Goal: Task Accomplishment & Management: Manage account settings

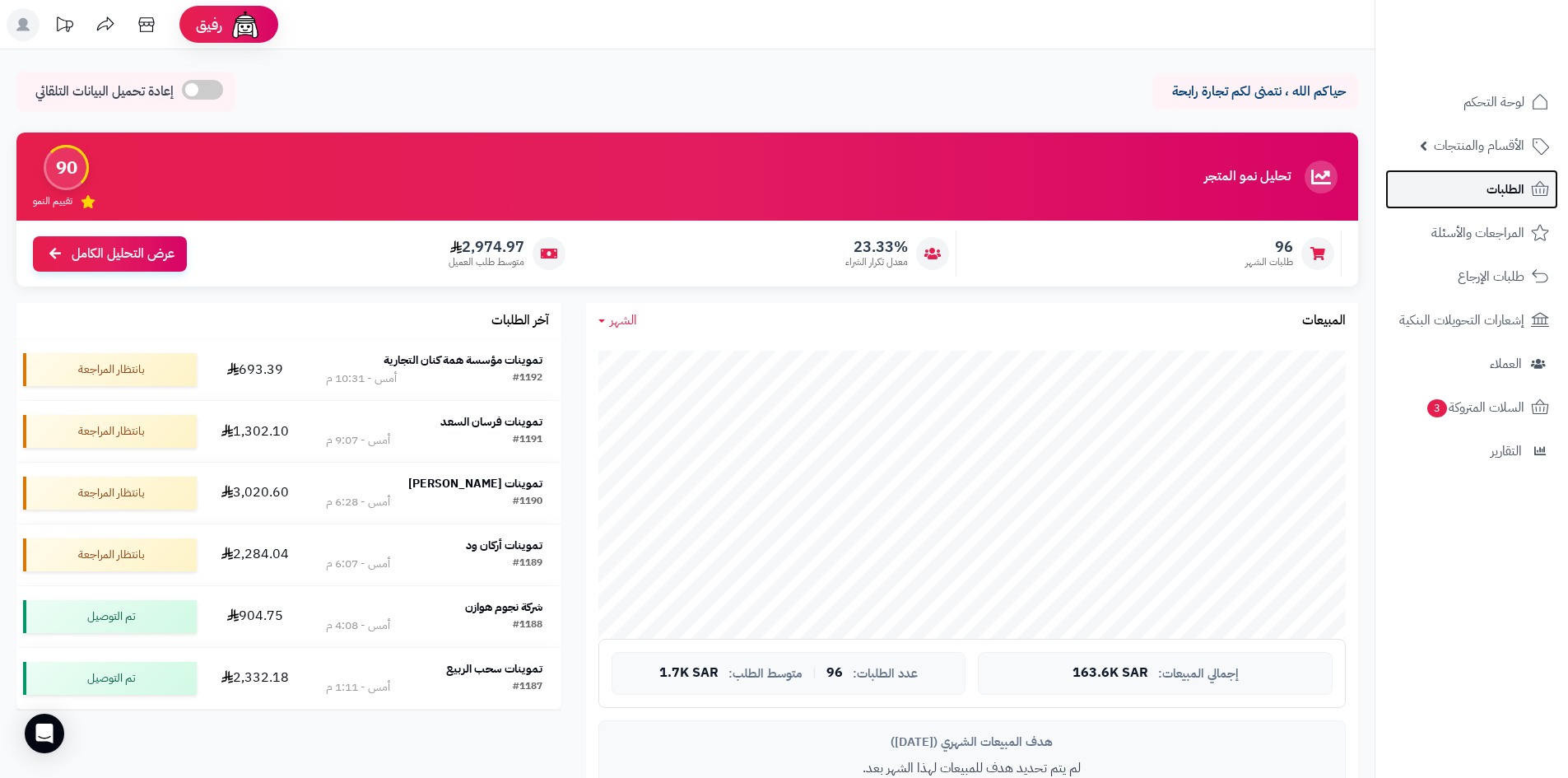
click at [1500, 190] on span "الطلبات" at bounding box center [1505, 189] width 38 height 23
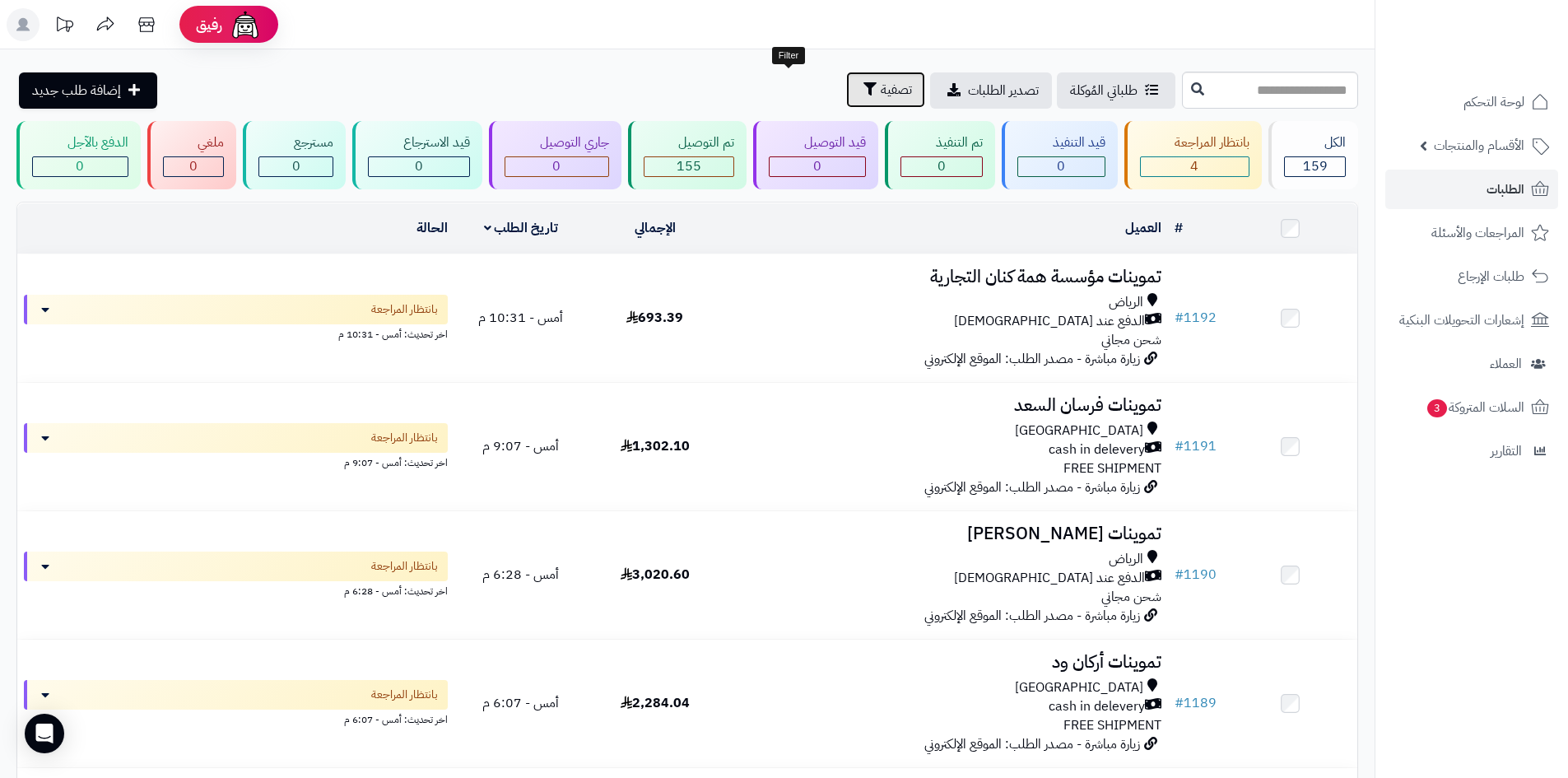
click at [880, 86] on span "تصفية" at bounding box center [896, 89] width 31 height 19
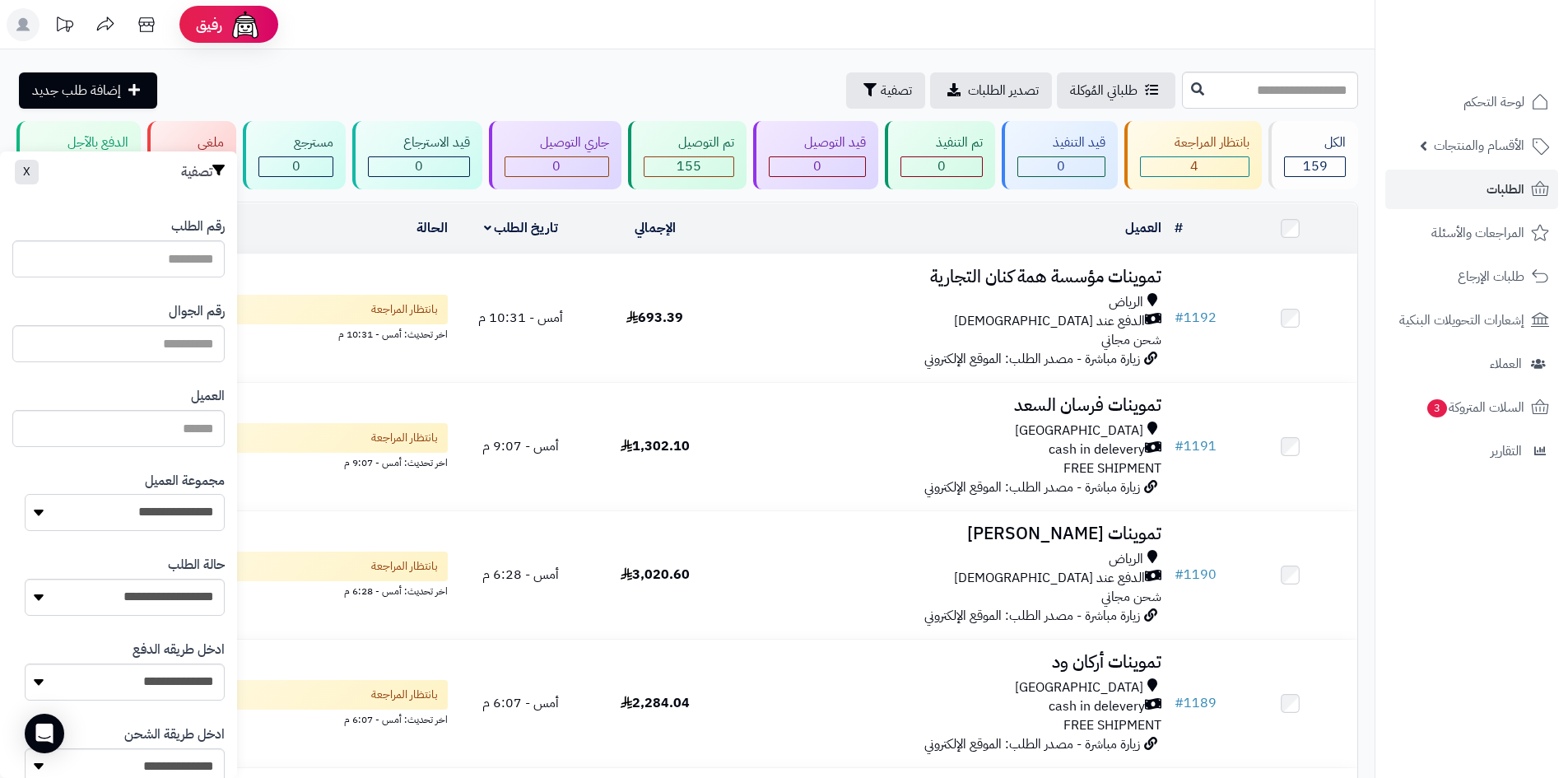
click at [102, 520] on select "**********" at bounding box center [124, 512] width 200 height 37
select select "*"
click at [24, 493] on select "**********" at bounding box center [124, 512] width 200 height 37
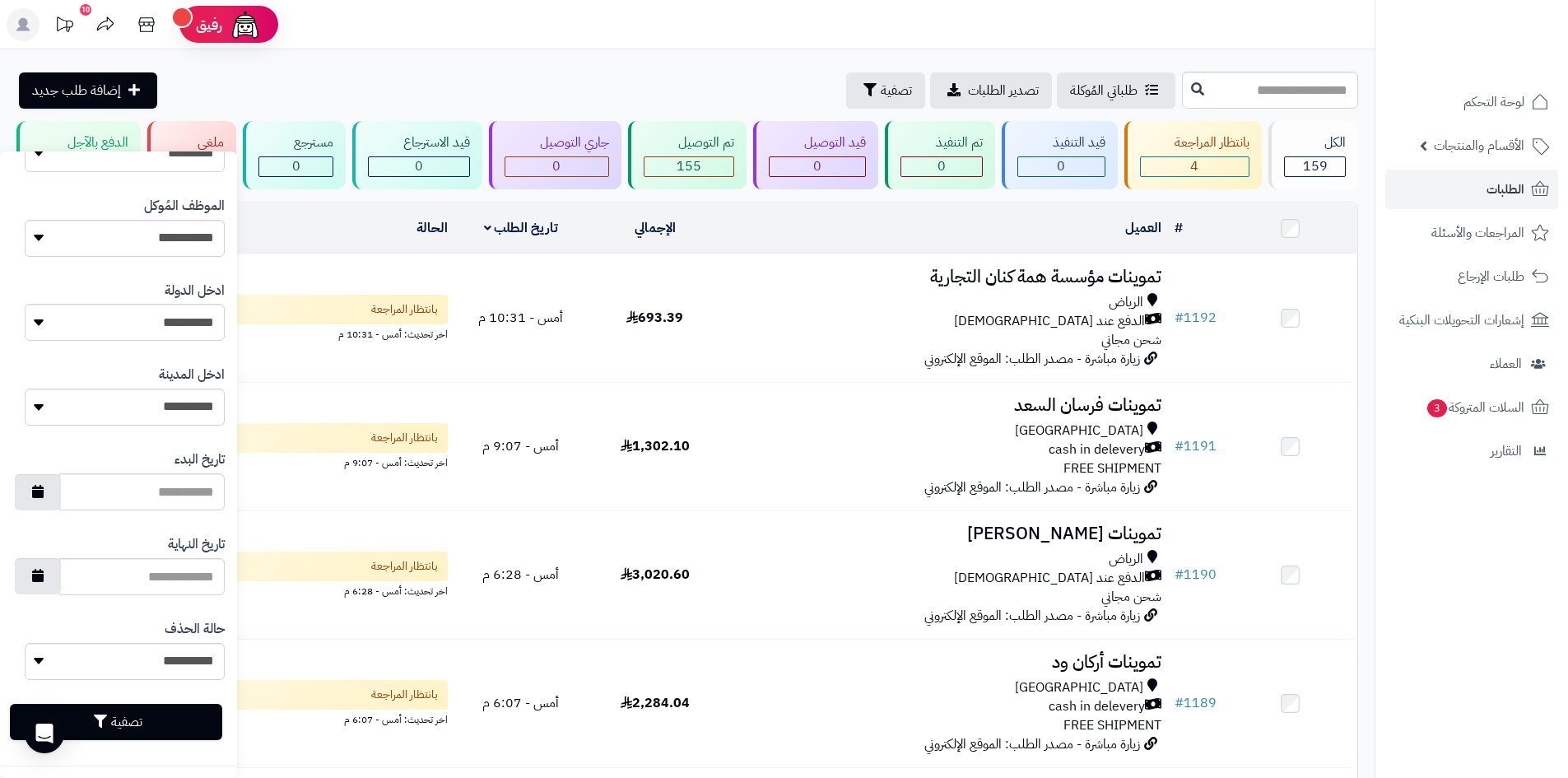
scroll to position [699, 0]
click at [200, 730] on button "تصفية" at bounding box center [116, 720] width 213 height 36
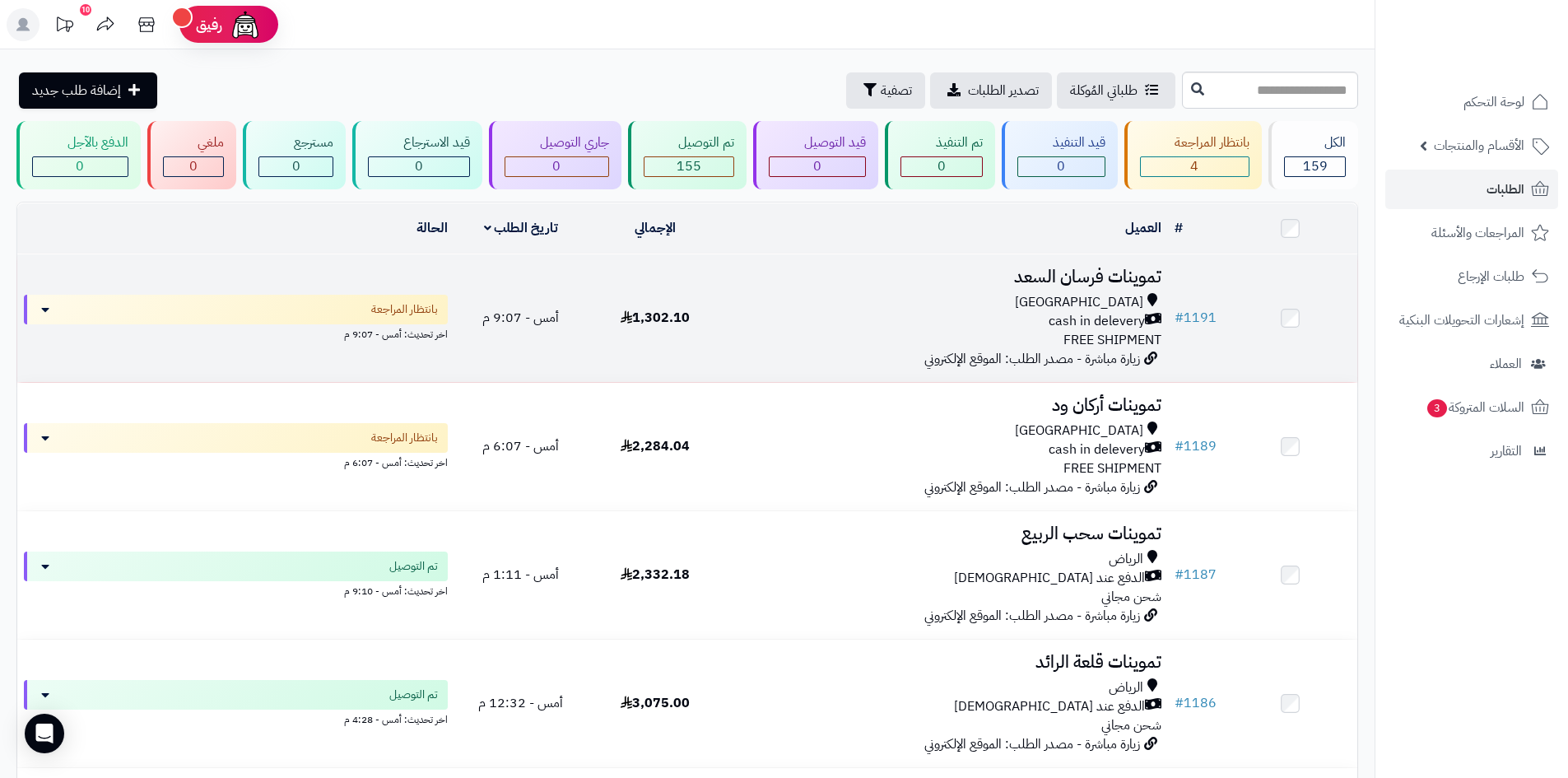
click at [738, 327] on div "Riyadh cash in delevery FREE SHIPMENT" at bounding box center [945, 321] width 433 height 56
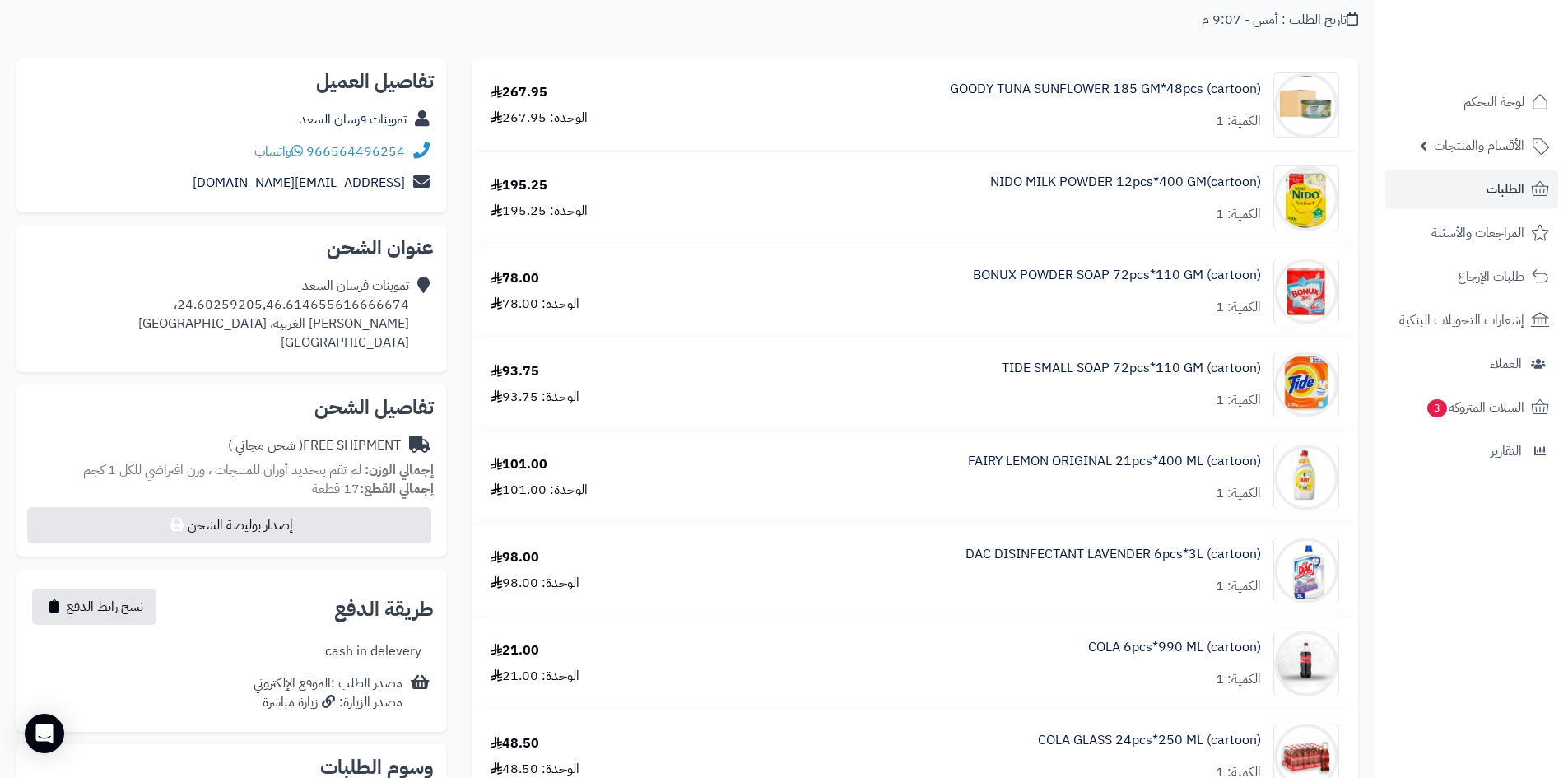
scroll to position [164, 0]
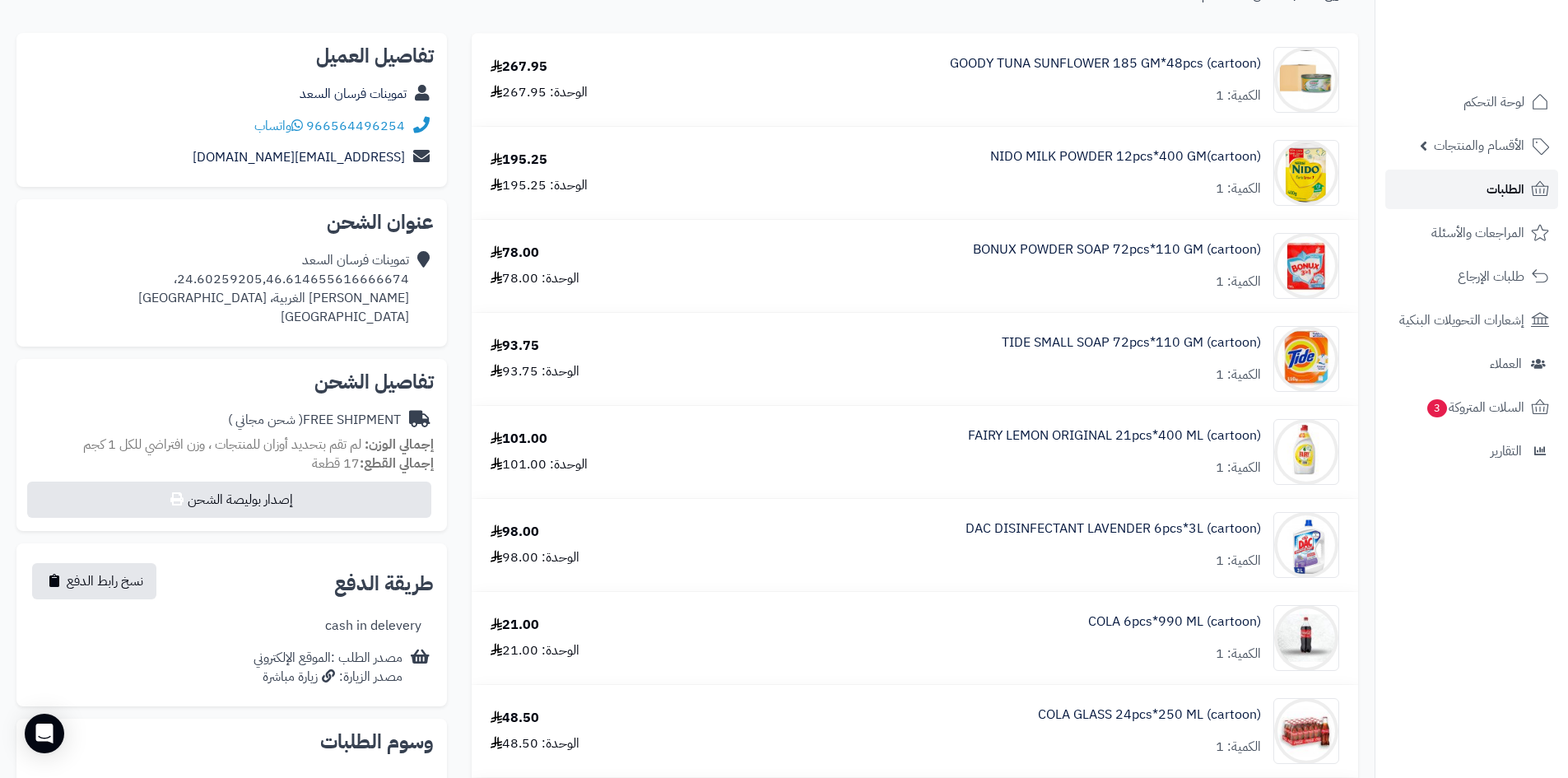
click at [1422, 192] on link "الطلبات" at bounding box center [1472, 189] width 173 height 40
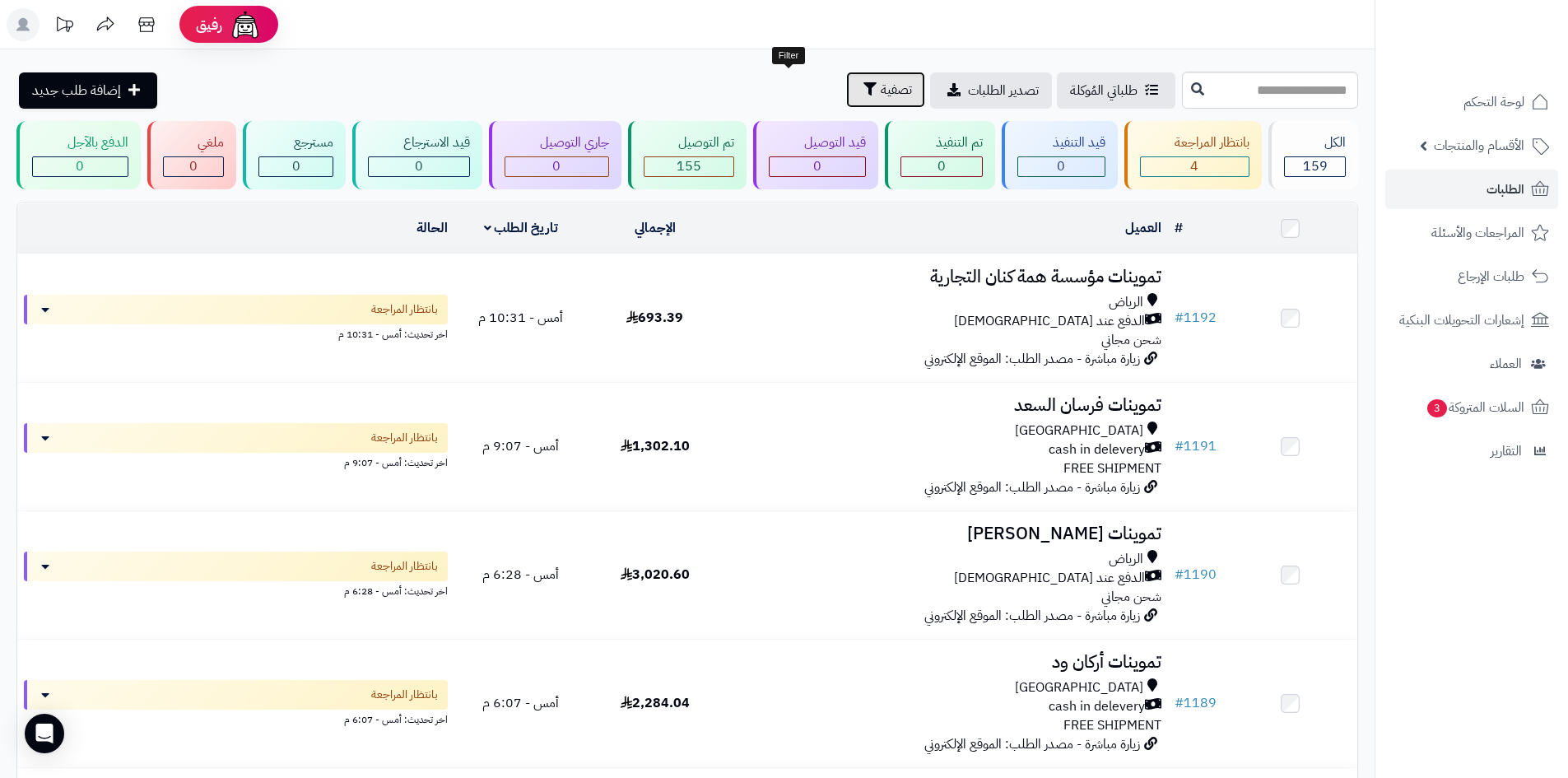
click at [846, 101] on button "تصفية" at bounding box center [885, 89] width 79 height 36
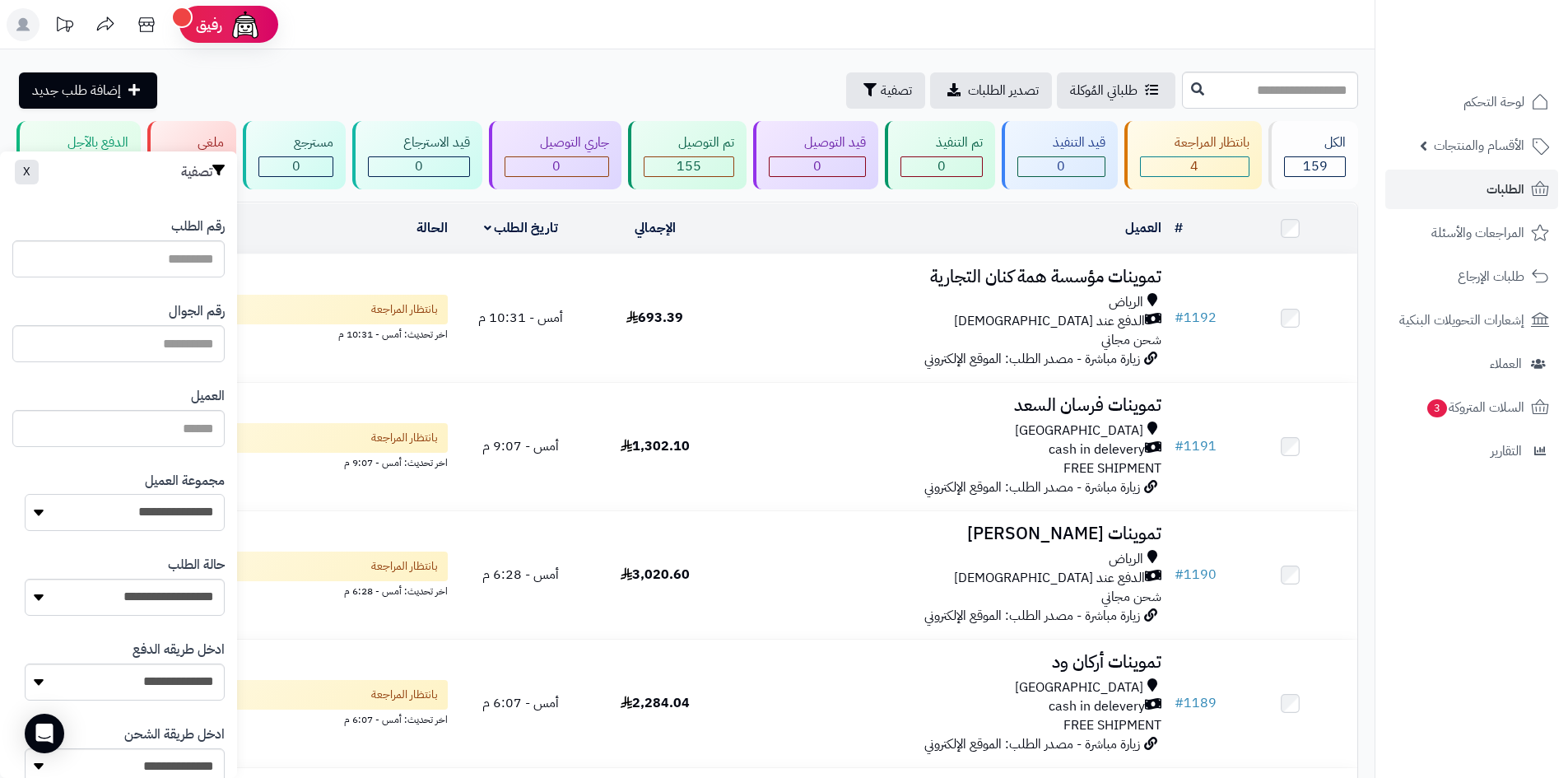
click at [164, 510] on select "**********" at bounding box center [124, 512] width 200 height 37
select select "*"
click at [24, 493] on select "**********" at bounding box center [124, 512] width 200 height 37
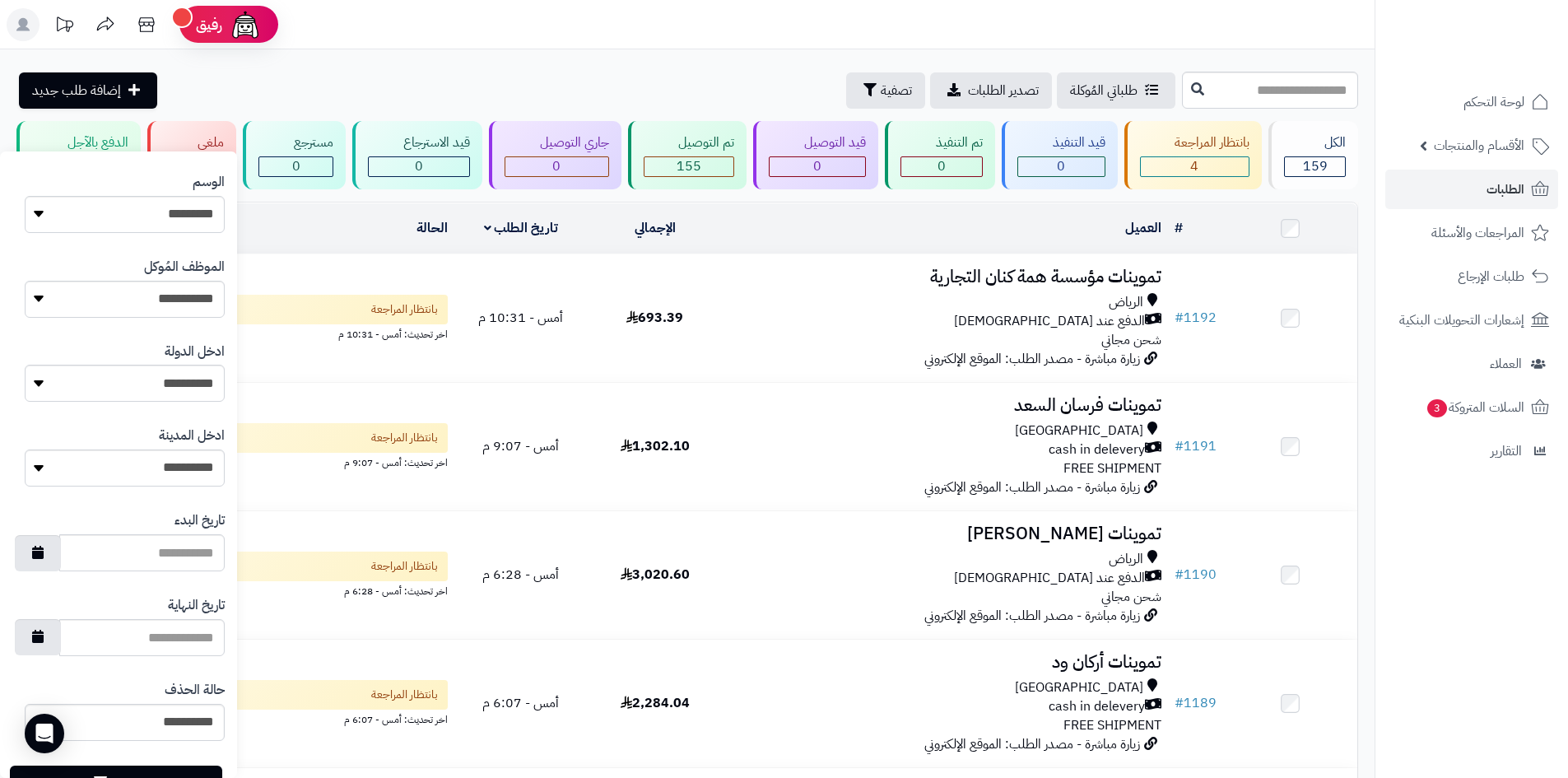
scroll to position [699, 0]
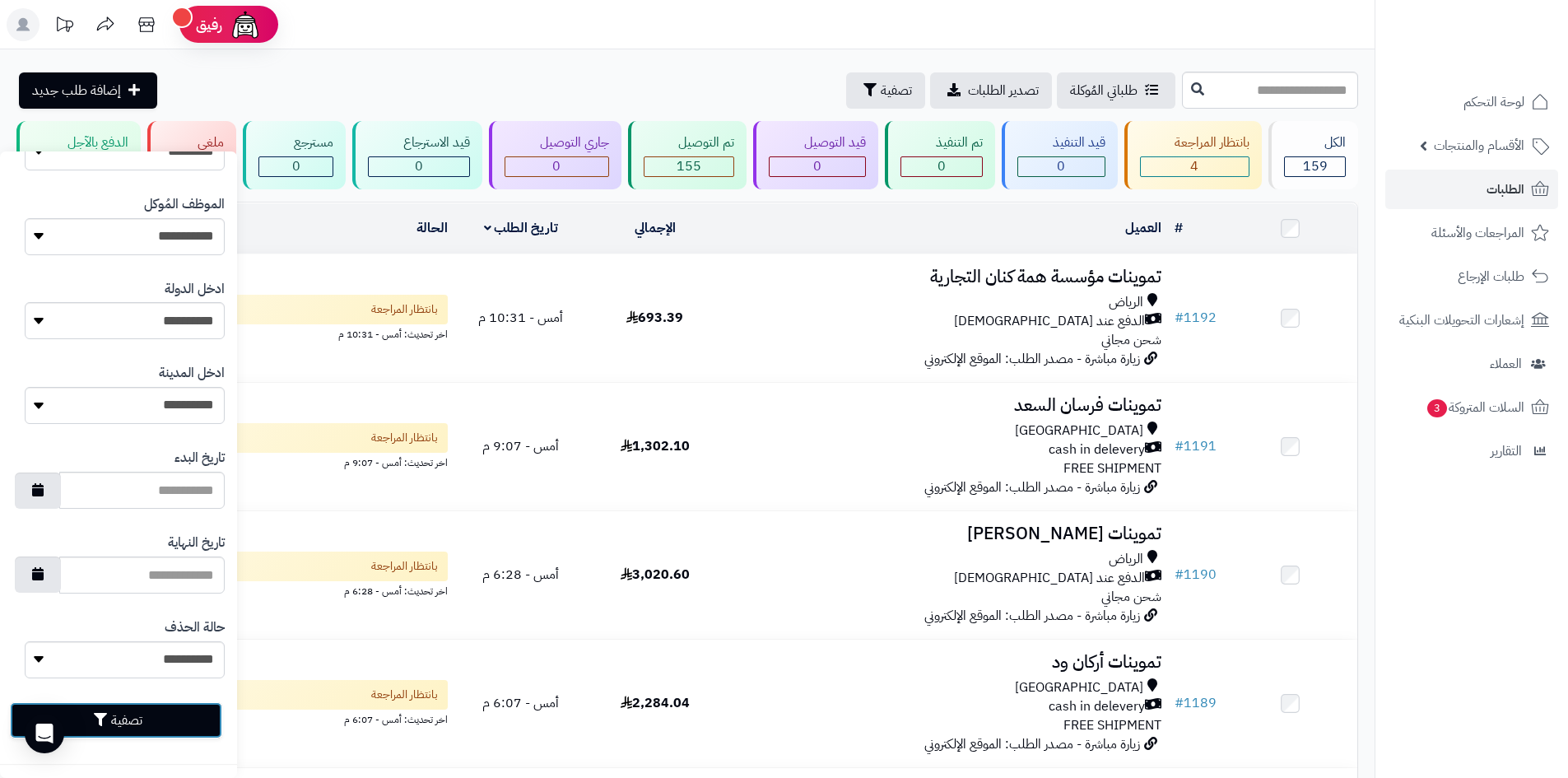
click at [177, 719] on button "تصفية" at bounding box center [116, 720] width 213 height 36
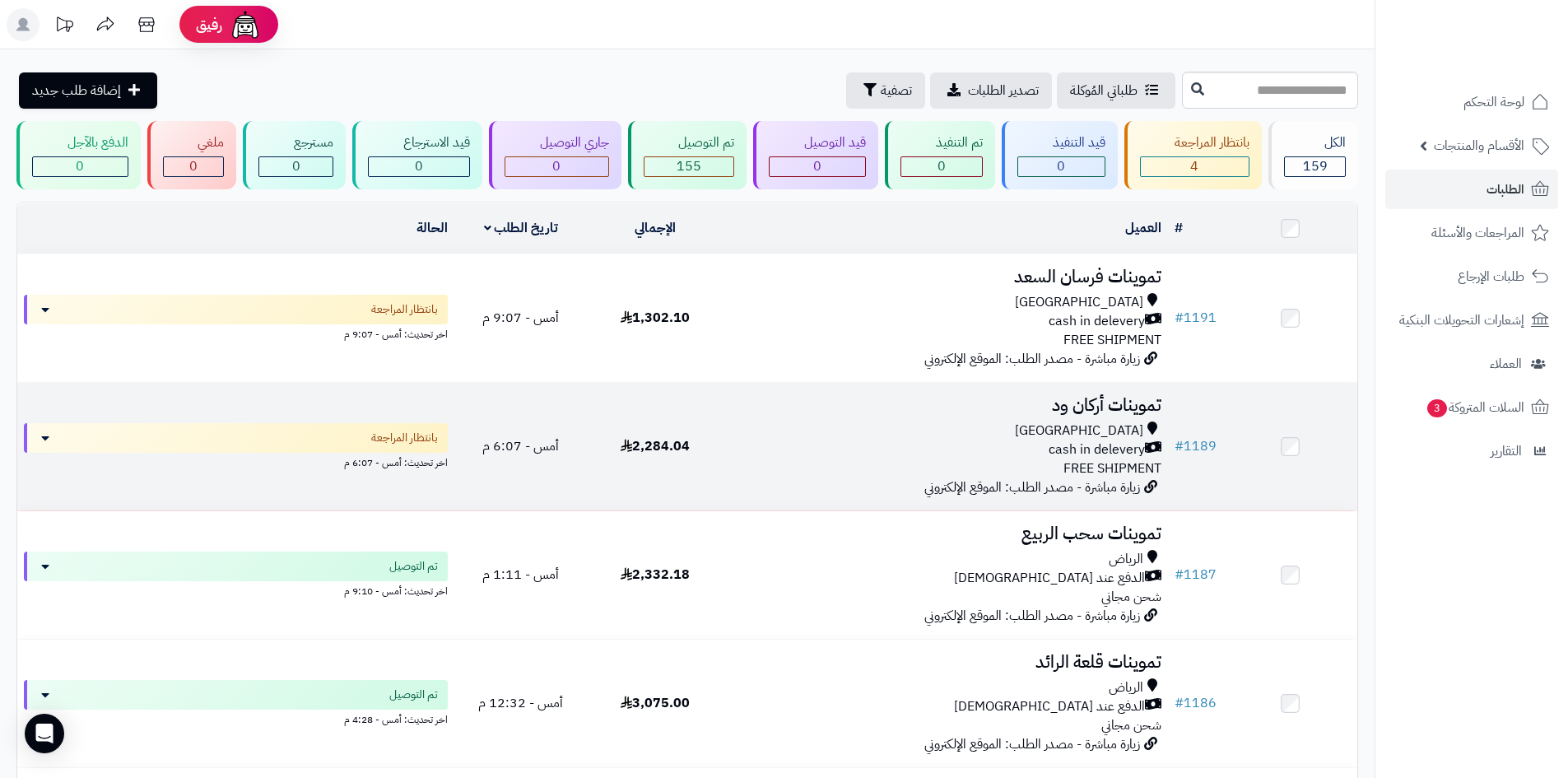
click at [781, 429] on div "Riyadh" at bounding box center [945, 430] width 433 height 18
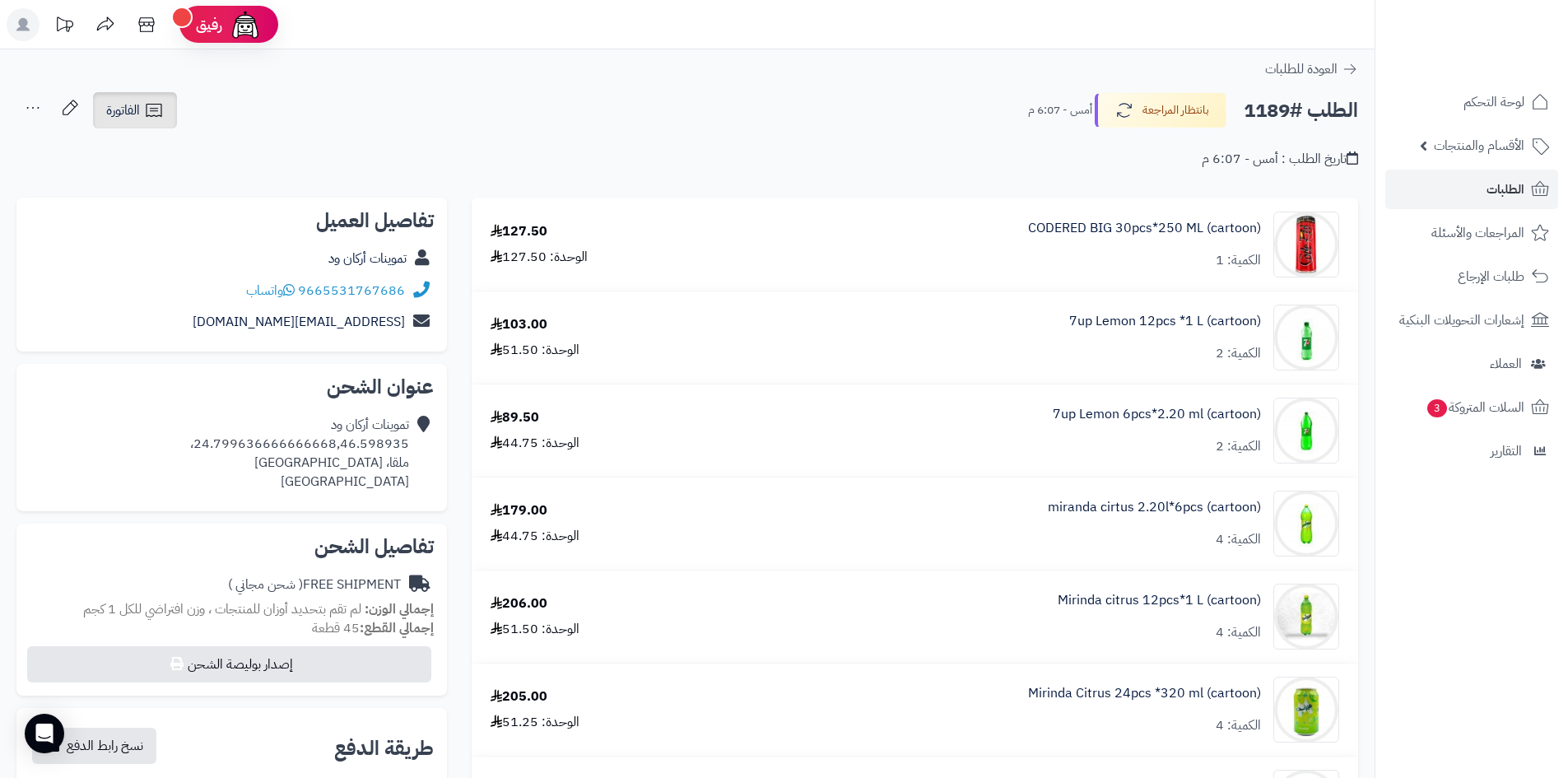
drag, startPoint x: 124, startPoint y: 133, endPoint x: 131, endPoint y: 116, distance: 18.4
click at [124, 128] on div "الطلب #1189 بانتظار المراجعة أمس - 6:07 م الفاتورة طباعة الفاتورة إرسال الفاتور…" at bounding box center [687, 130] width 1375 height 78
click at [131, 116] on span "الفاتورة" at bounding box center [122, 110] width 34 height 19
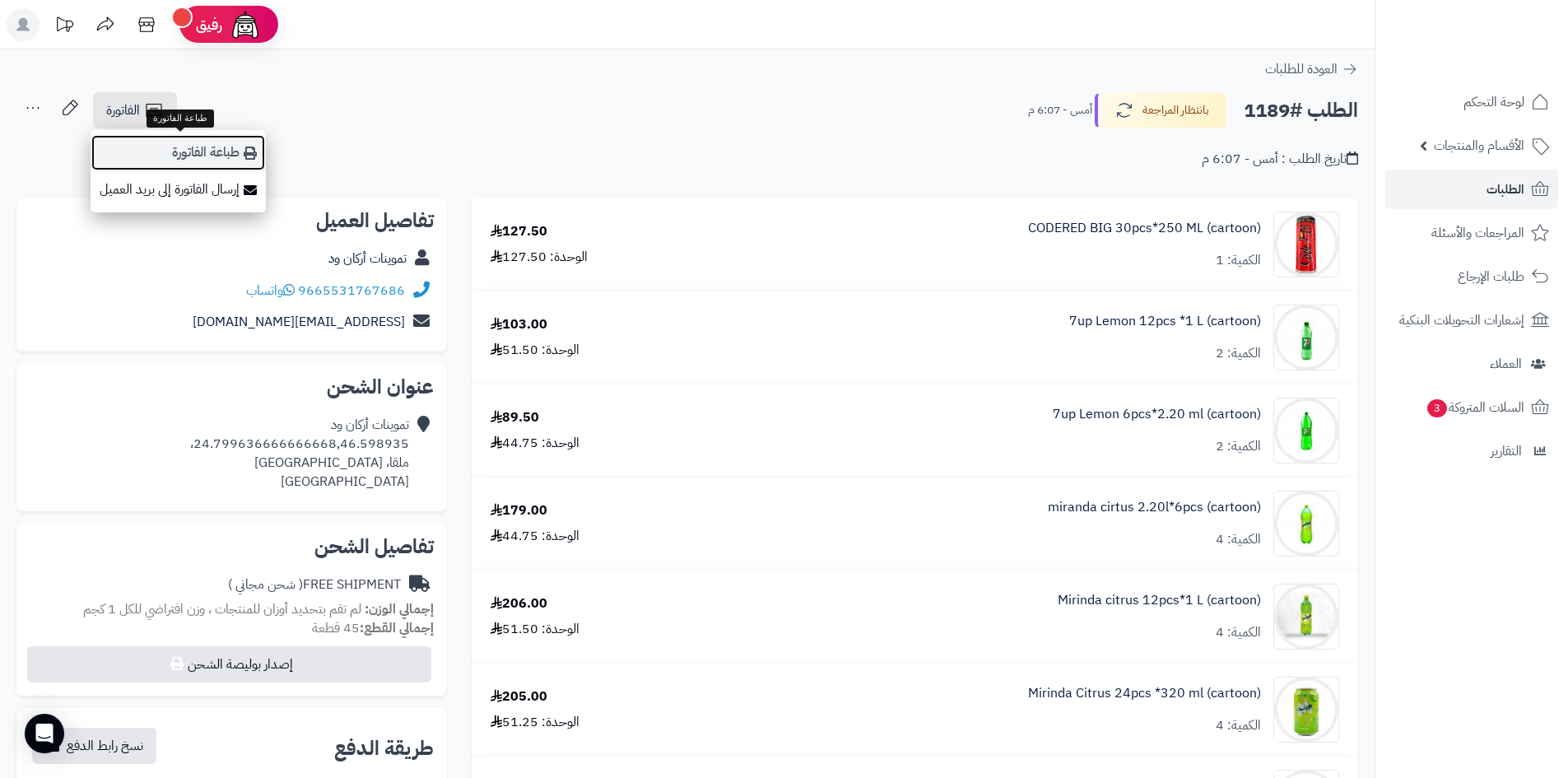
click at [198, 153] on link "طباعة الفاتورة" at bounding box center [178, 152] width 175 height 37
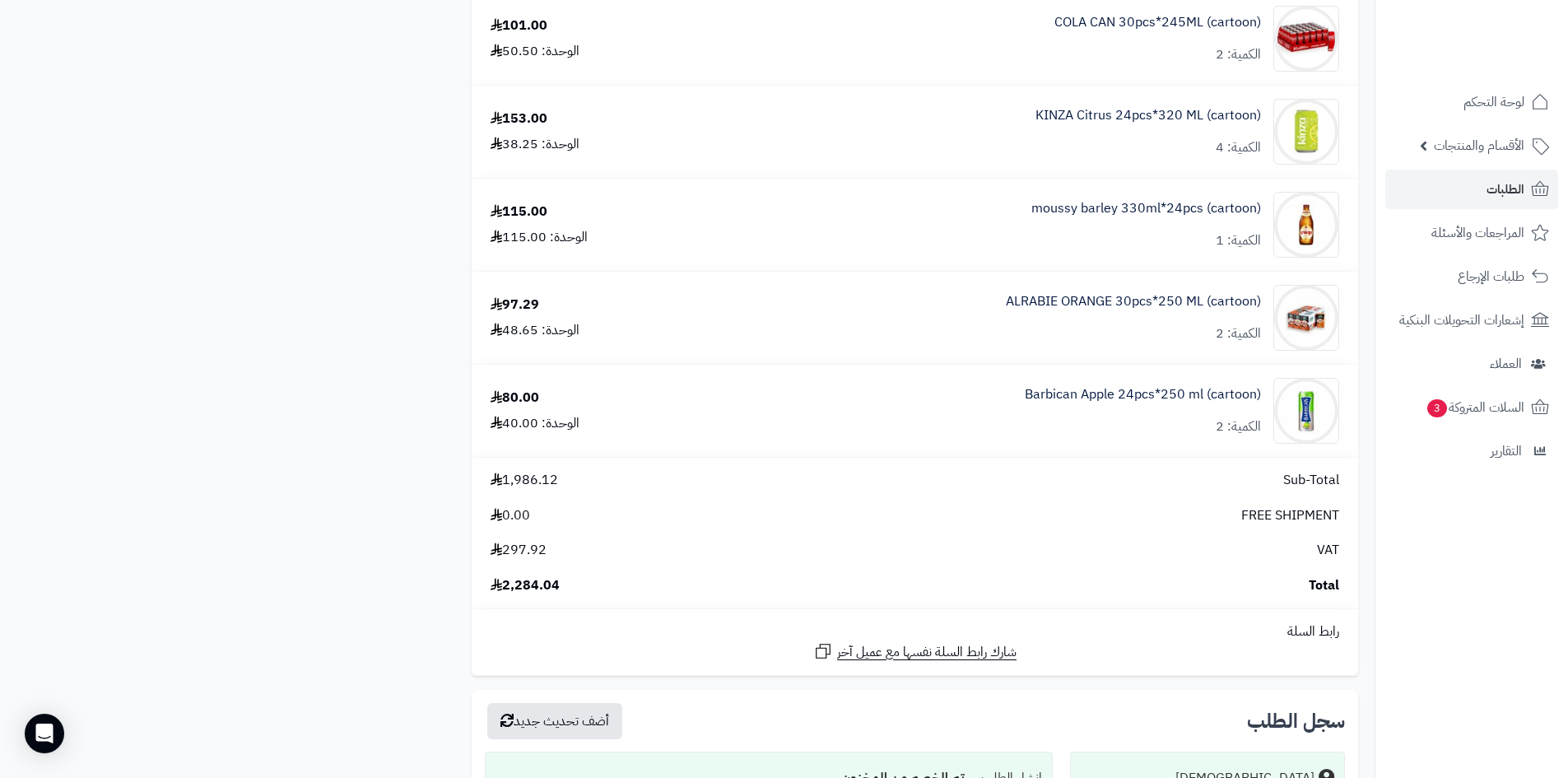
scroll to position [1601, 0]
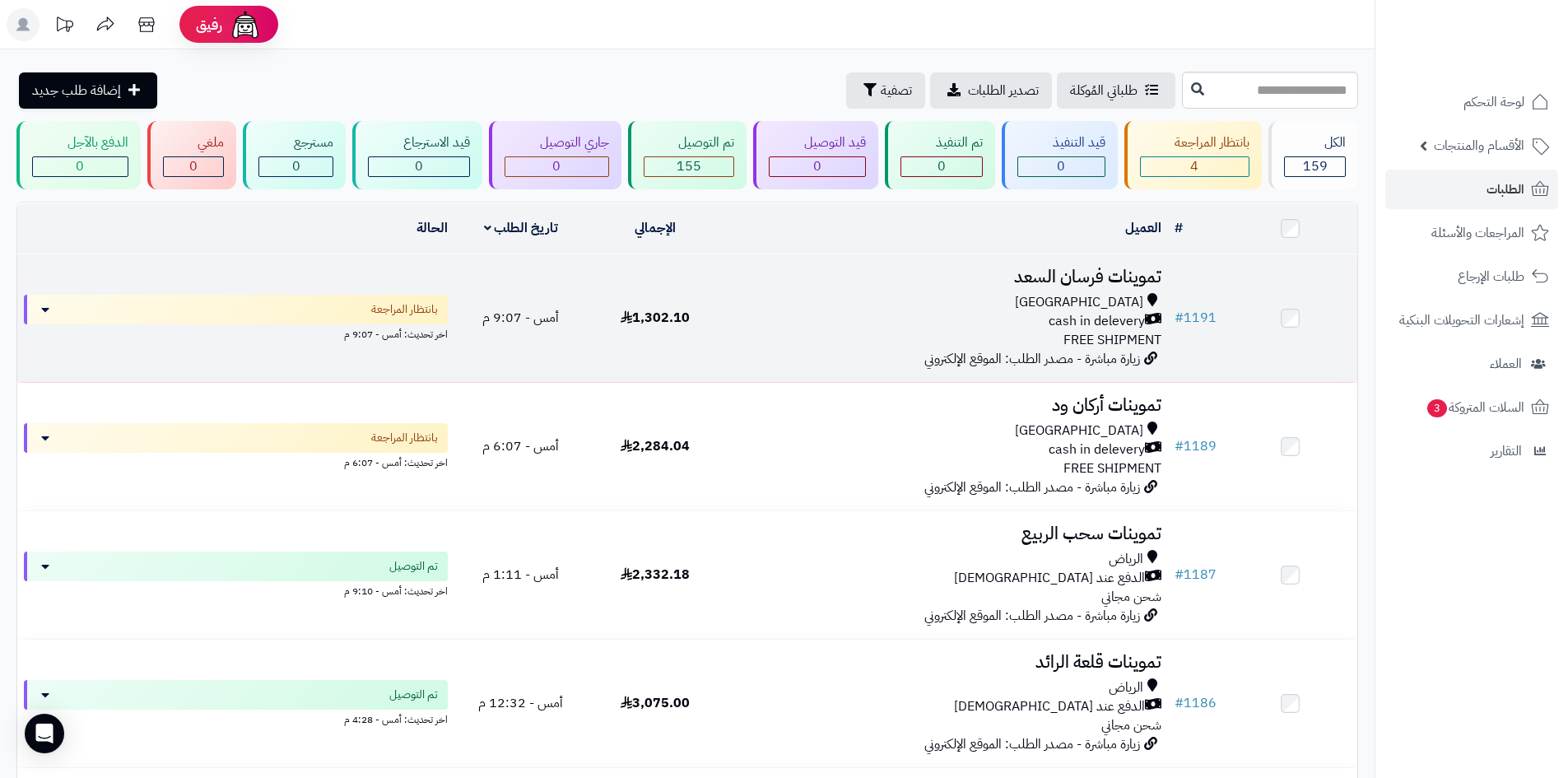
click at [639, 343] on td "1,302.10" at bounding box center [655, 318] width 134 height 127
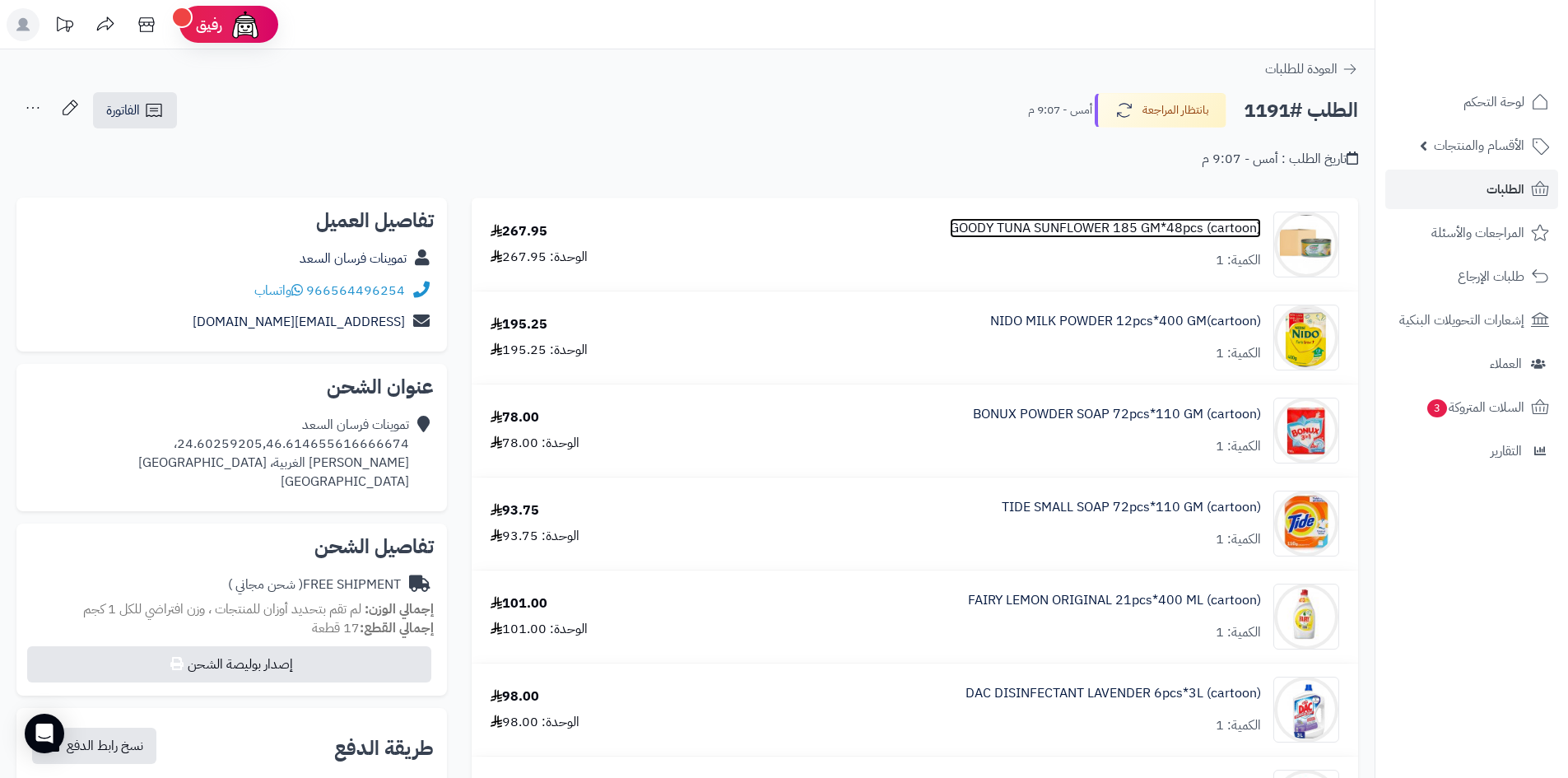
click at [1072, 222] on link "GOODY TUNA SUNFLOWER 185 GM*48pcs (cartoon)" at bounding box center [1106, 227] width 311 height 18
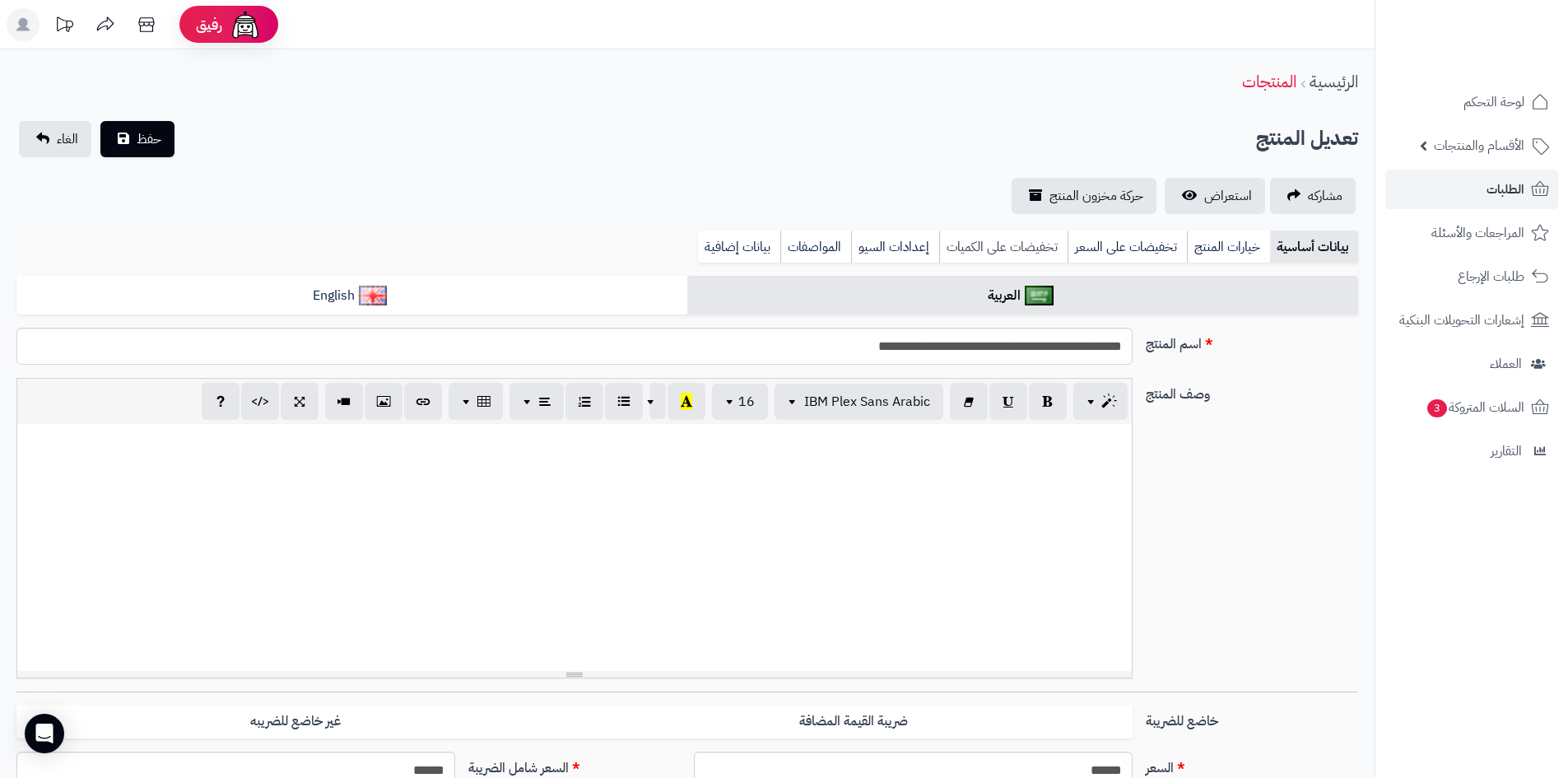
scroll to position [789, 0]
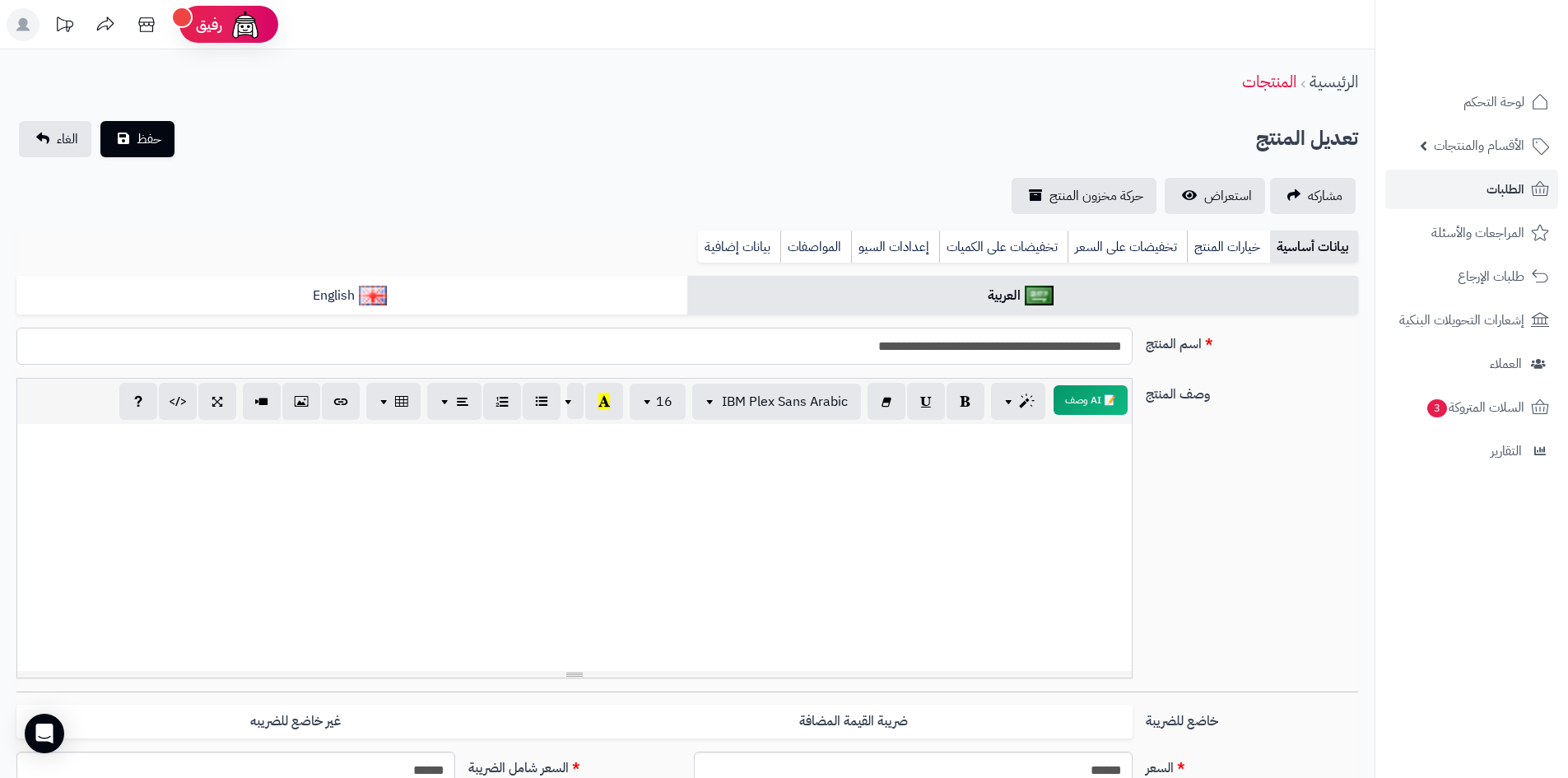
drag, startPoint x: 988, startPoint y: 350, endPoint x: 1149, endPoint y: 347, distance: 161.0
click at [1149, 347] on div "**********" at bounding box center [687, 353] width 1354 height 51
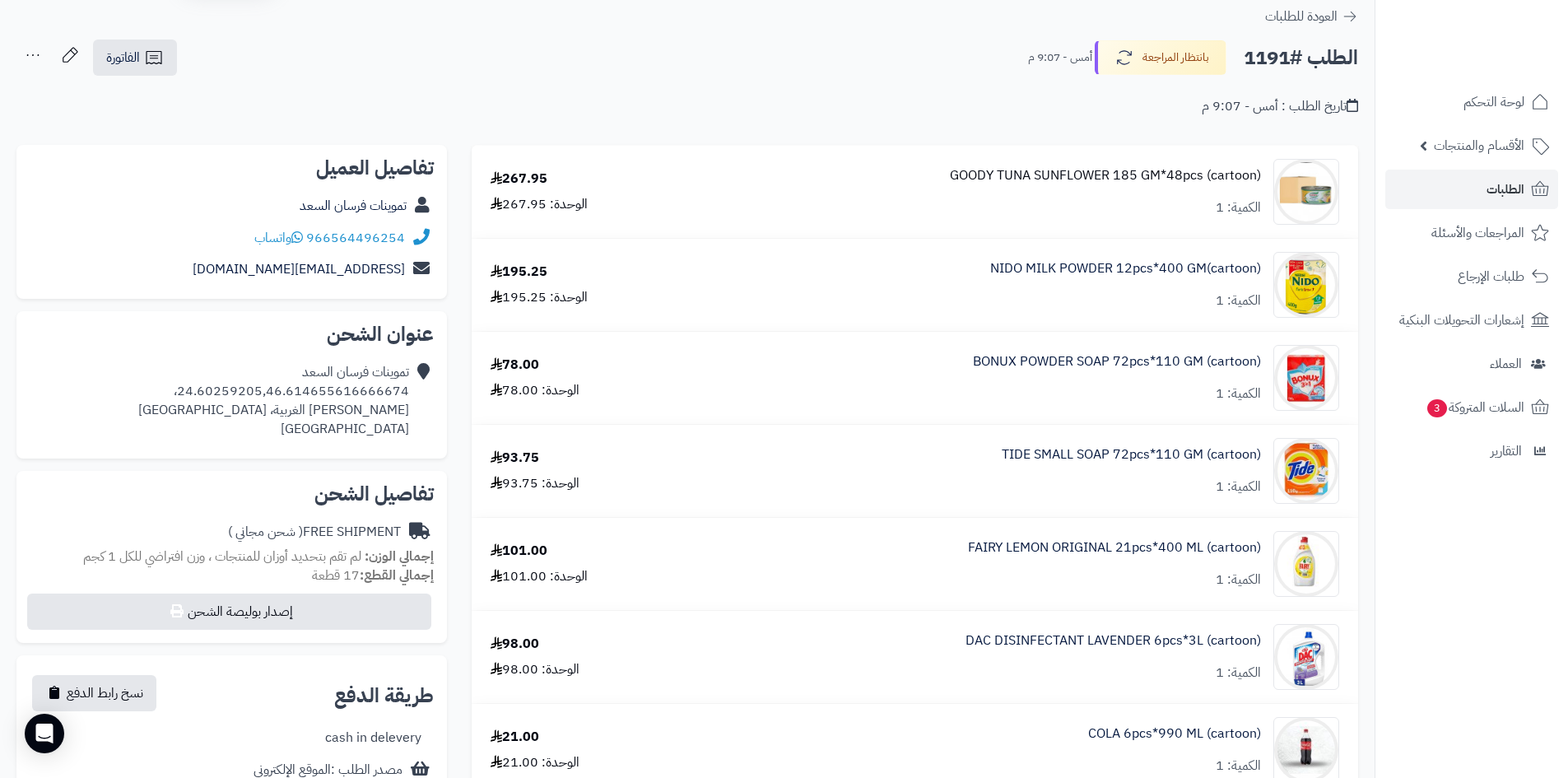
scroll to position [83, 0]
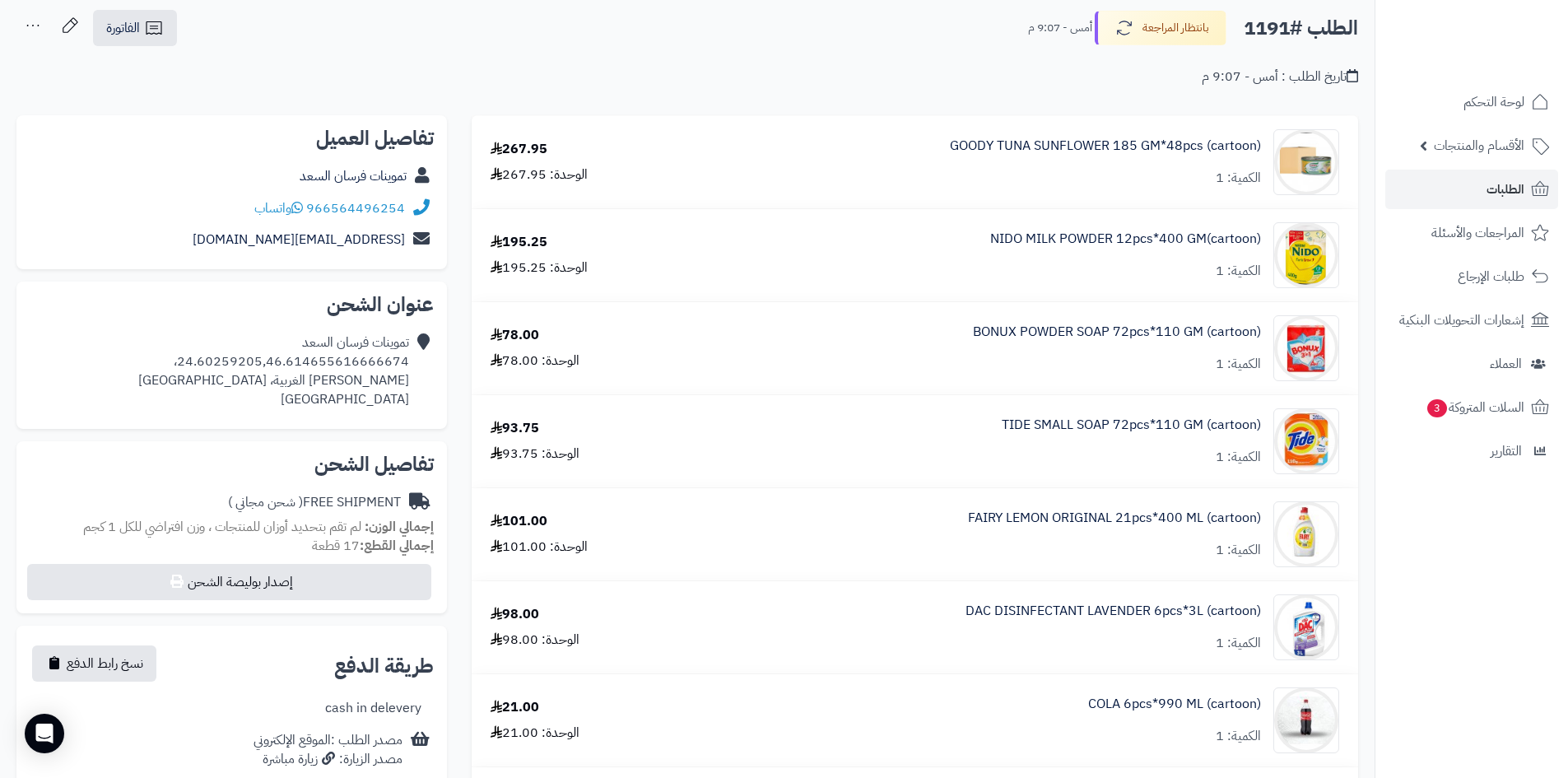
click at [974, 240] on div "NIDO MILK POWDER 12pcs*400 GM(cartoon) الكمية: 1" at bounding box center [1021, 255] width 660 height 66
click at [1121, 240] on link "NIDO MILK POWDER 12pcs*400 GM(cartoon)" at bounding box center [1125, 238] width 271 height 18
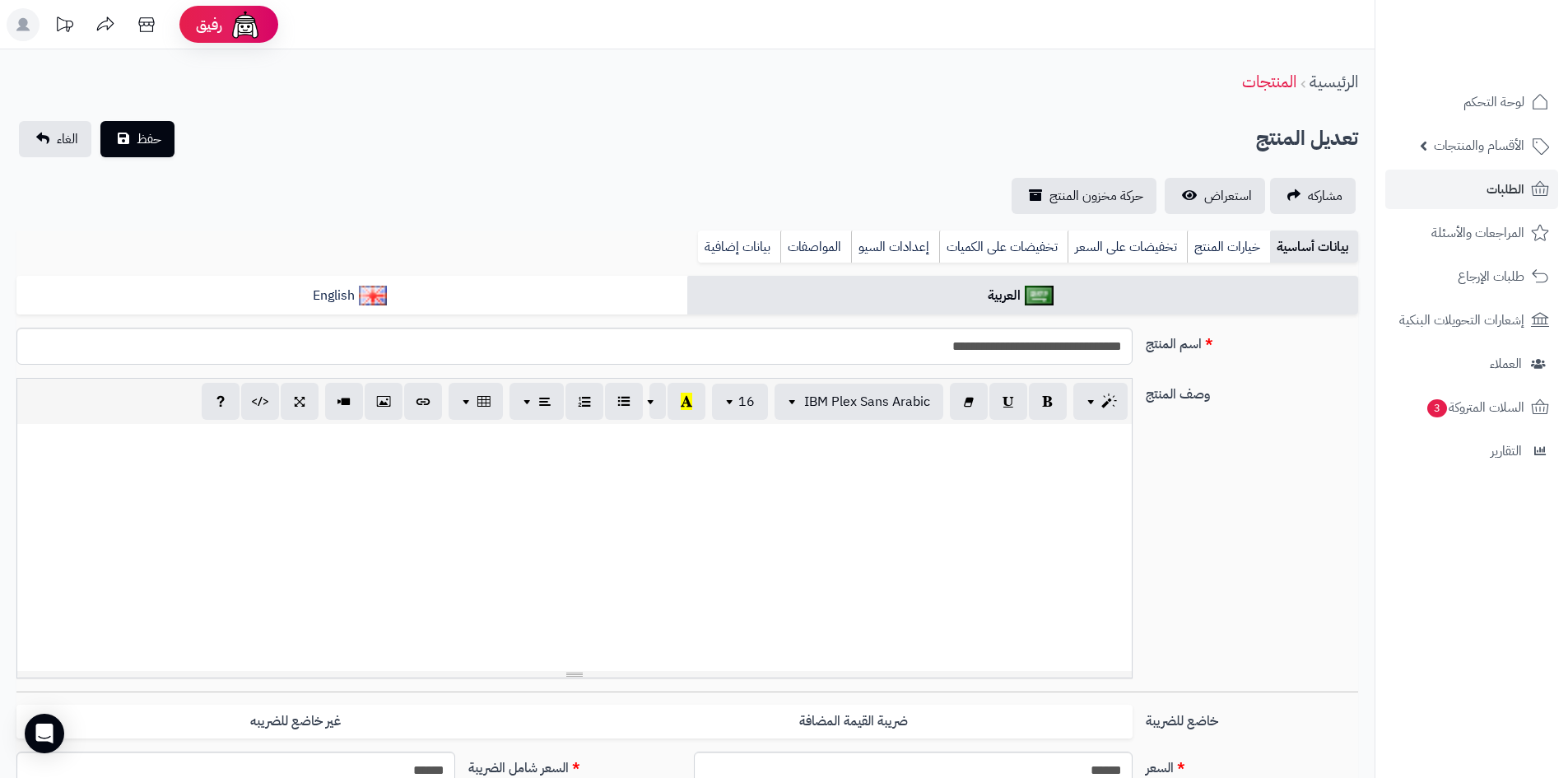
scroll to position [131, 0]
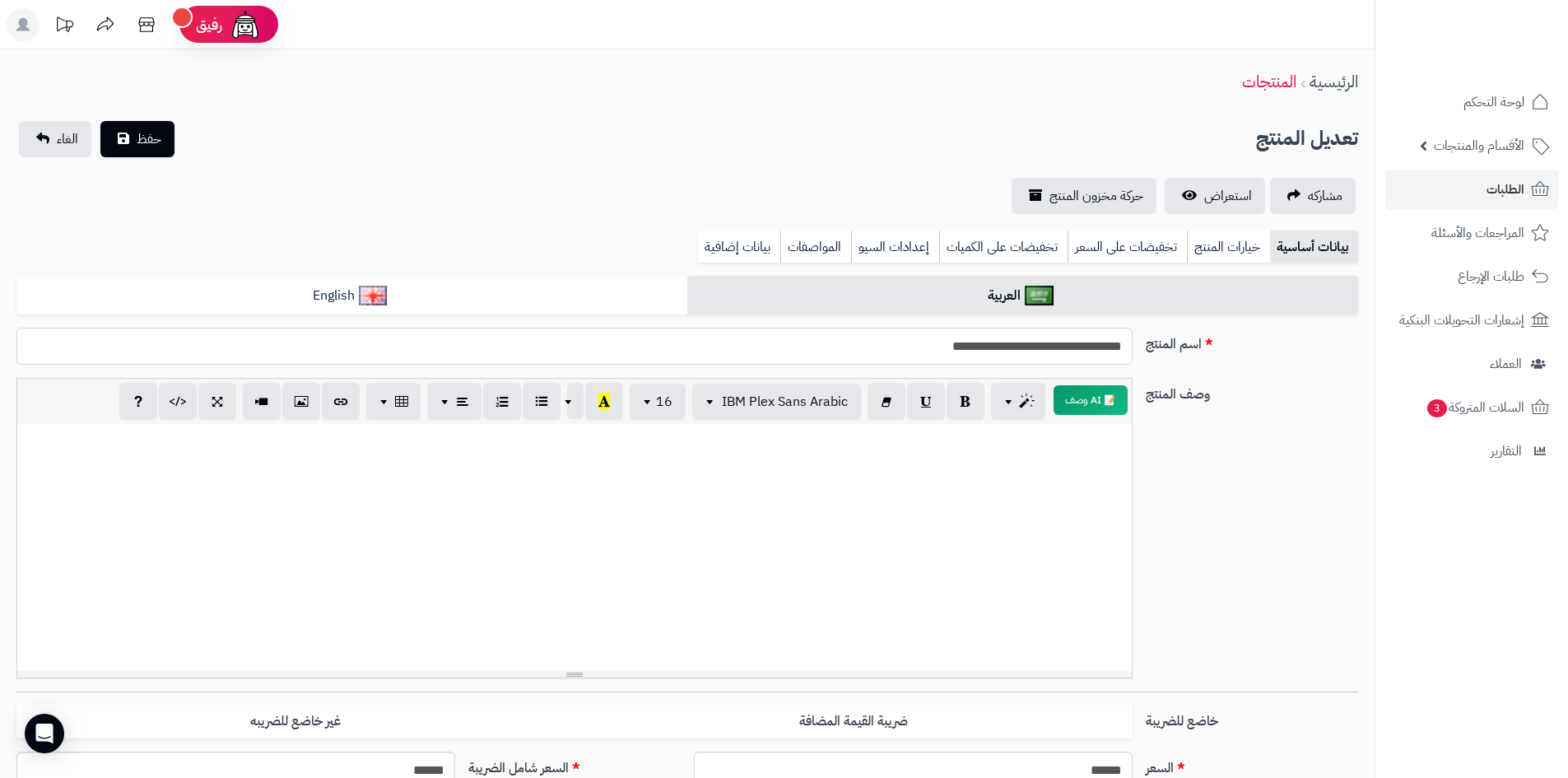
drag, startPoint x: 1015, startPoint y: 356, endPoint x: 1165, endPoint y: 368, distance: 150.5
click at [1165, 368] on div "**********" at bounding box center [687, 353] width 1354 height 51
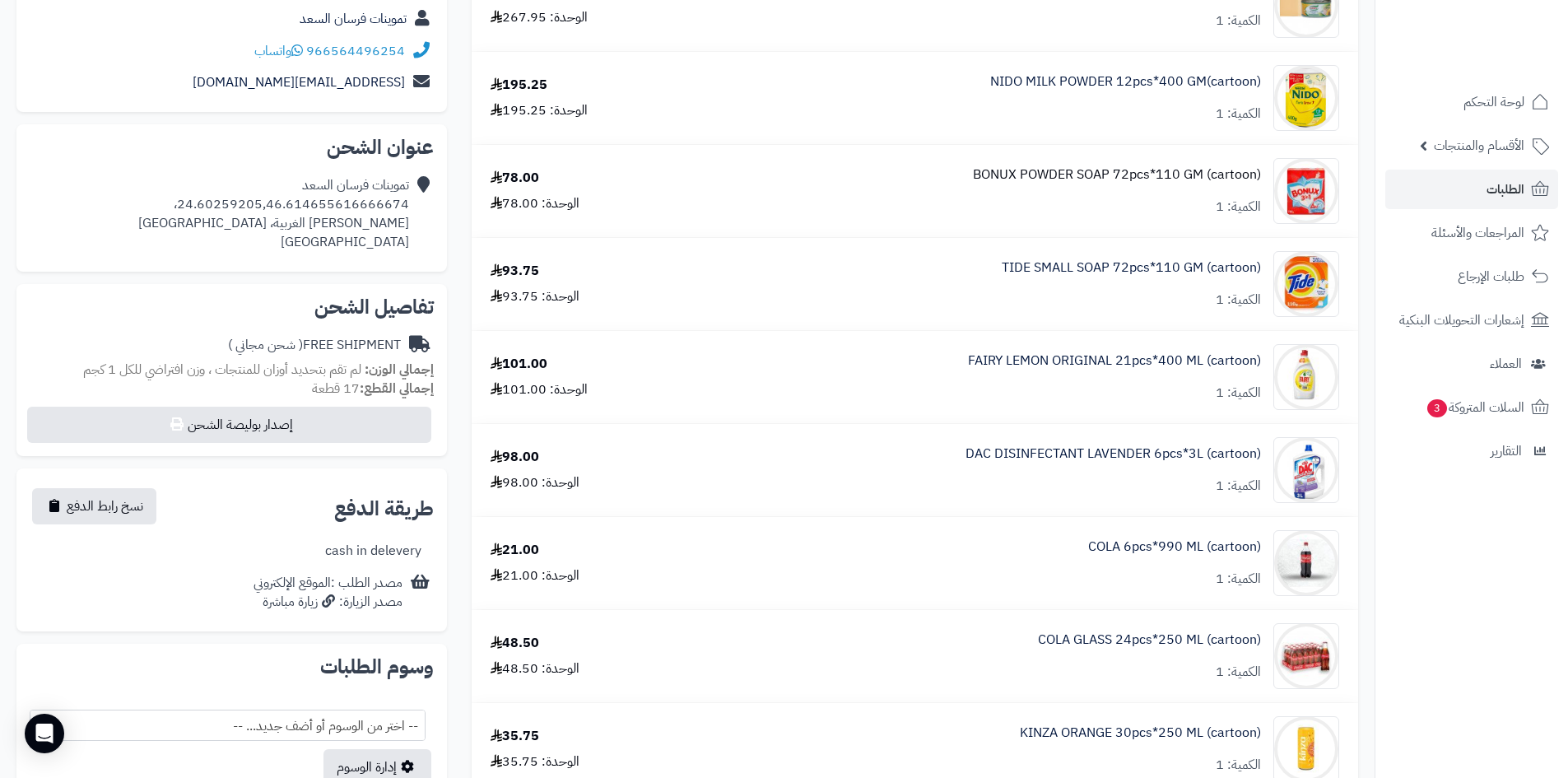
scroll to position [247, 0]
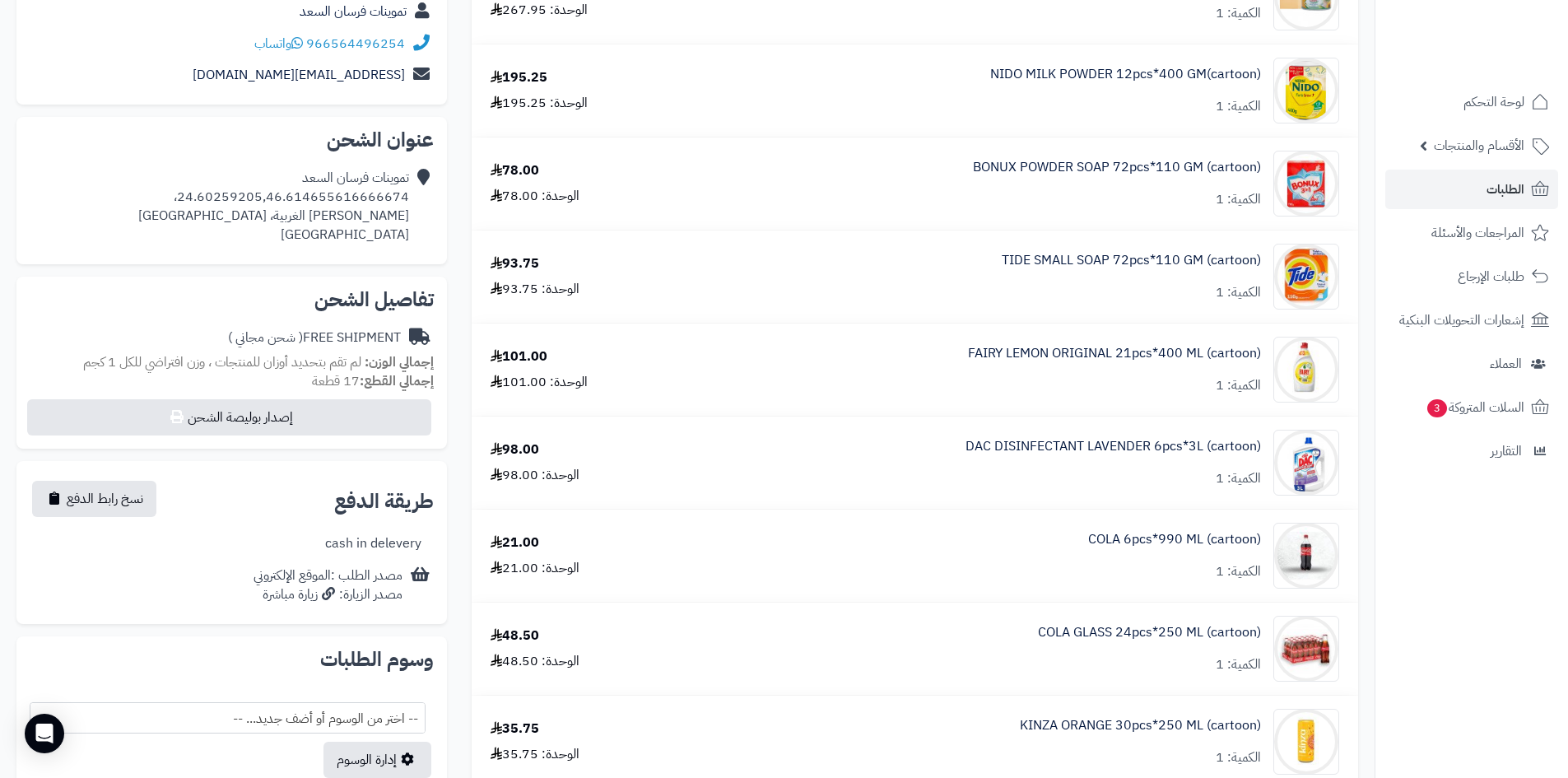
click at [1072, 197] on div "BONUX POWDER SOAP 72pcs*110 GM (cartoon) الكمية: 1" at bounding box center [1116, 184] width 289 height 51
click at [1057, 162] on link "BONUX POWDER SOAP 72pcs*110 GM (cartoon)" at bounding box center [1116, 167] width 289 height 18
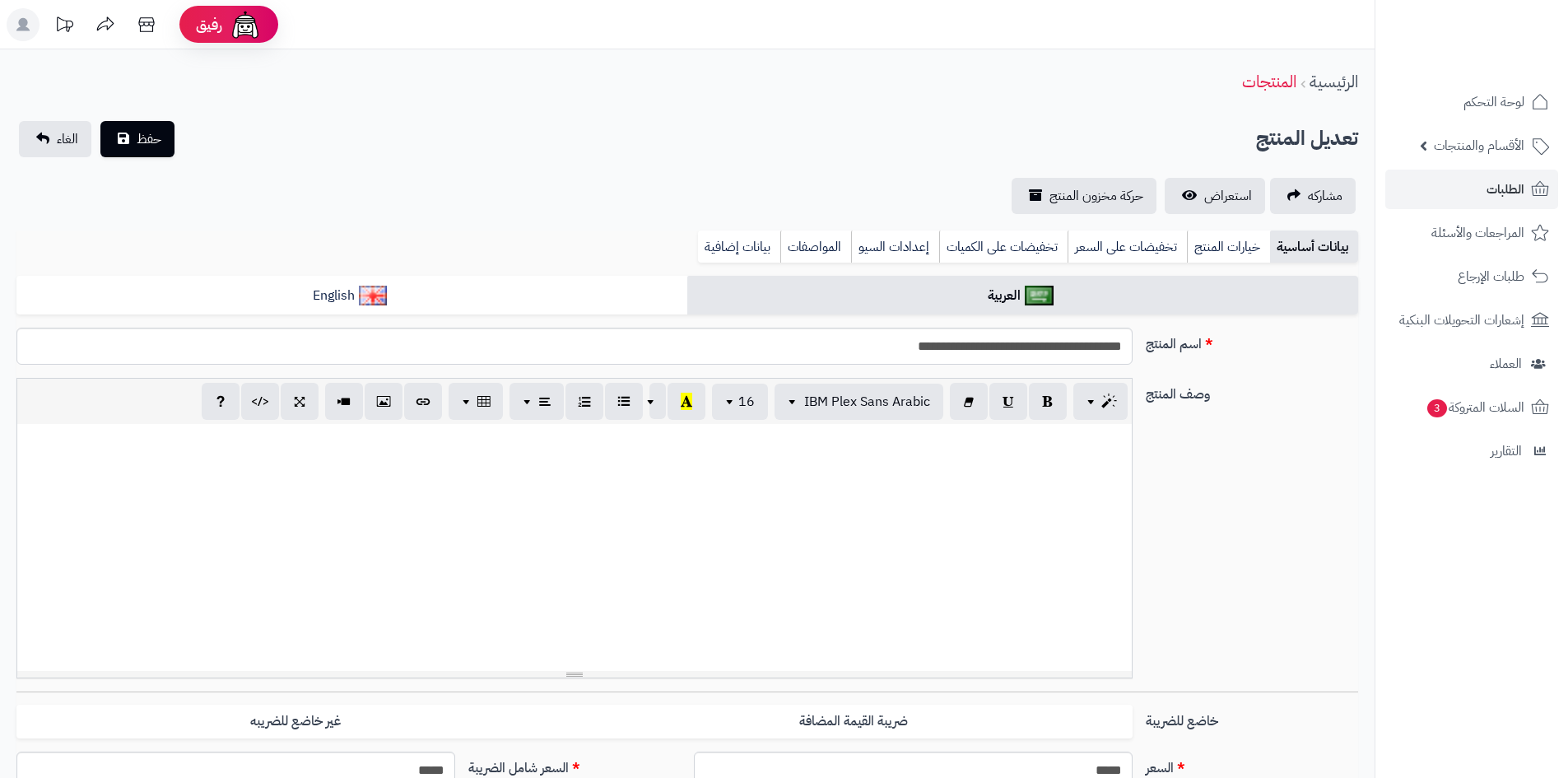
scroll to position [995, 0]
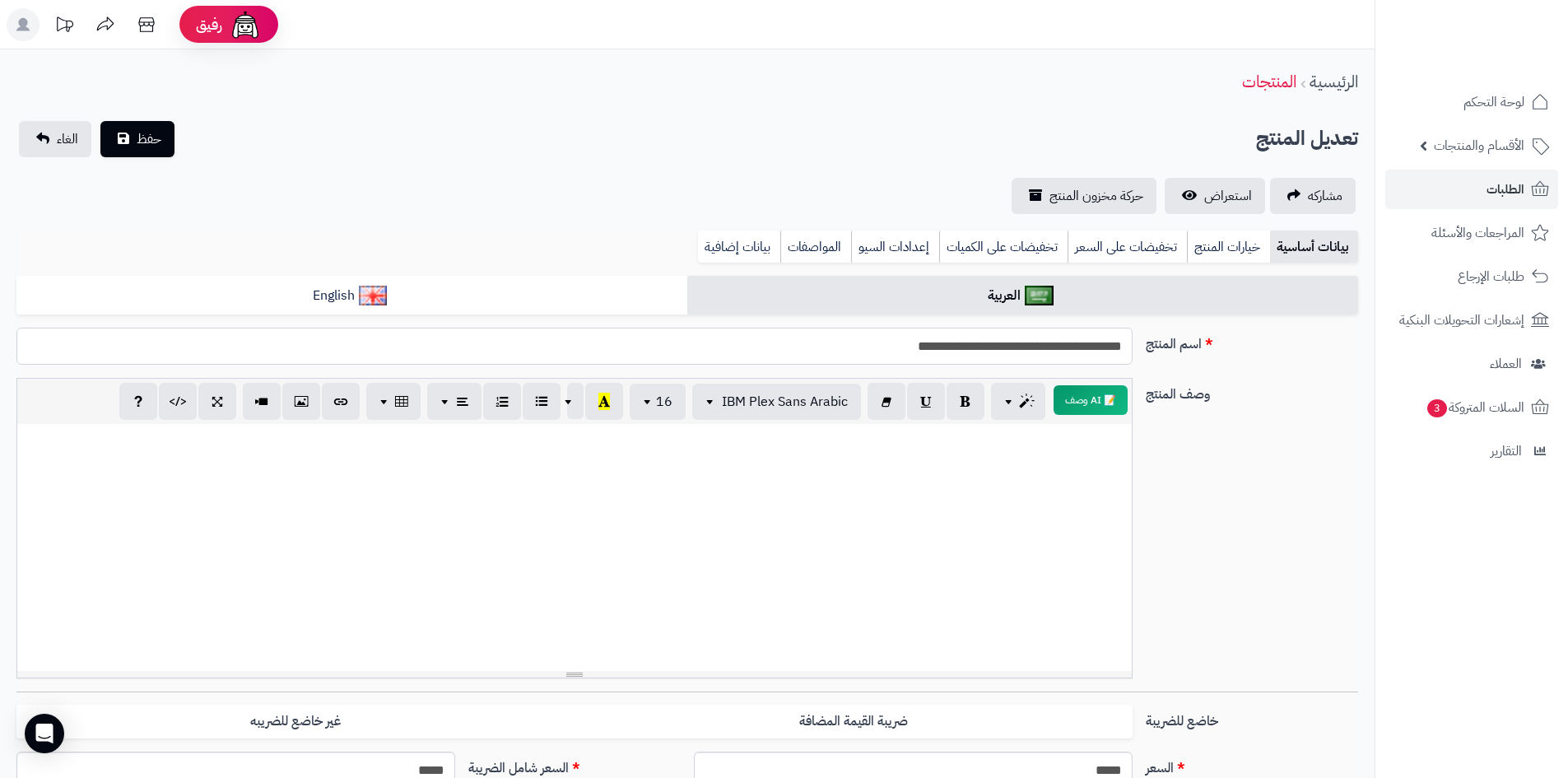
drag, startPoint x: 998, startPoint y: 348, endPoint x: 1210, endPoint y: 359, distance: 212.3
click at [1181, 357] on div "**********" at bounding box center [687, 353] width 1354 height 51
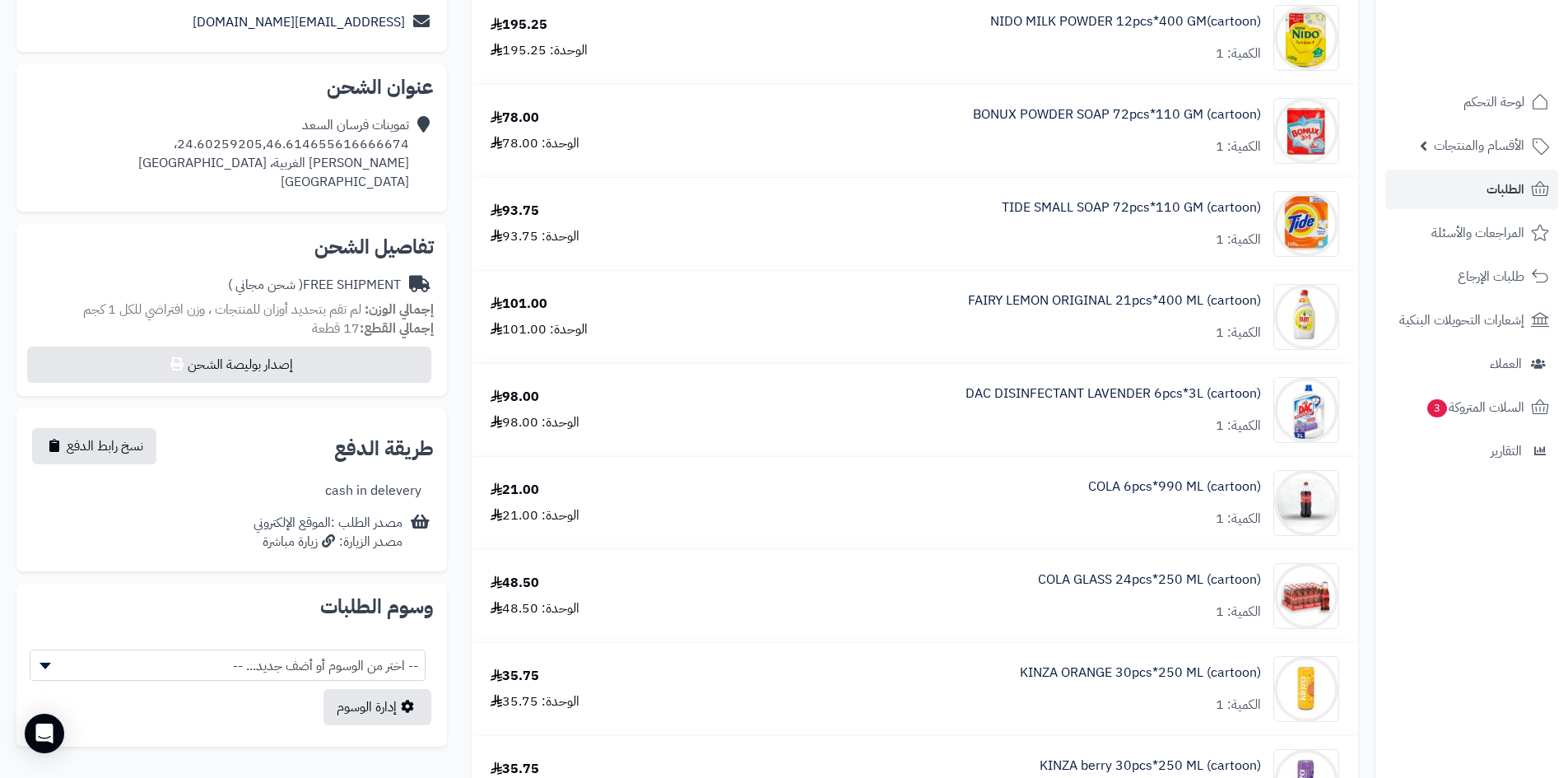
scroll to position [329, 0]
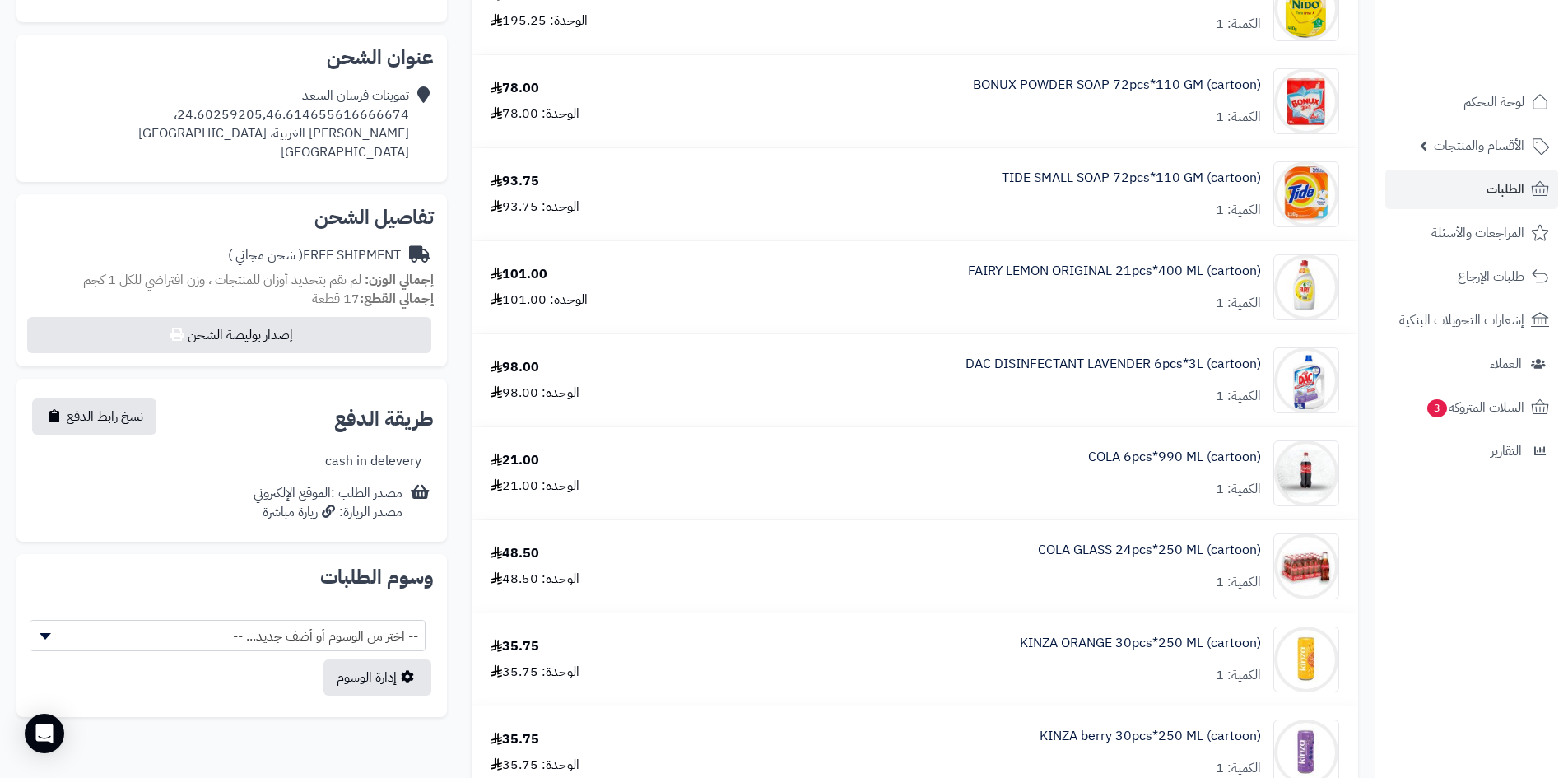
click at [975, 318] on div "FAIRY LEMON ORIGINAL 21pcs*400 ML (cartoon) الكمية: 1" at bounding box center [1021, 288] width 660 height 66
click at [1129, 265] on link "FAIRY LEMON ORIGINAL 21pcs*400 ML (cartoon)" at bounding box center [1114, 270] width 293 height 18
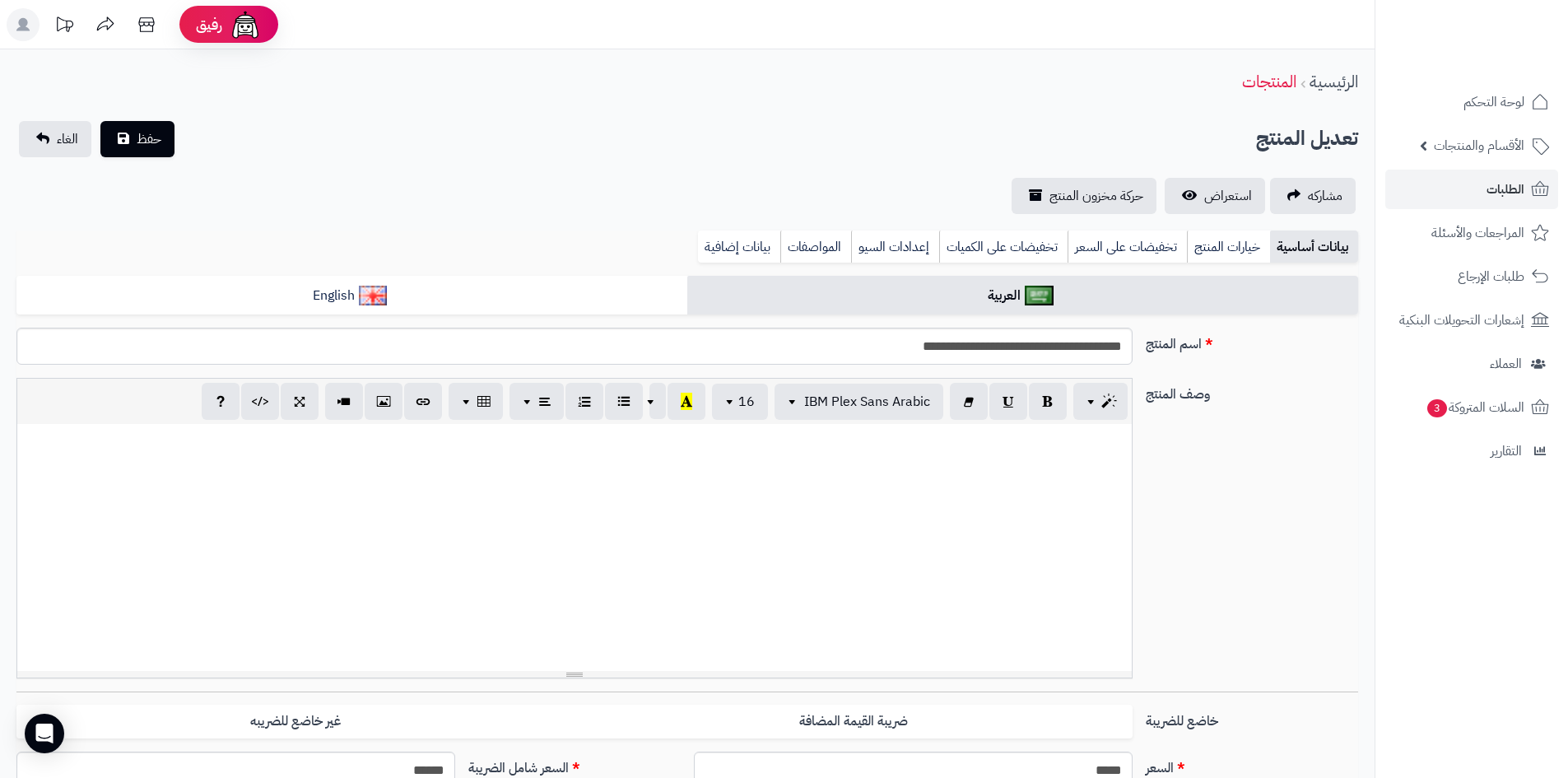
scroll to position [995, 0]
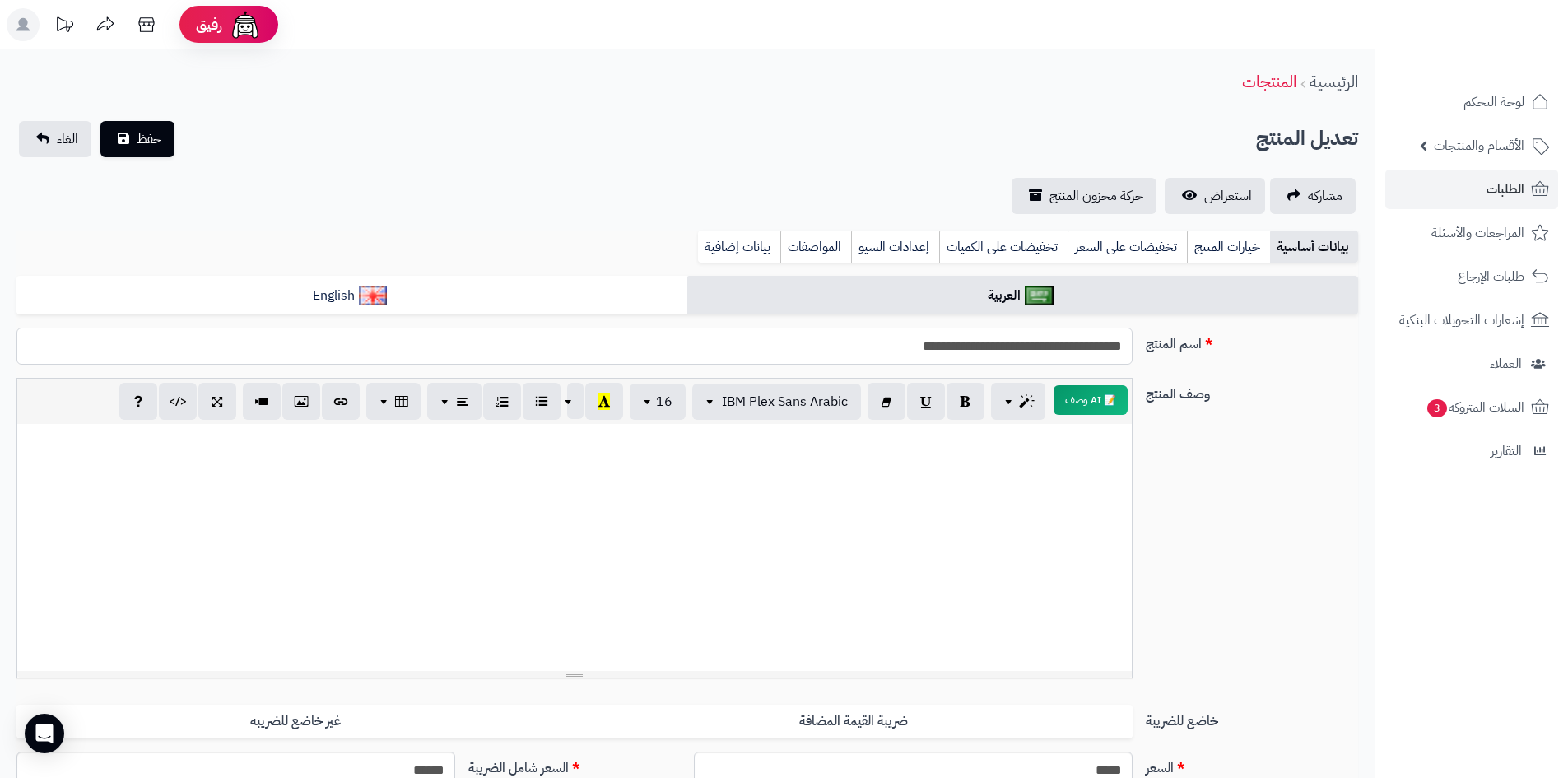
click at [988, 348] on input "**********" at bounding box center [574, 346] width 1116 height 37
drag, startPoint x: 982, startPoint y: 348, endPoint x: 1186, endPoint y: 353, distance: 204.1
click at [1186, 353] on div "**********" at bounding box center [687, 353] width 1354 height 51
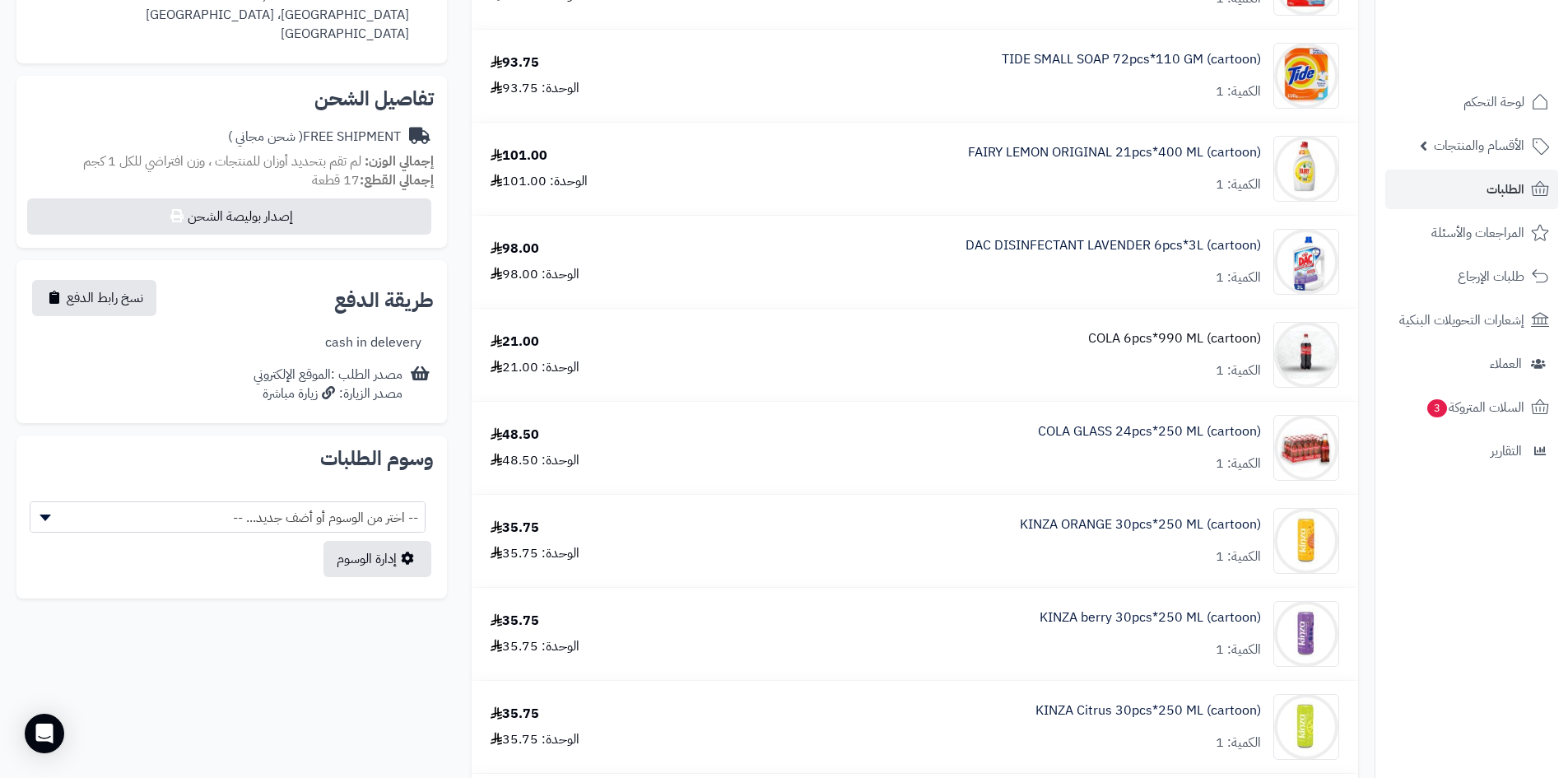
scroll to position [493, 0]
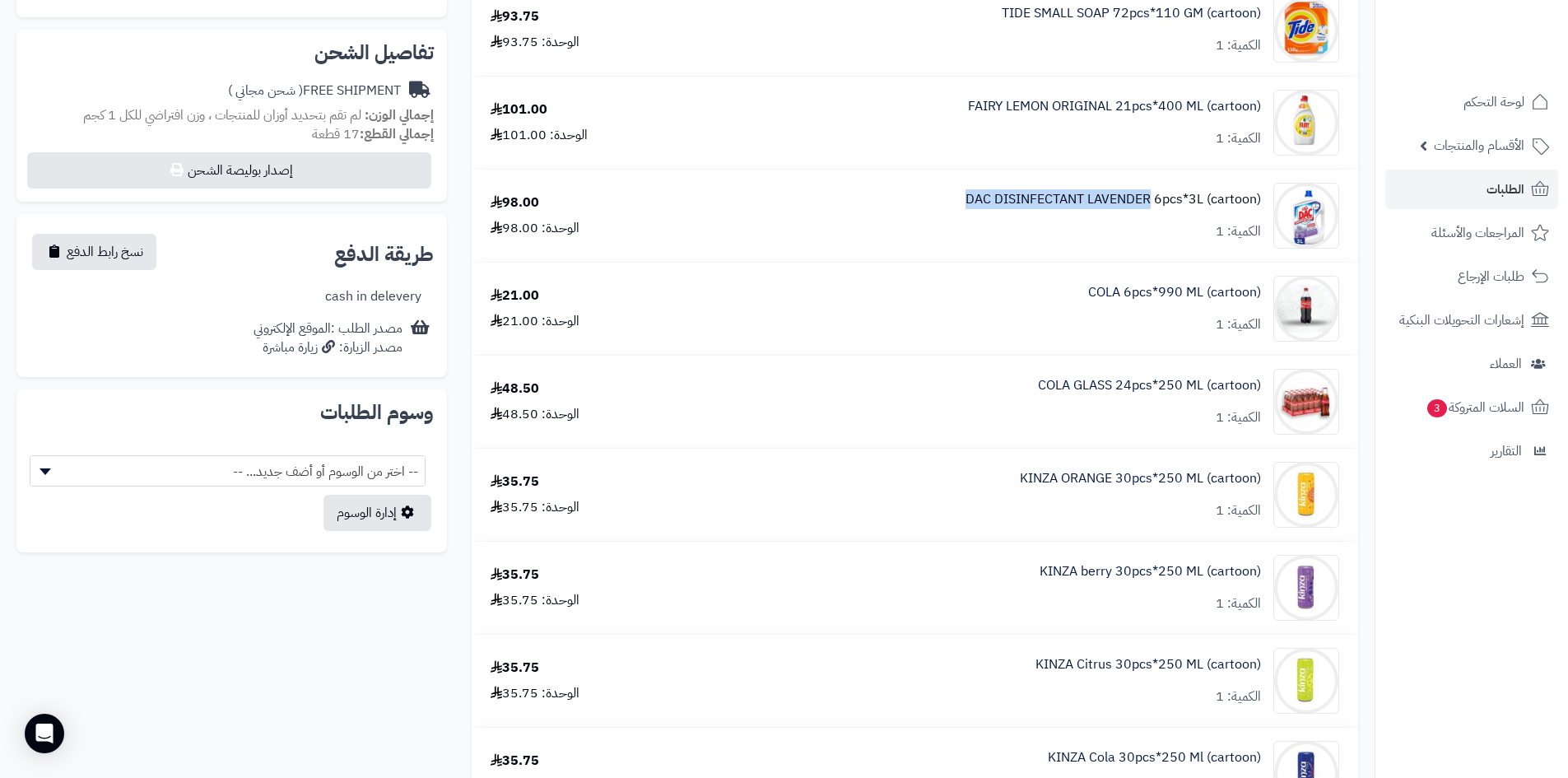
drag, startPoint x: 951, startPoint y: 196, endPoint x: 1149, endPoint y: 202, distance: 198.1
click at [1149, 202] on div "DAC DISINFECTANT LAVENDER 6pcs*3L (cartoon) الكمية: 1" at bounding box center [1021, 216] width 660 height 66
copy link "DAC DISINFECTANT LAVENDER"
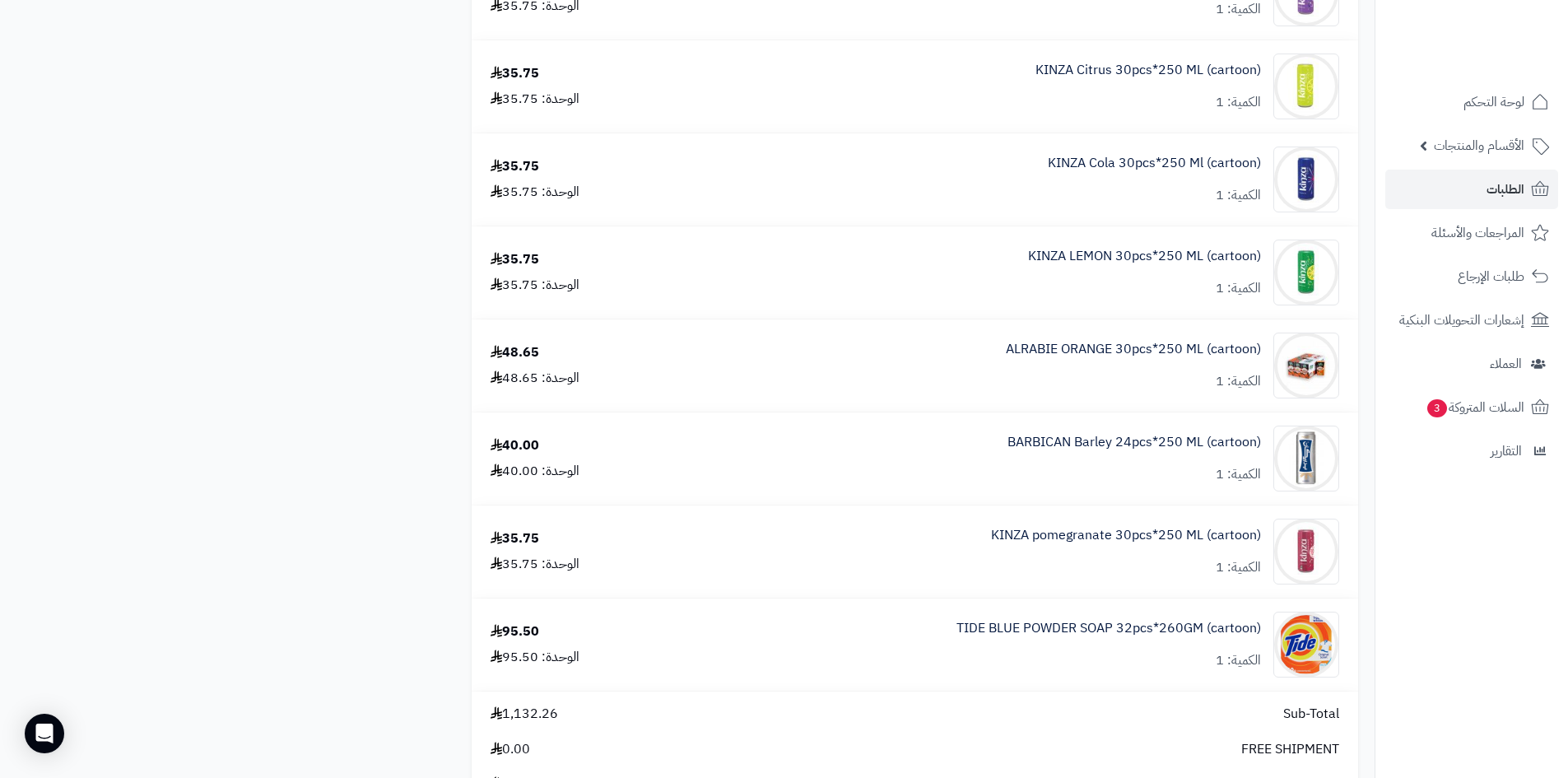
scroll to position [1235, 0]
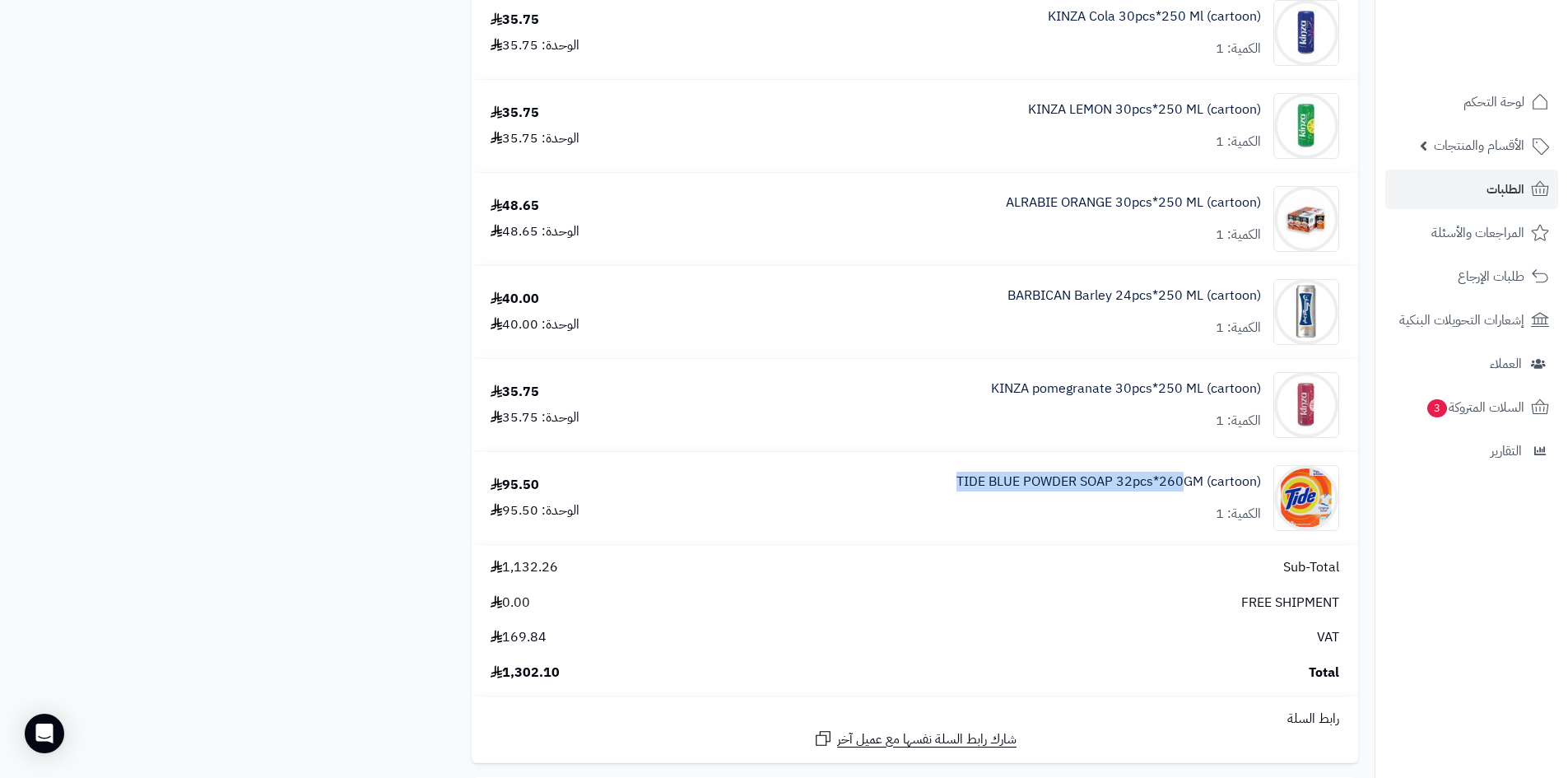
drag, startPoint x: 939, startPoint y: 483, endPoint x: 1181, endPoint y: 496, distance: 242.3
click at [1181, 496] on div "TIDE BLUE POWDER SOAP 32pcs*260GM (cartoon) الكمية: 1" at bounding box center [1021, 498] width 660 height 66
copy link "TIDE BLUE POWDER SOAP 32pcs*260"
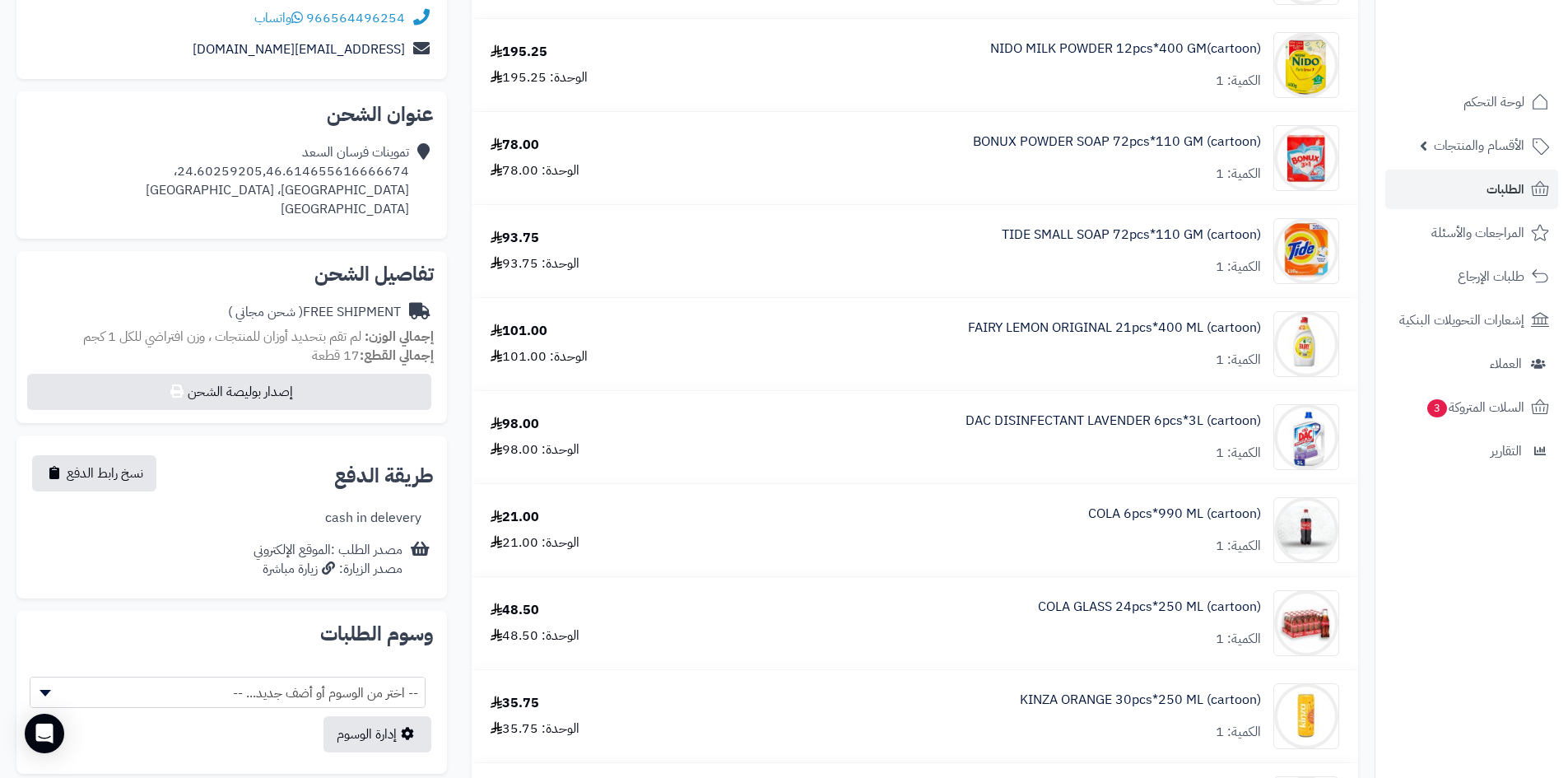
scroll to position [83, 0]
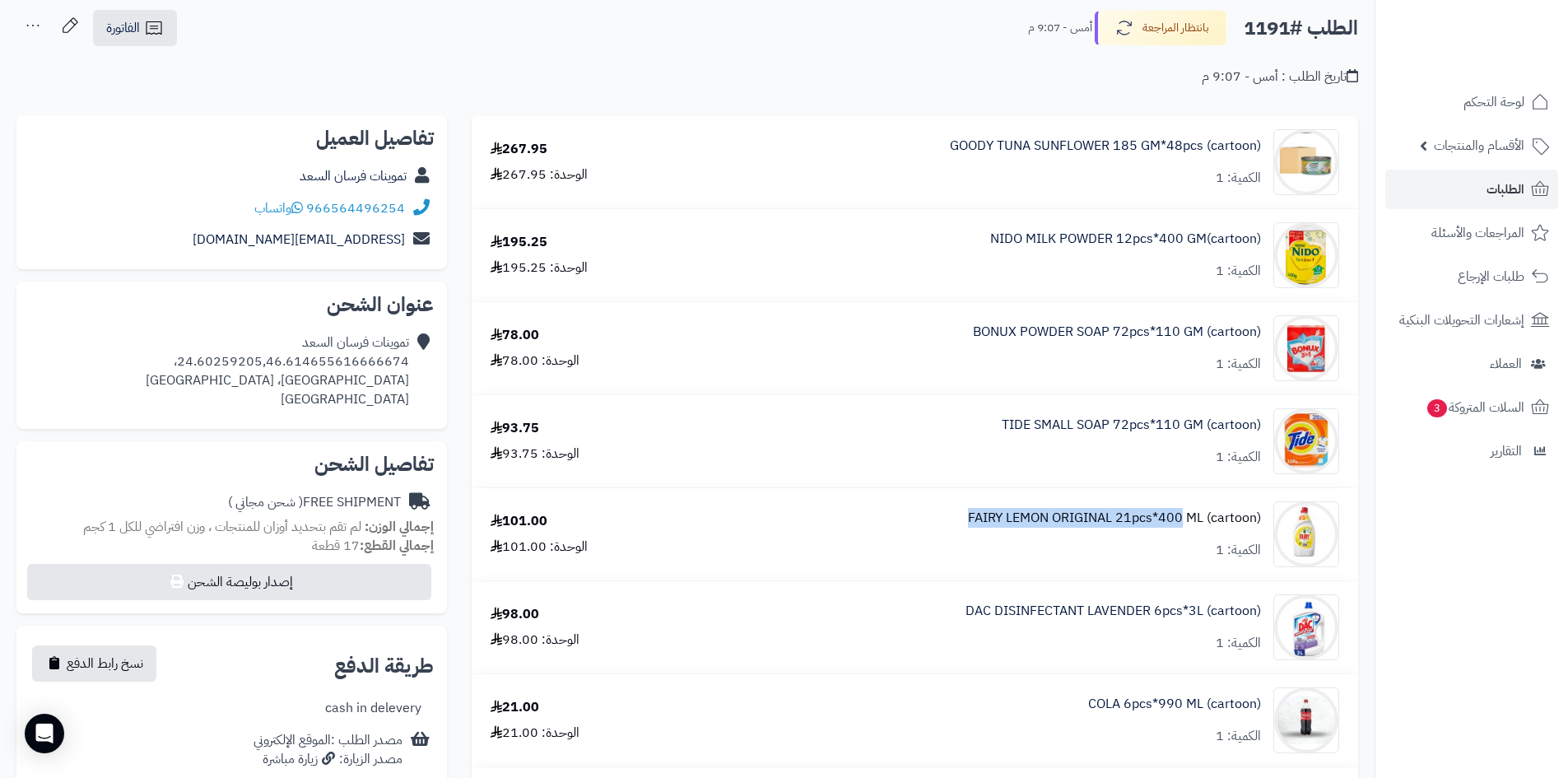
drag, startPoint x: 956, startPoint y: 518, endPoint x: 1182, endPoint y: 514, distance: 226.0
click at [1182, 514] on div "FAIRY LEMON ORIGINAL 21pcs*400 ML (cartoon) الكمية: 1" at bounding box center [1021, 534] width 660 height 66
copy link "FAIRY LEMON ORIGINAL 21pcs*400"
drag, startPoint x: 994, startPoint y: 425, endPoint x: 1180, endPoint y: 431, distance: 186.1
click at [1180, 431] on div "TIDE SMALL SOAP 72pcs*110 GM (cartoon) الكمية: 1" at bounding box center [1021, 441] width 660 height 66
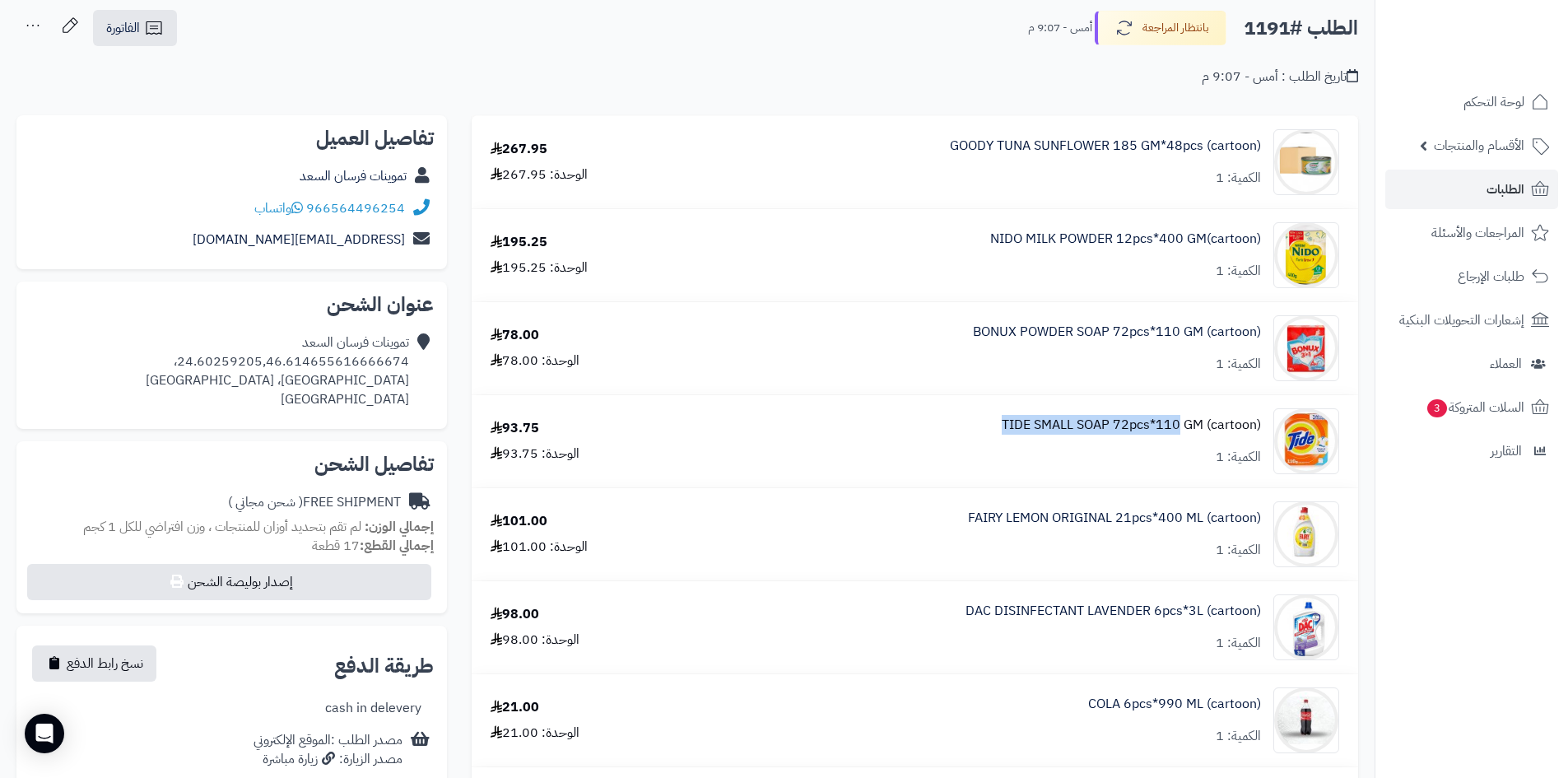
copy link "TIDE SMALL SOAP 72pcs*110"
drag, startPoint x: 962, startPoint y: 331, endPoint x: 1140, endPoint y: 346, distance: 178.6
click at [1140, 346] on div "BONUX POWDER SOAP 72pcs*110 GM (cartoon) الكمية: 1" at bounding box center [1021, 348] width 660 height 66
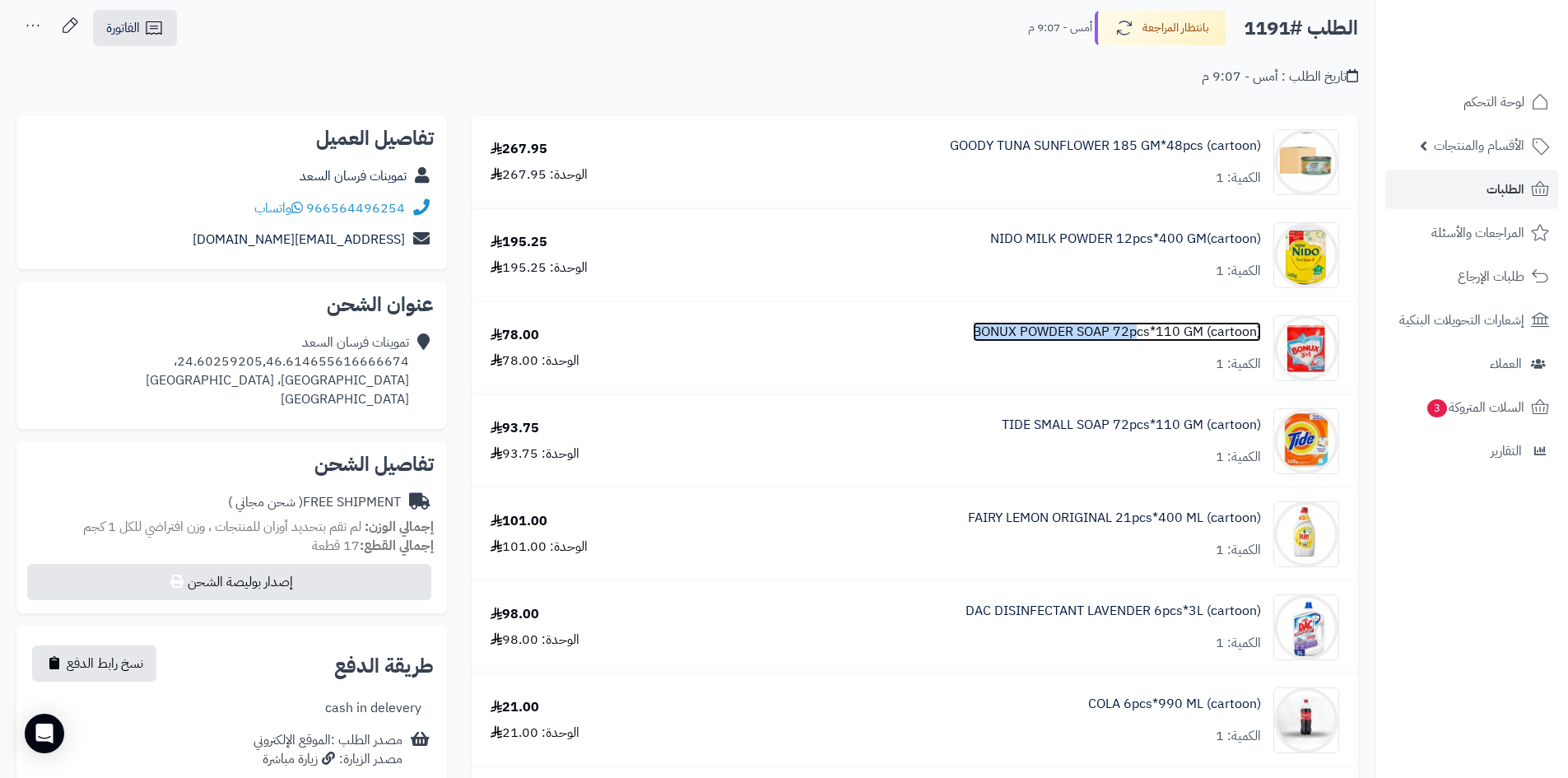
click at [982, 329] on link "BONUX POWDER SOAP 72pcs*110 GM (cartoon)" at bounding box center [1116, 331] width 289 height 18
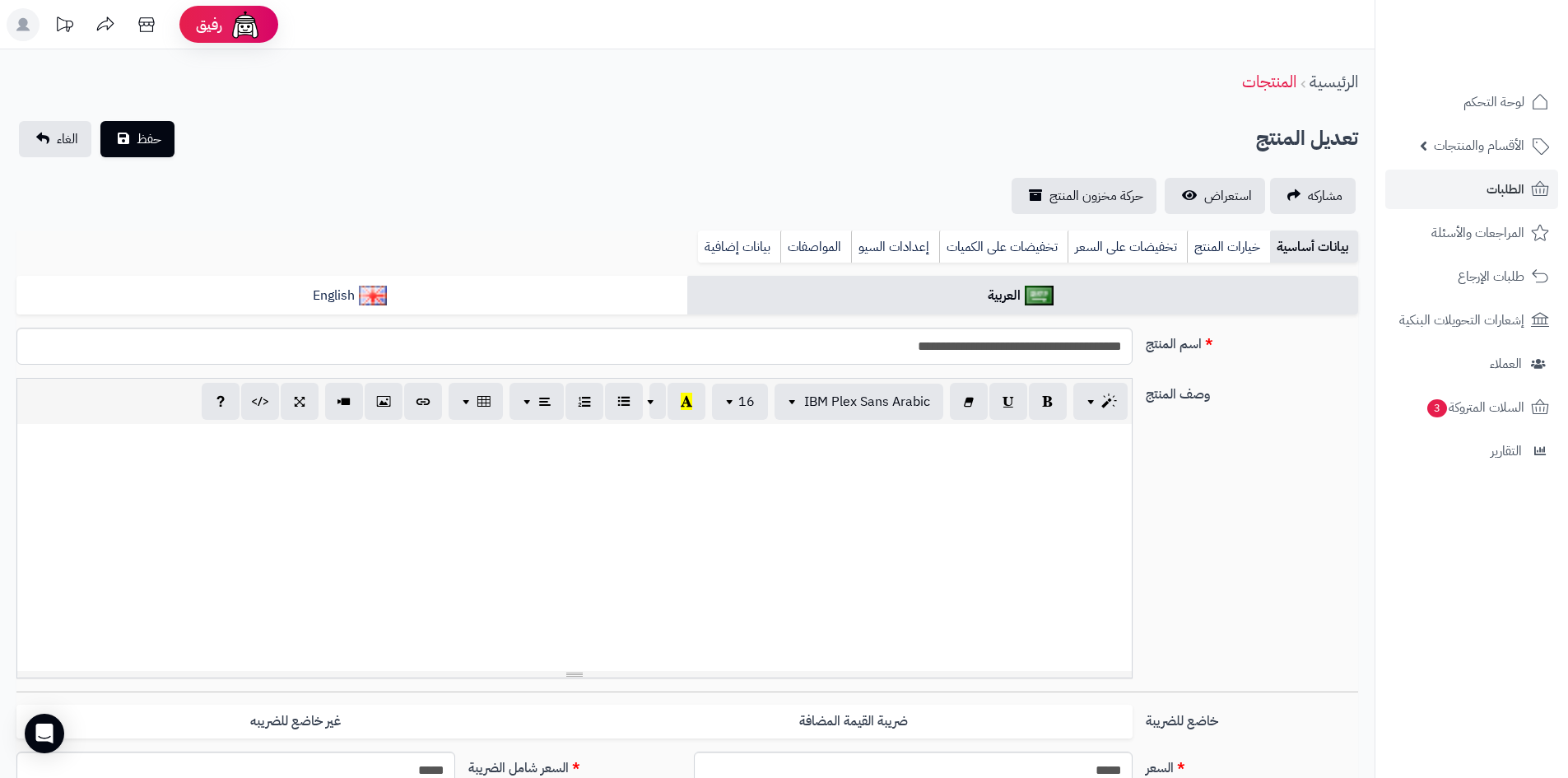
scroll to position [995, 0]
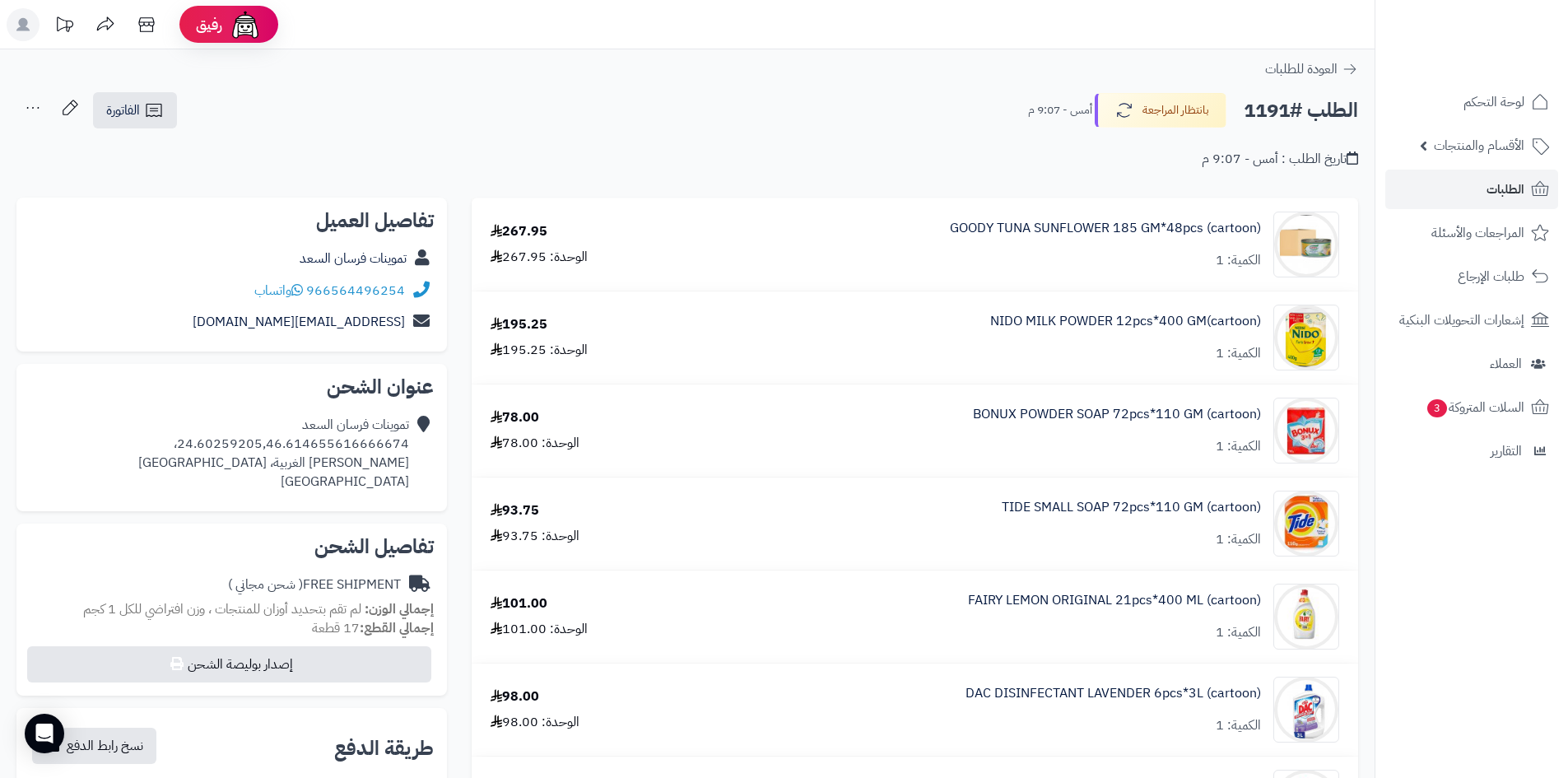
scroll to position [83, 0]
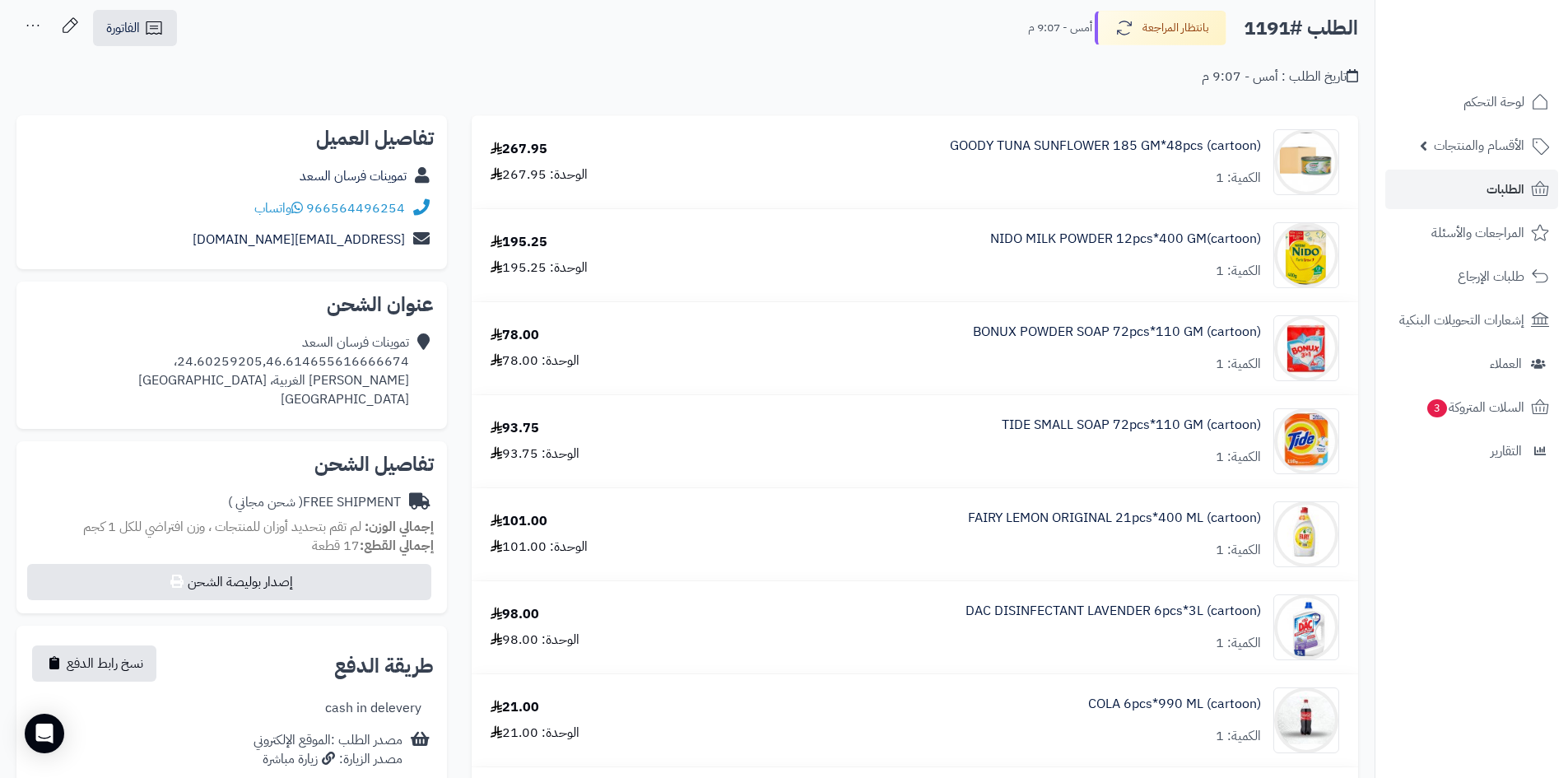
click at [941, 238] on div "NIDO MILK POWDER 12pcs*400 GM(cartoon) الكمية: 1" at bounding box center [1021, 255] width 660 height 66
click at [1081, 237] on link "NIDO MILK POWDER 12pcs*400 GM(cartoon)" at bounding box center [1125, 238] width 271 height 18
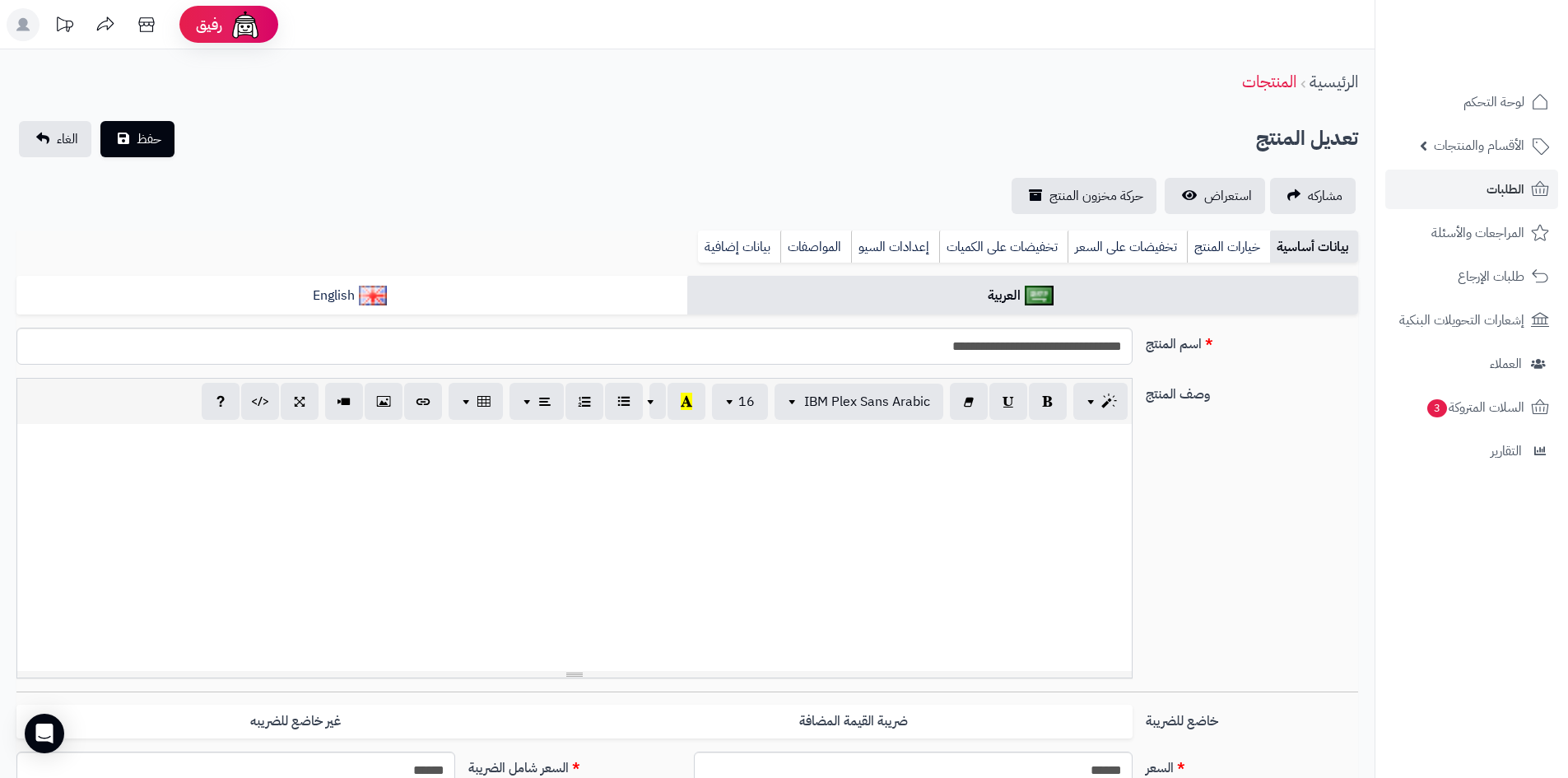
scroll to position [131, 0]
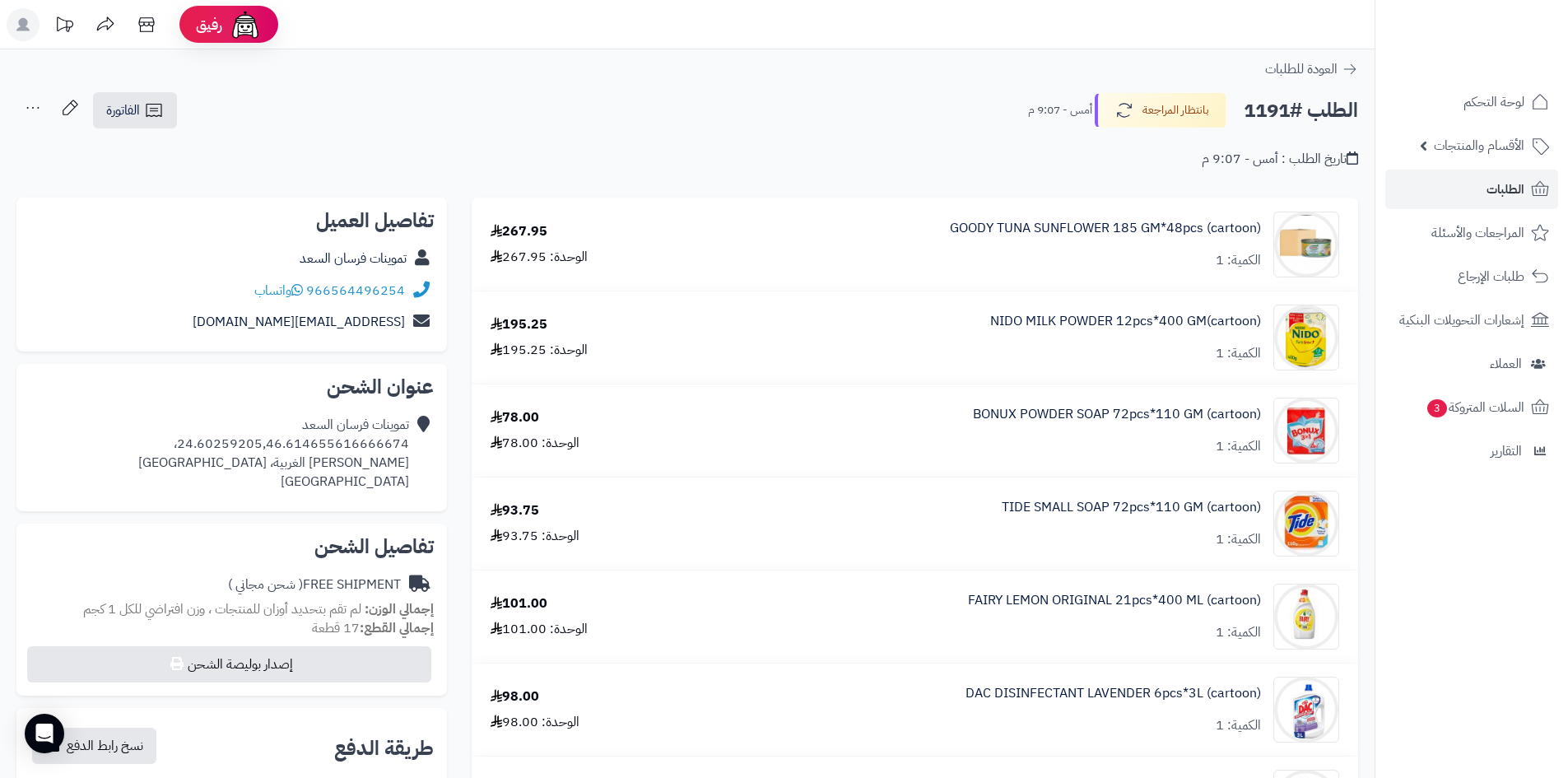
scroll to position [83, 0]
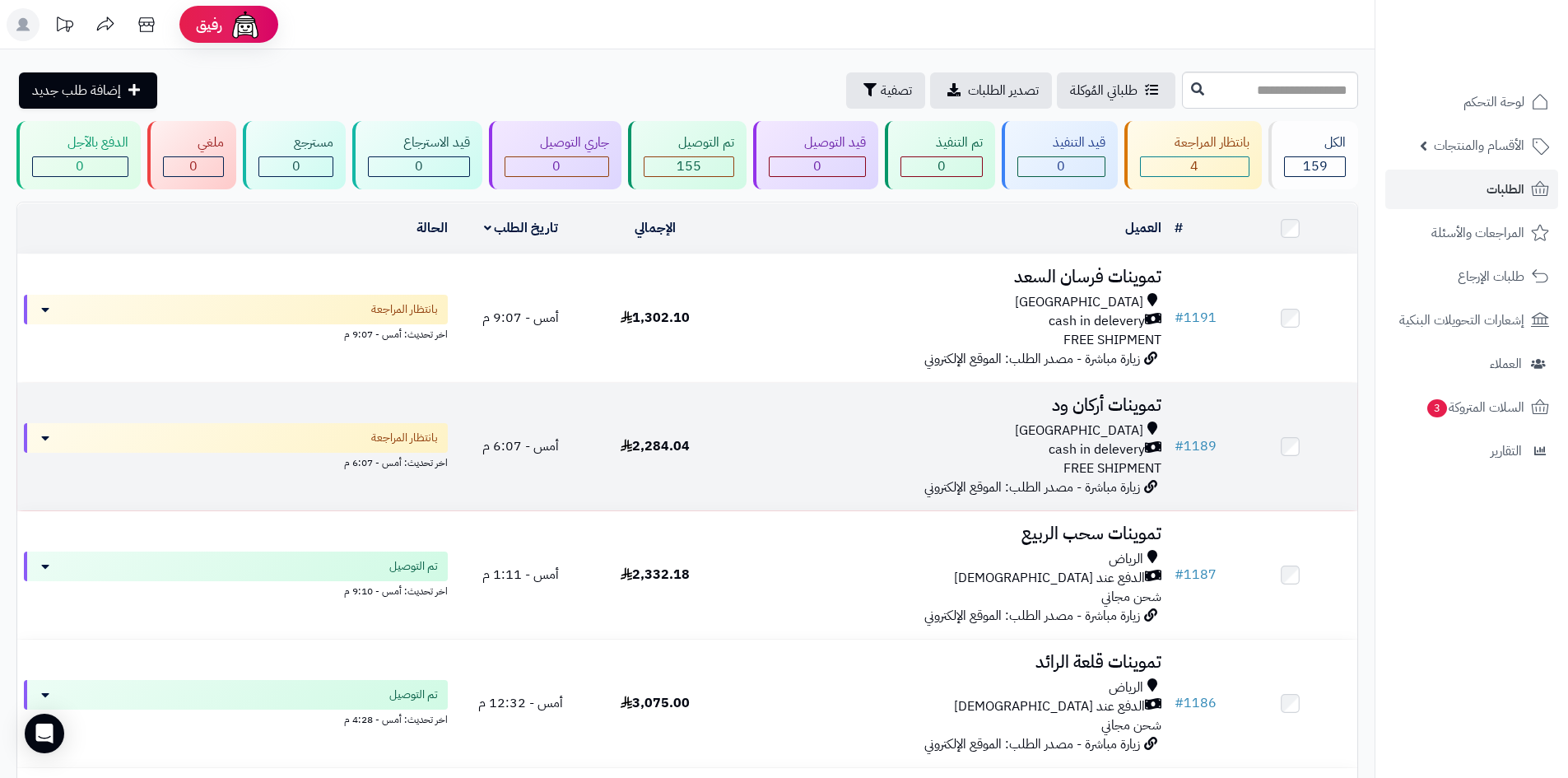
click at [850, 453] on div "cash in delevery" at bounding box center [945, 449] width 433 height 18
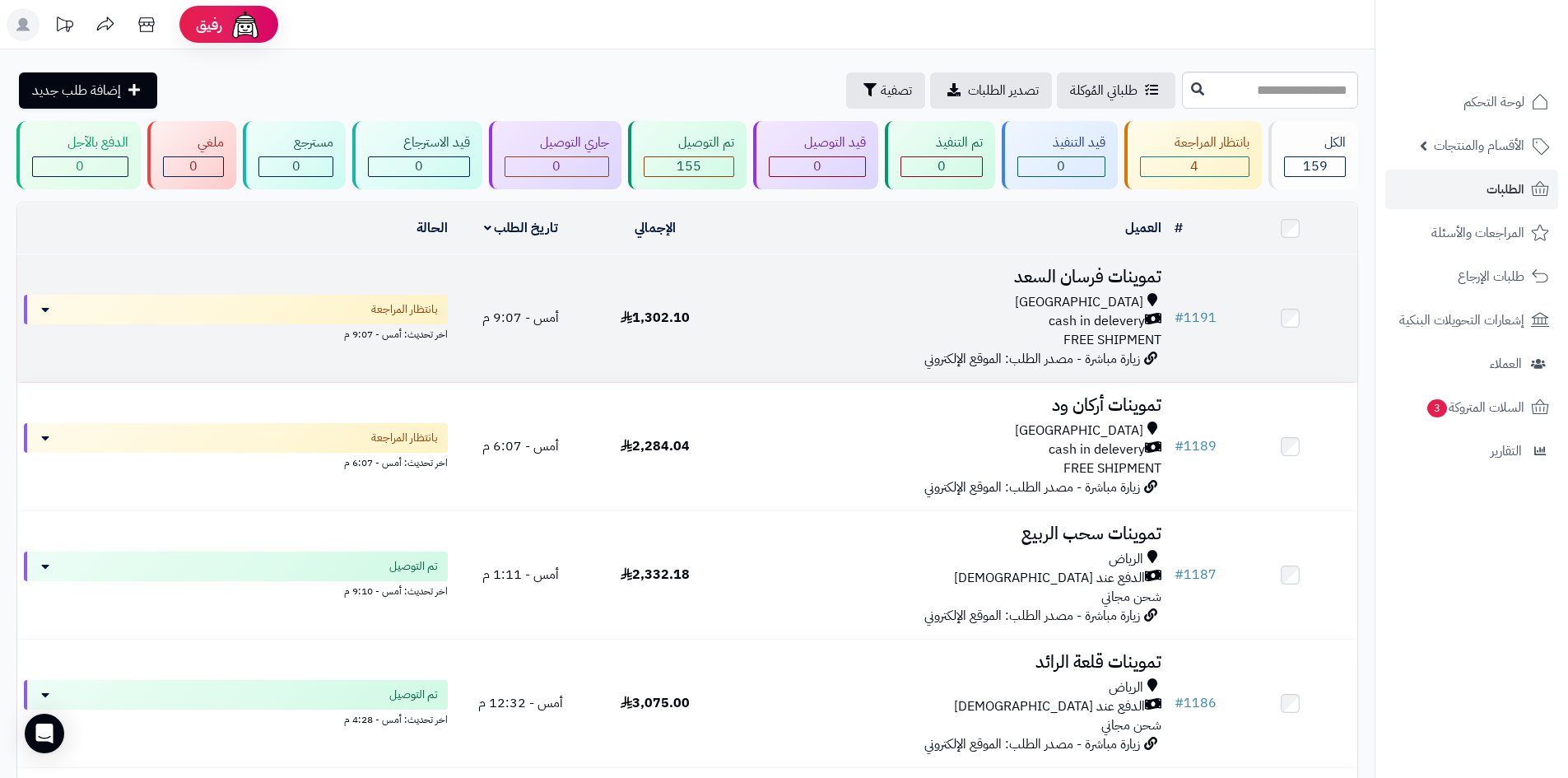
click at [803, 321] on div "cash in delevery" at bounding box center [945, 321] width 433 height 18
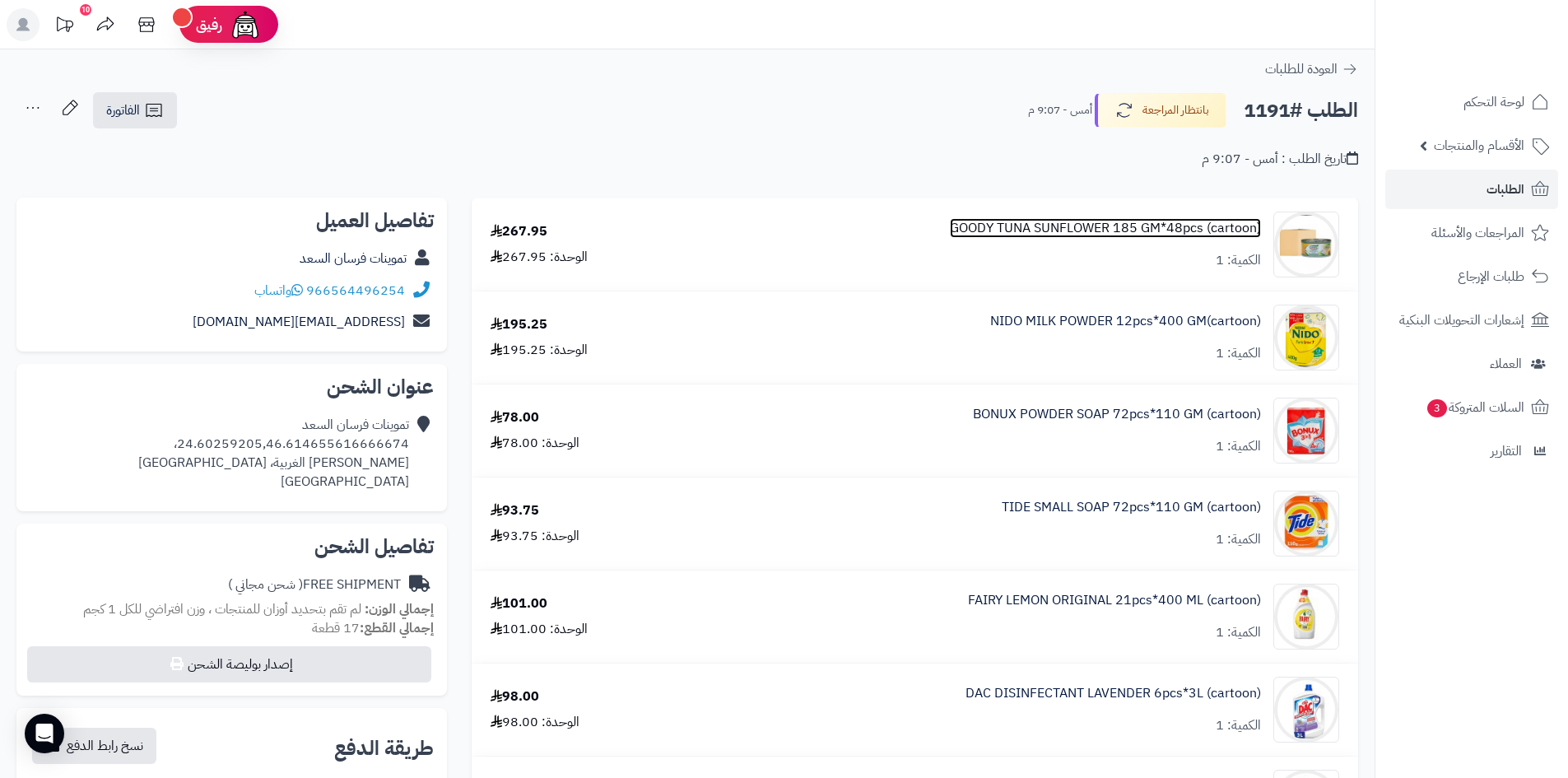
click at [1097, 223] on link "GOODY TUNA SUNFLOWER 185 GM*48pcs (cartoon)" at bounding box center [1106, 227] width 311 height 18
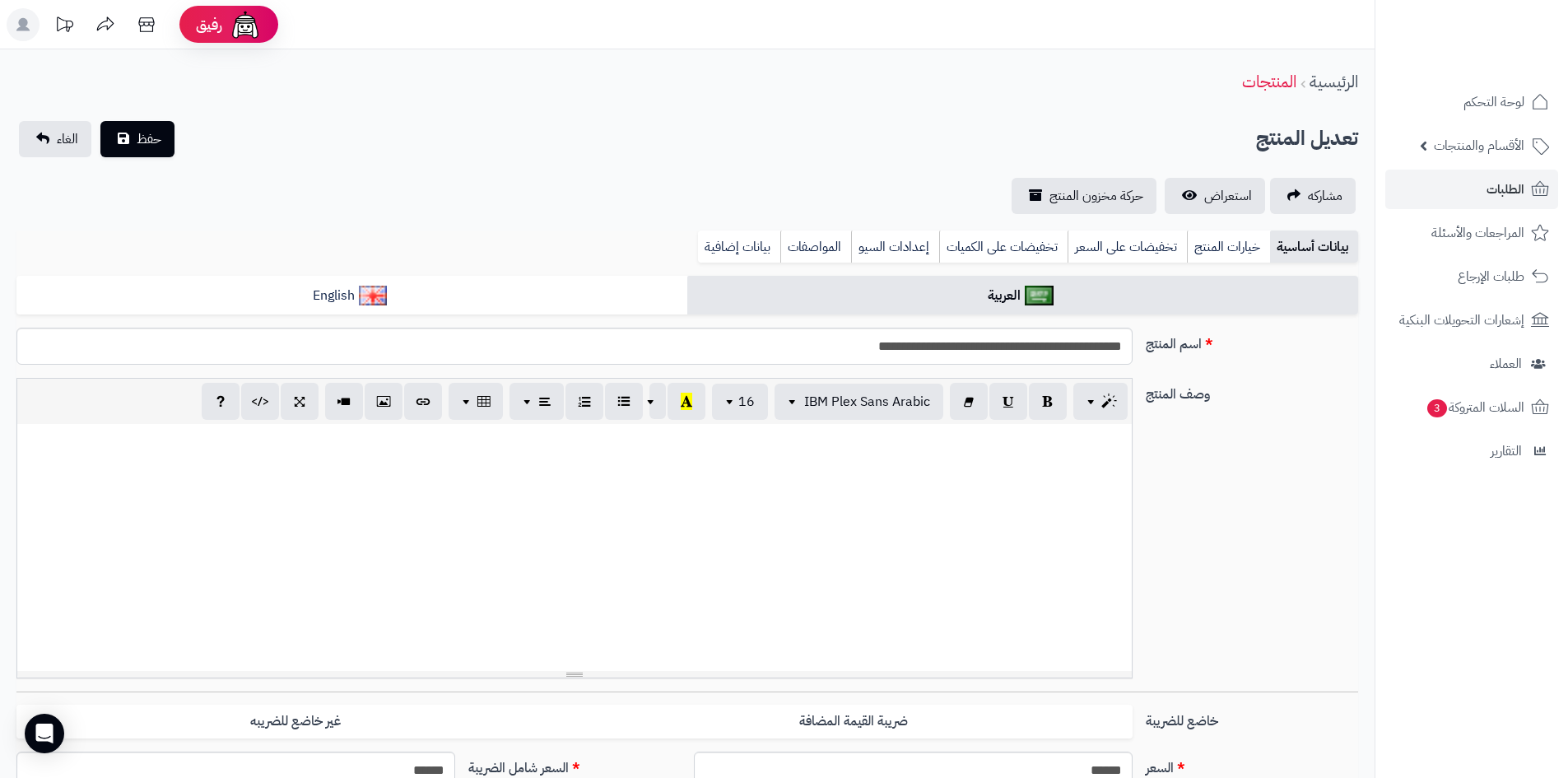
scroll to position [789, 0]
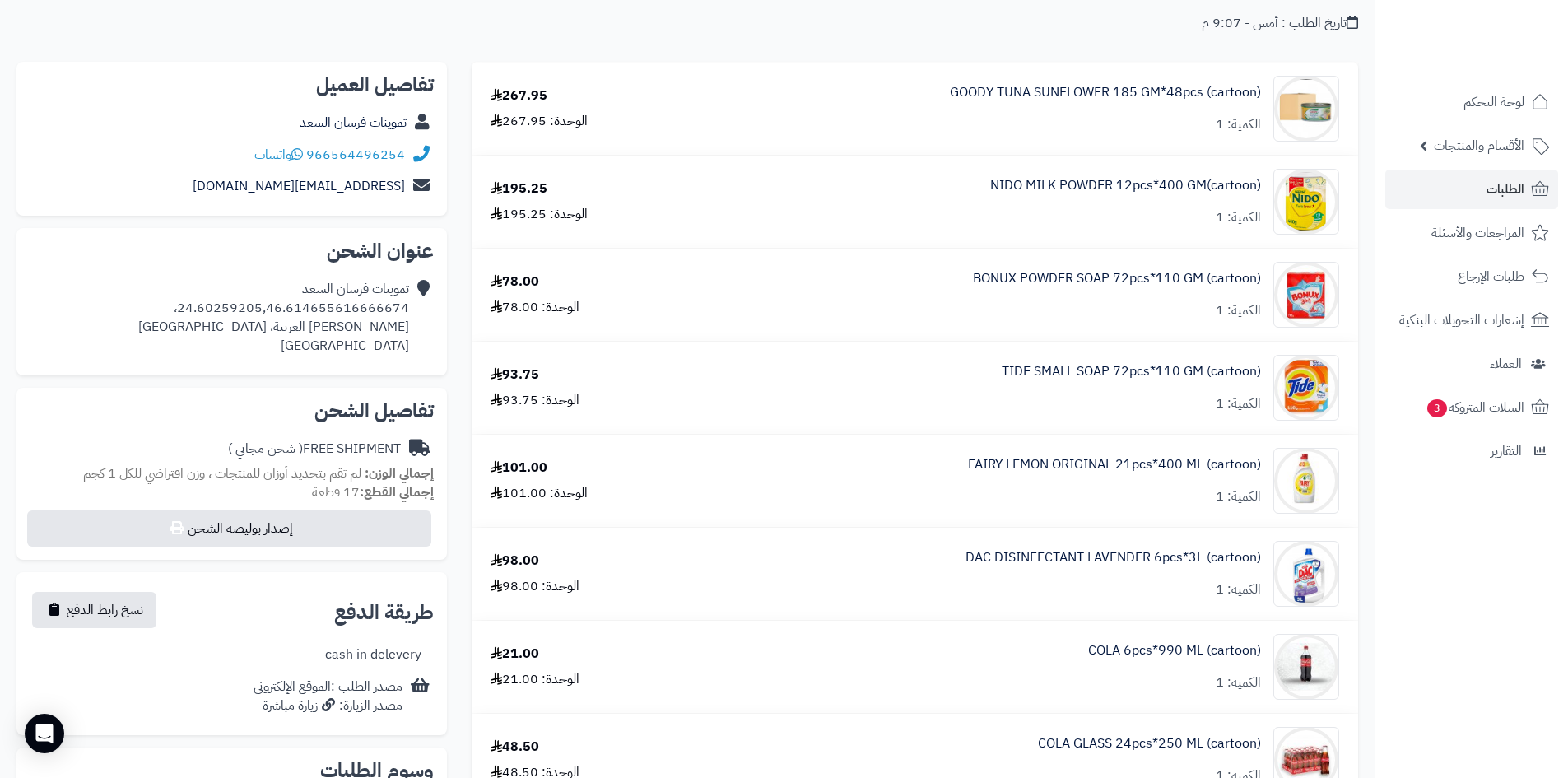
scroll to position [164, 0]
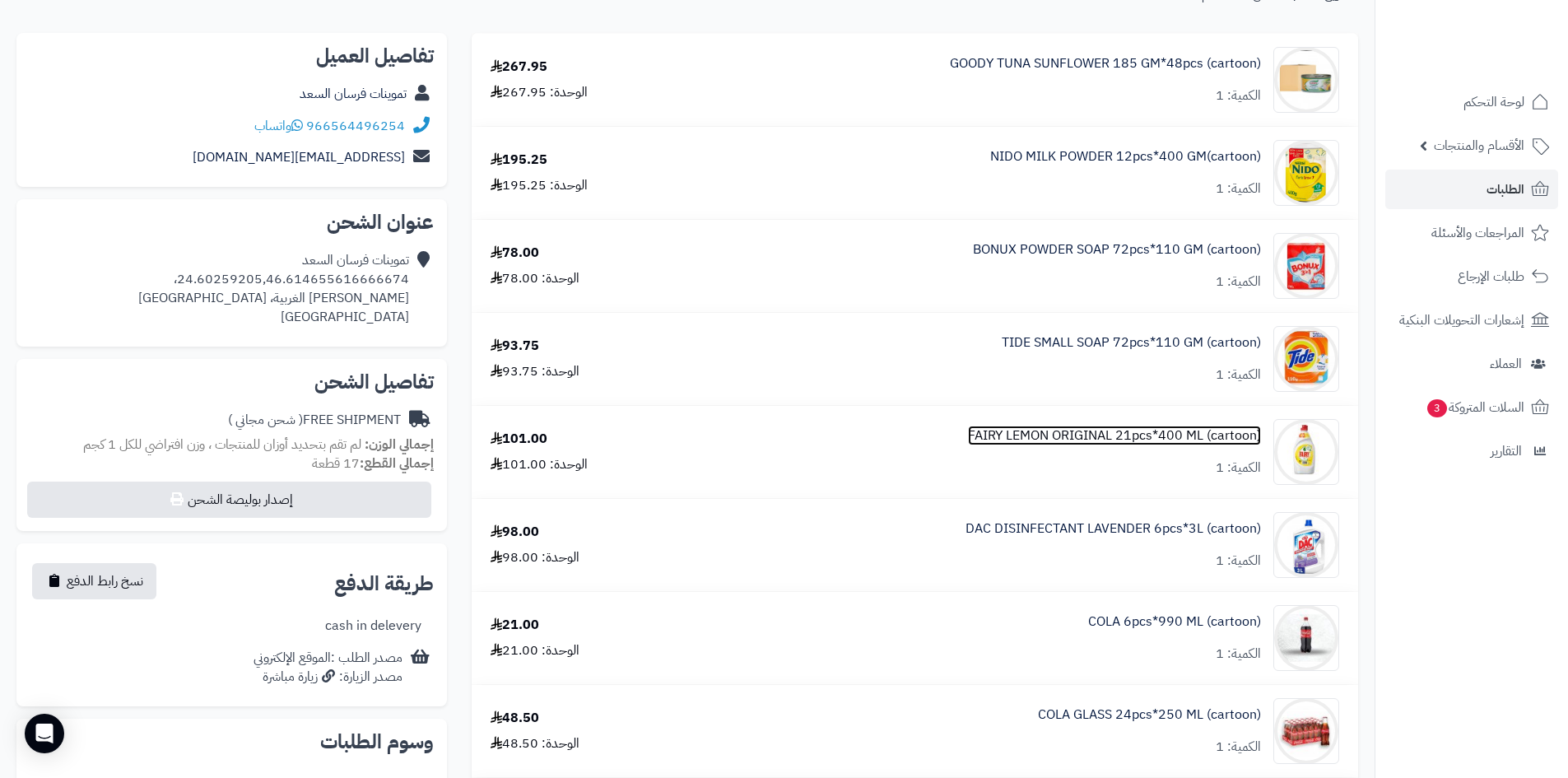
click at [1096, 439] on link "FAIRY LEMON ORIGINAL 21pcs*400 ML (cartoon)" at bounding box center [1114, 435] width 293 height 18
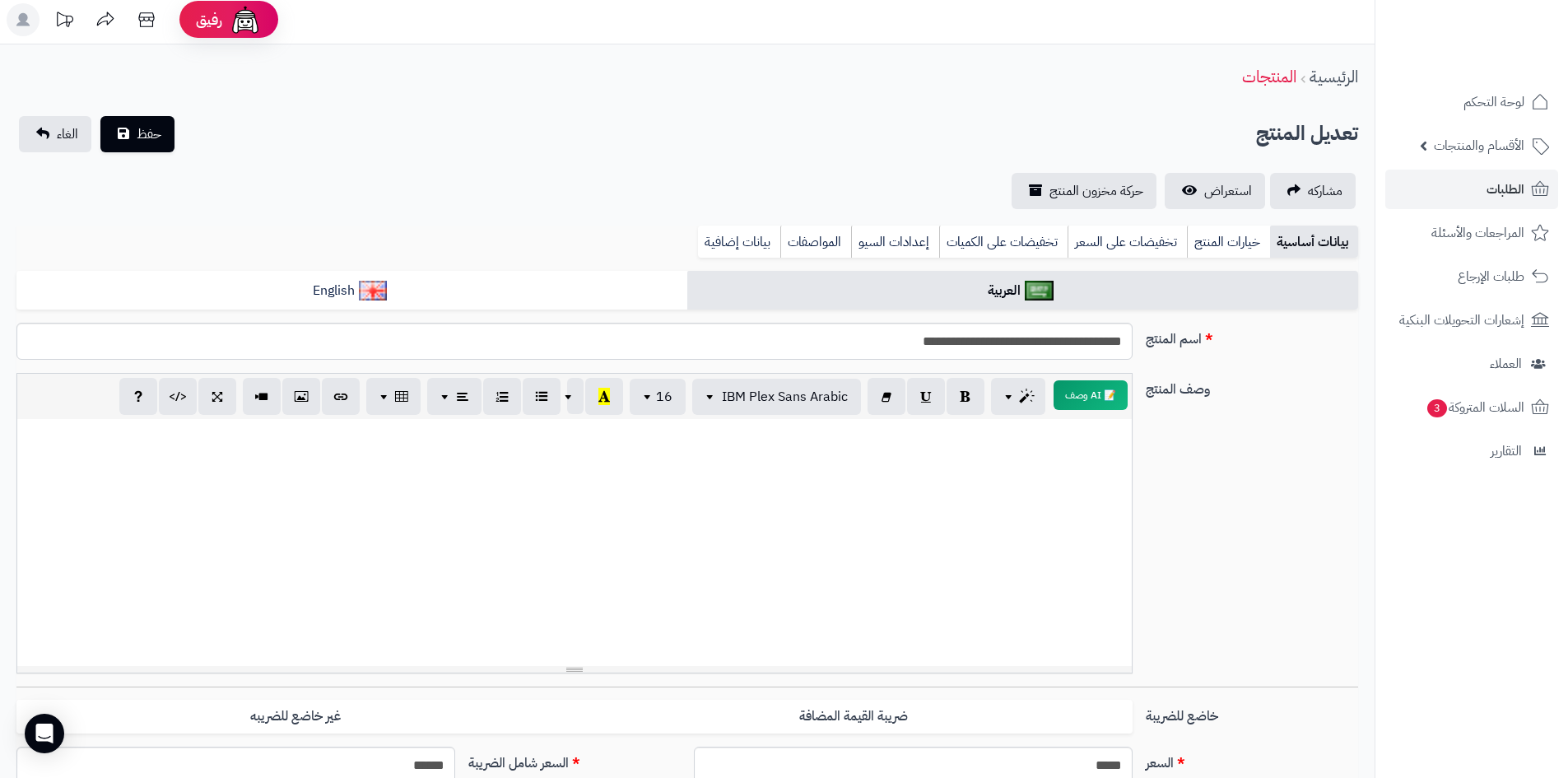
scroll to position [83, 0]
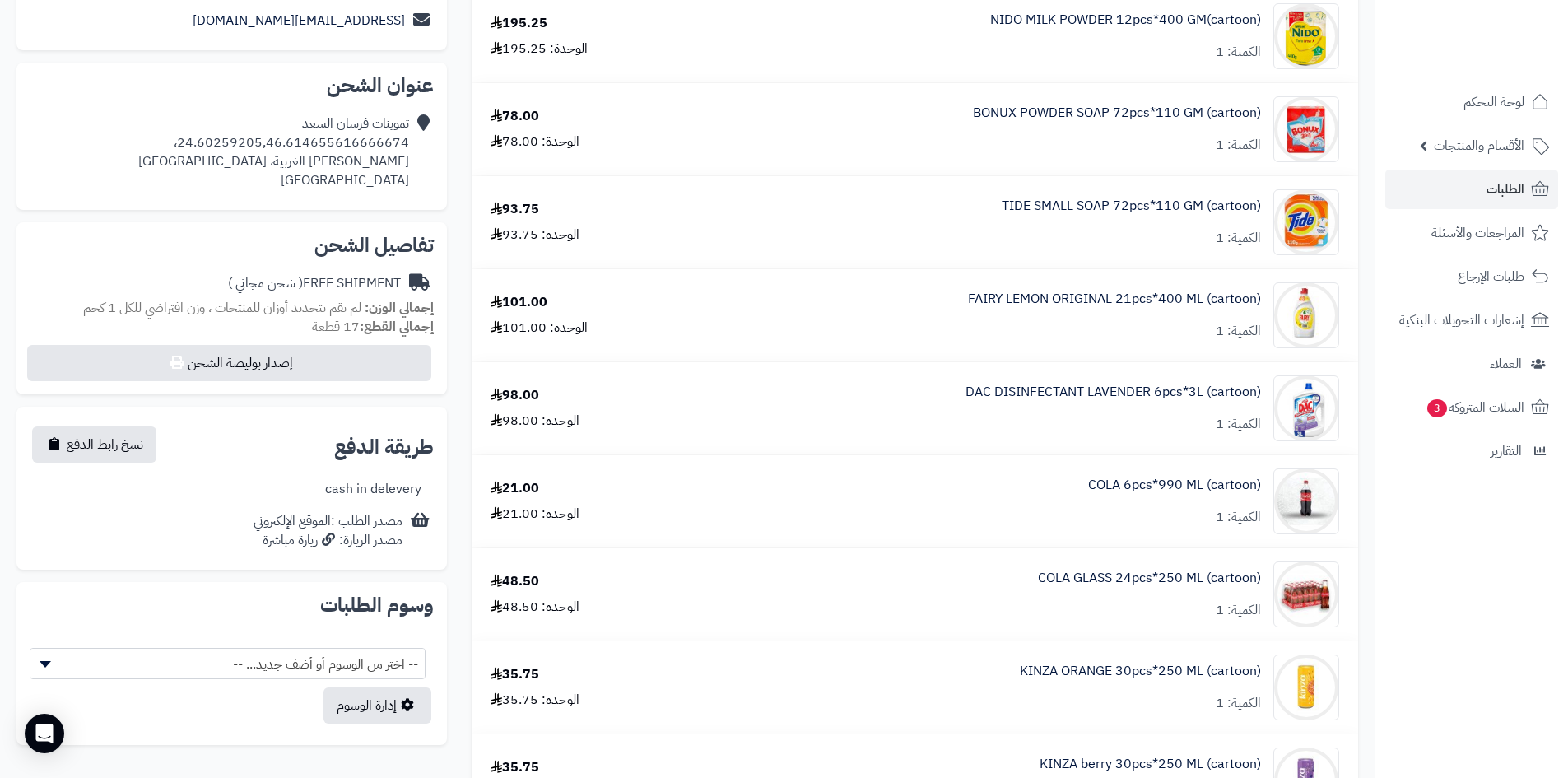
scroll to position [330, 0]
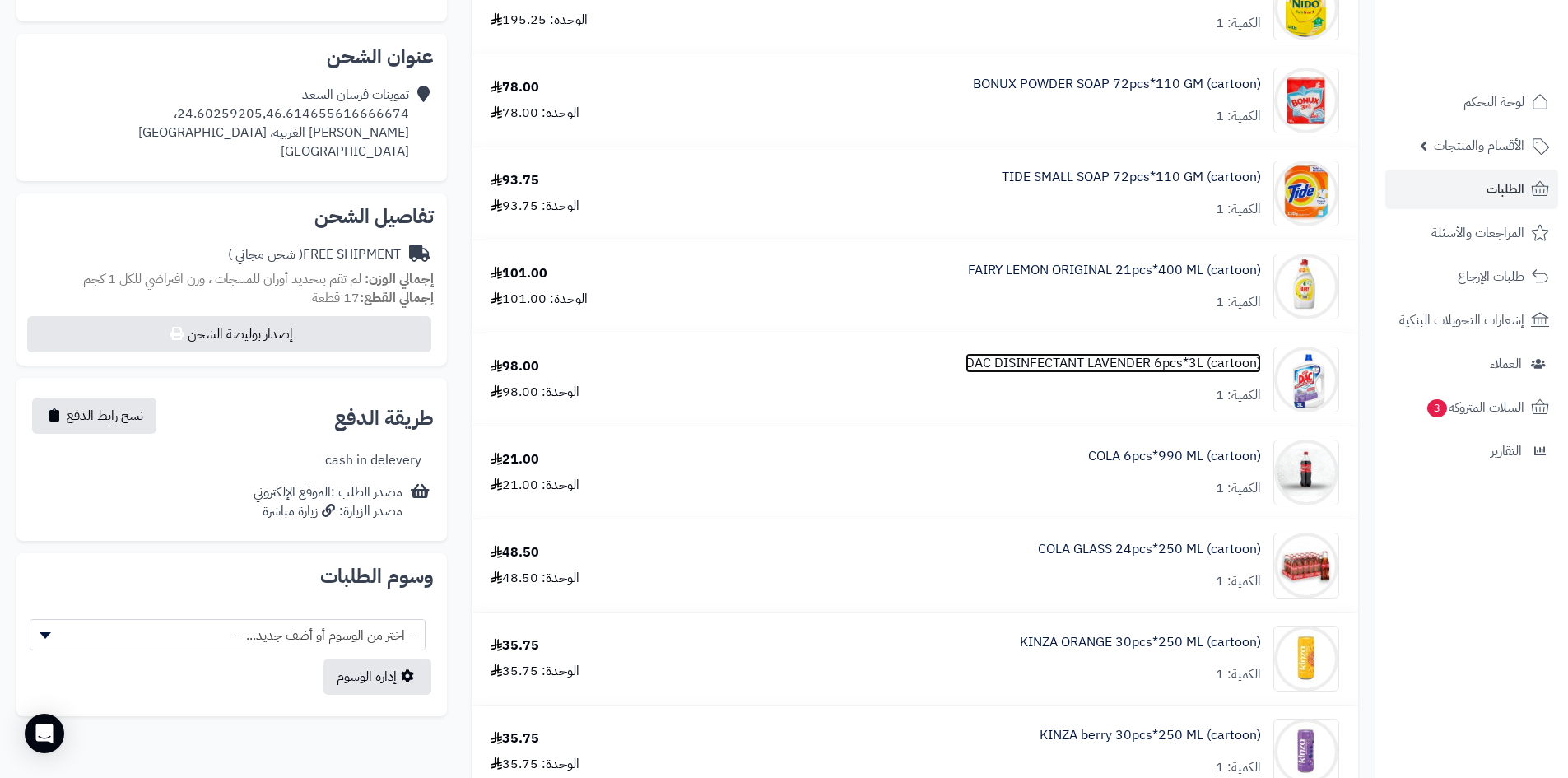
click at [1005, 367] on link "DAC DISINFECTANT LAVENDER 6pcs*3L (cartoon)" at bounding box center [1113, 362] width 295 height 18
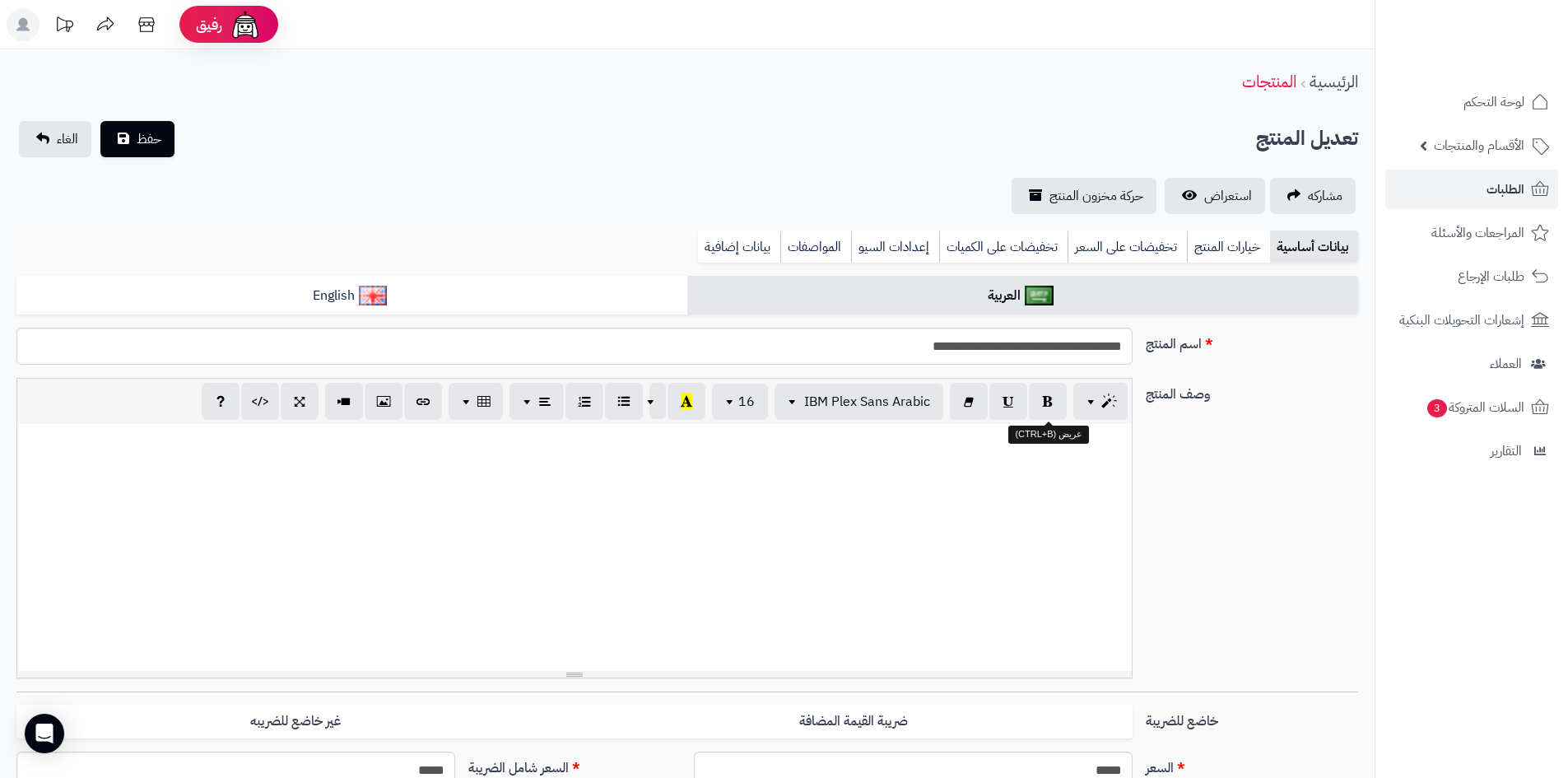
scroll to position [995, 0]
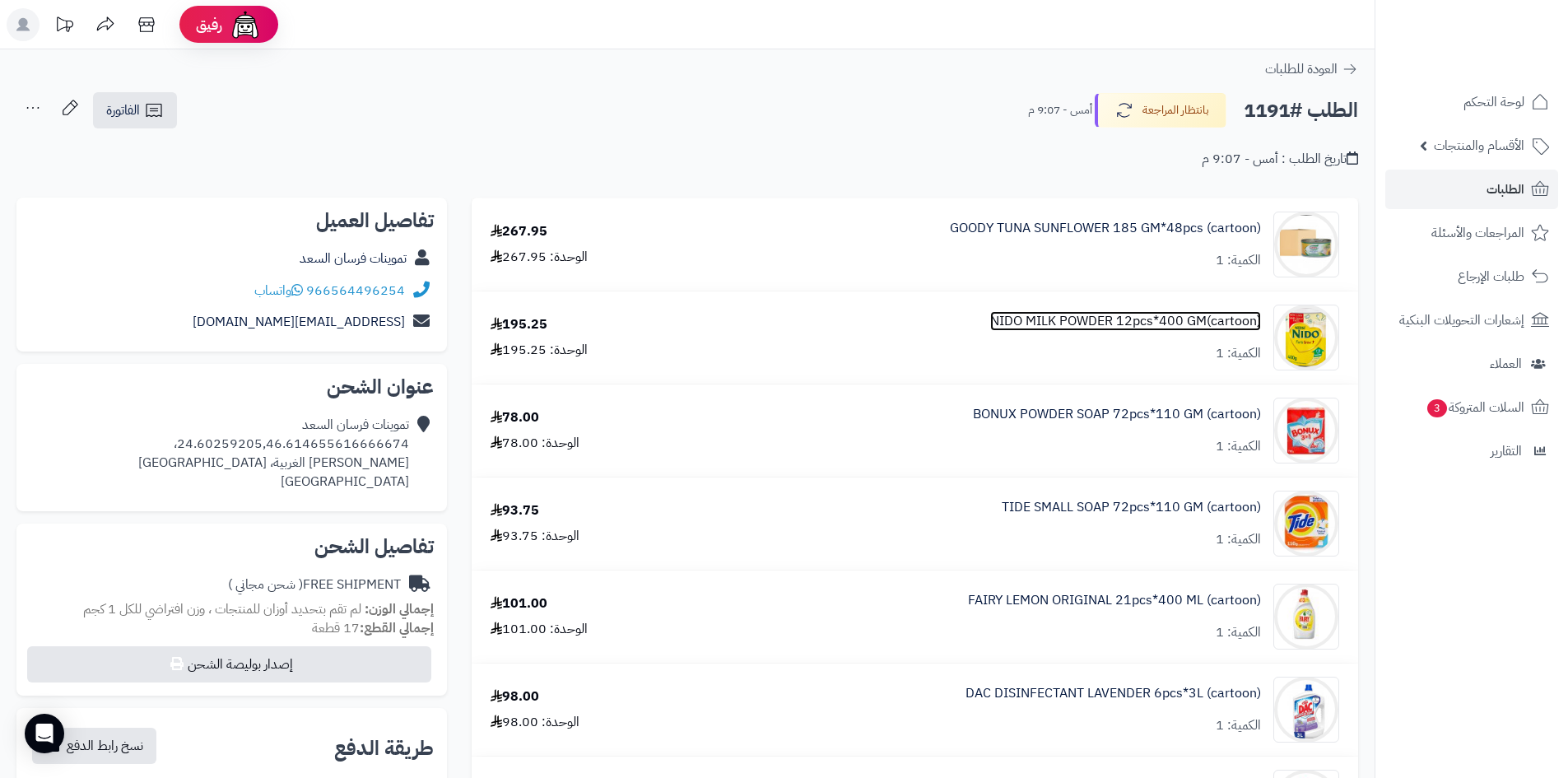
click at [1096, 321] on link "NIDO MILK POWDER 12pcs*400 GM(cartoon)" at bounding box center [1125, 321] width 271 height 18
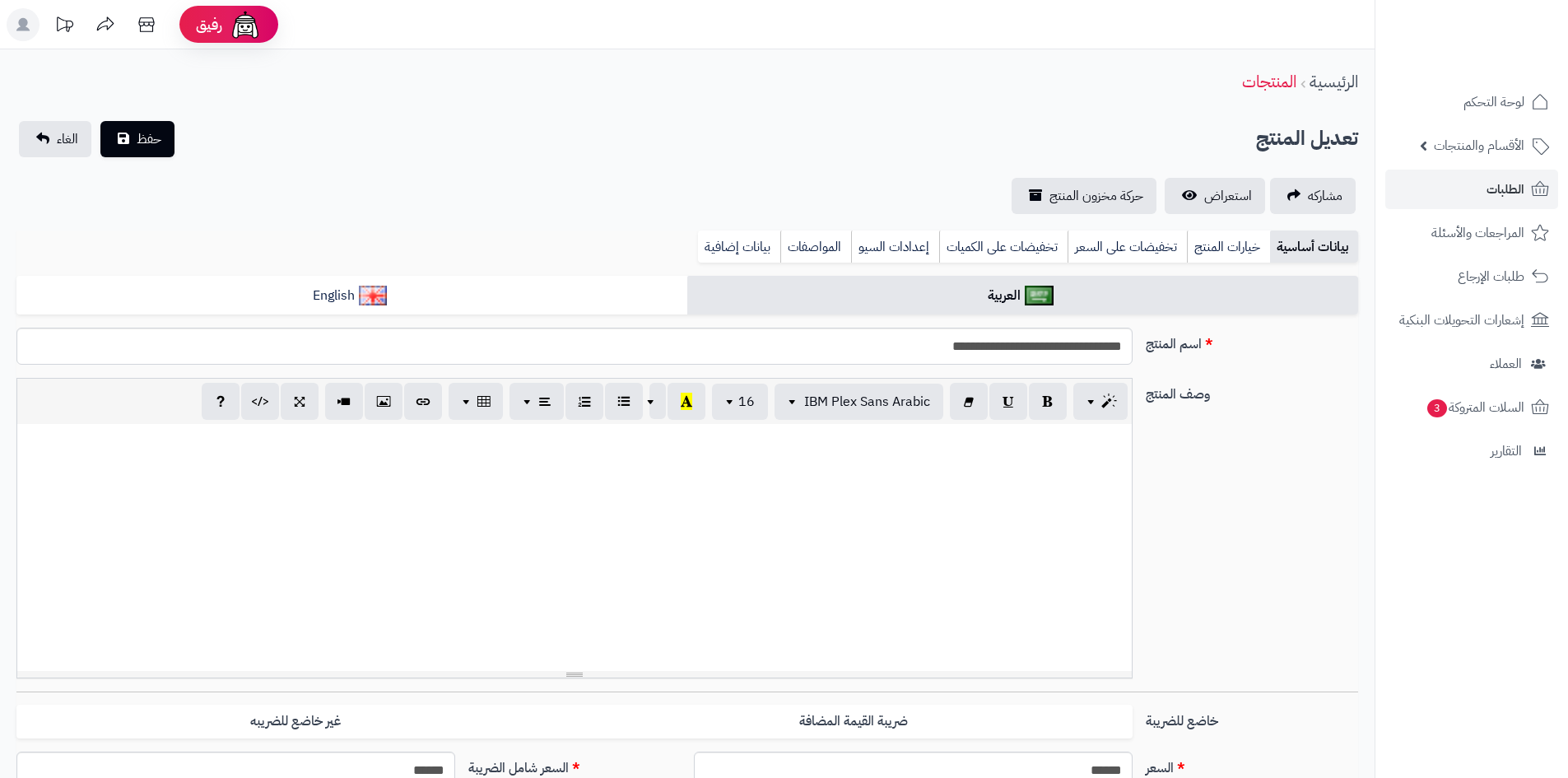
scroll to position [131, 0]
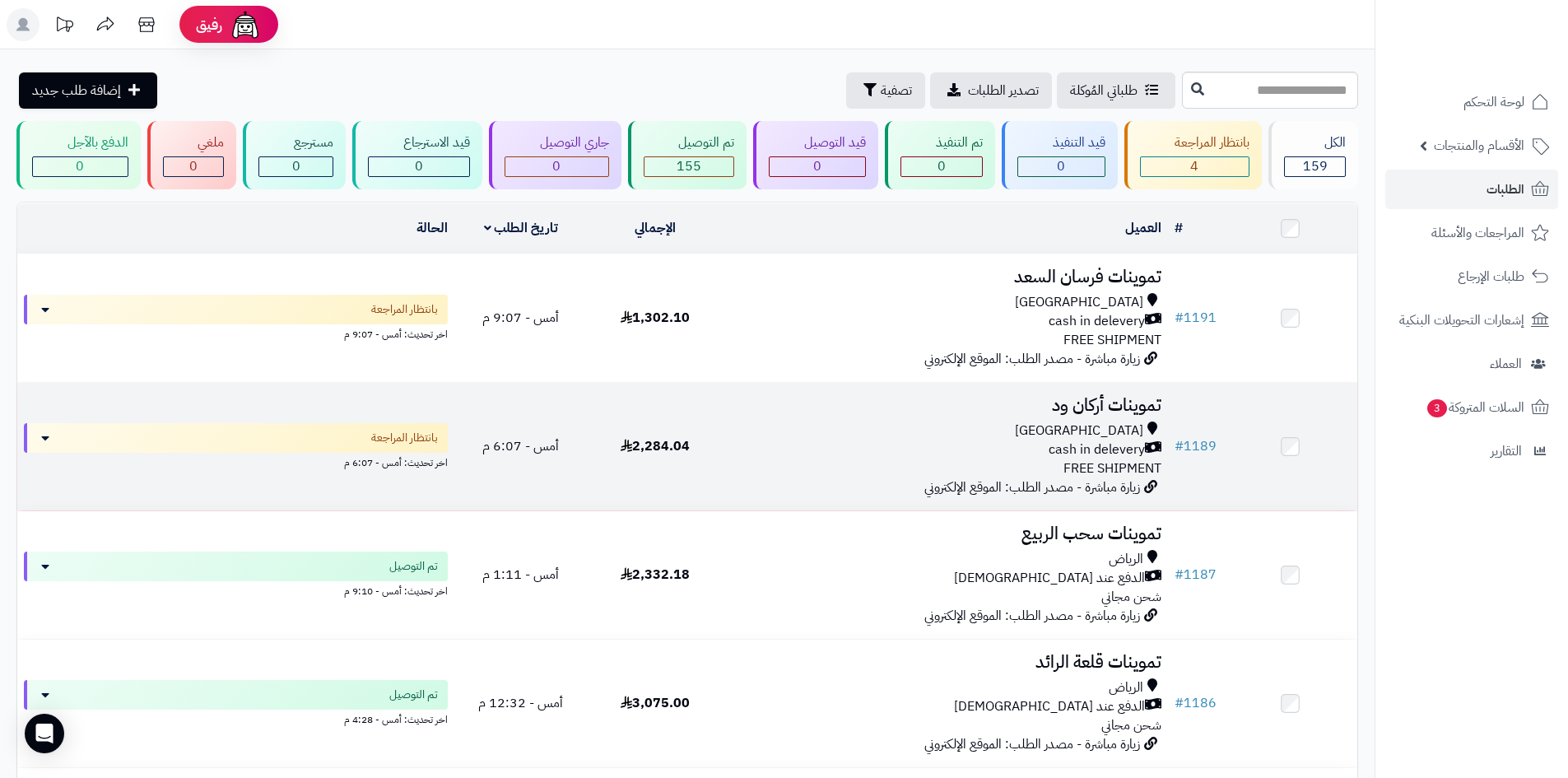
click at [741, 442] on div "cash in delevery" at bounding box center [945, 449] width 433 height 18
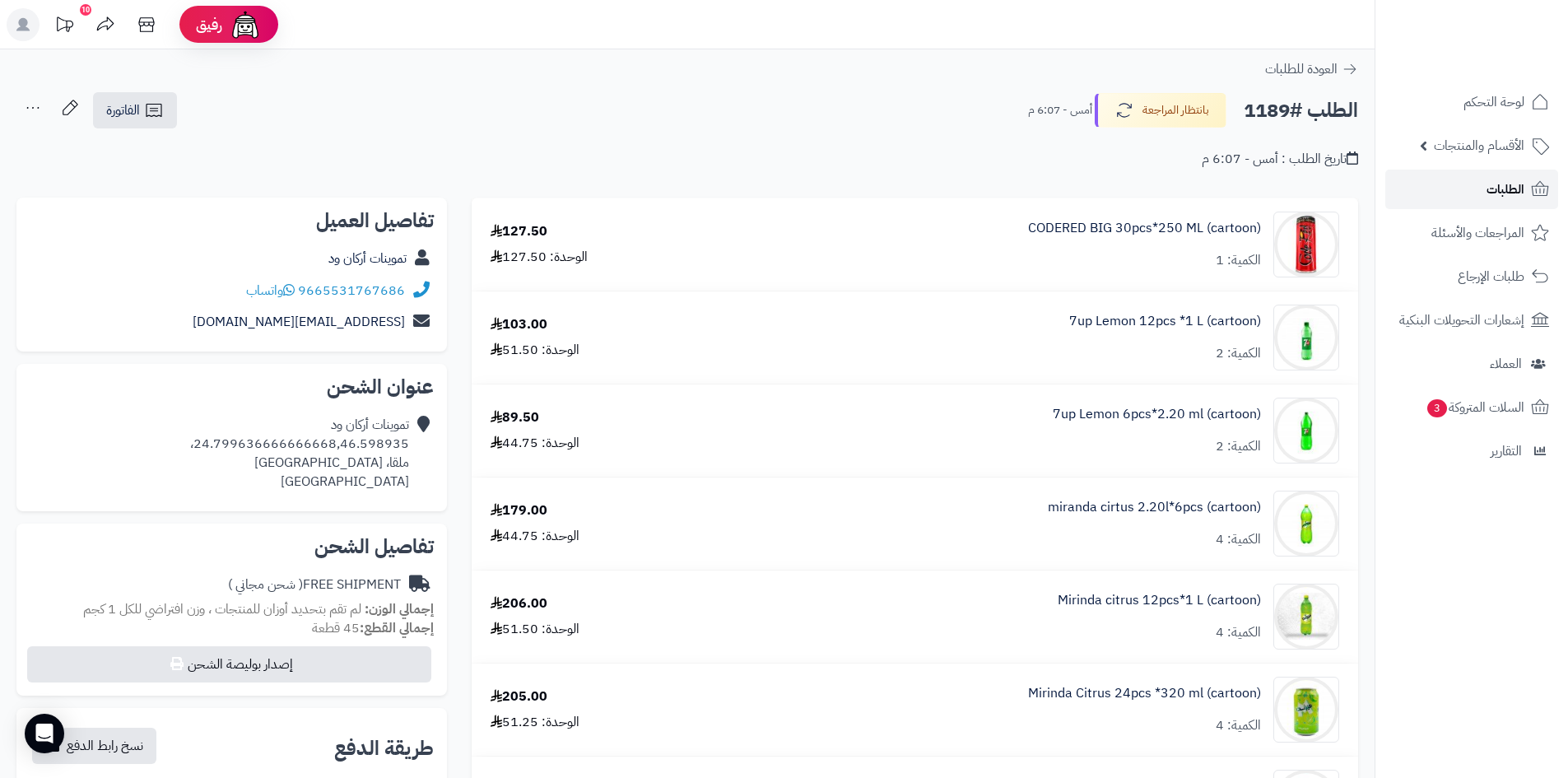
click at [1488, 184] on span "الطلبات" at bounding box center [1505, 189] width 38 height 23
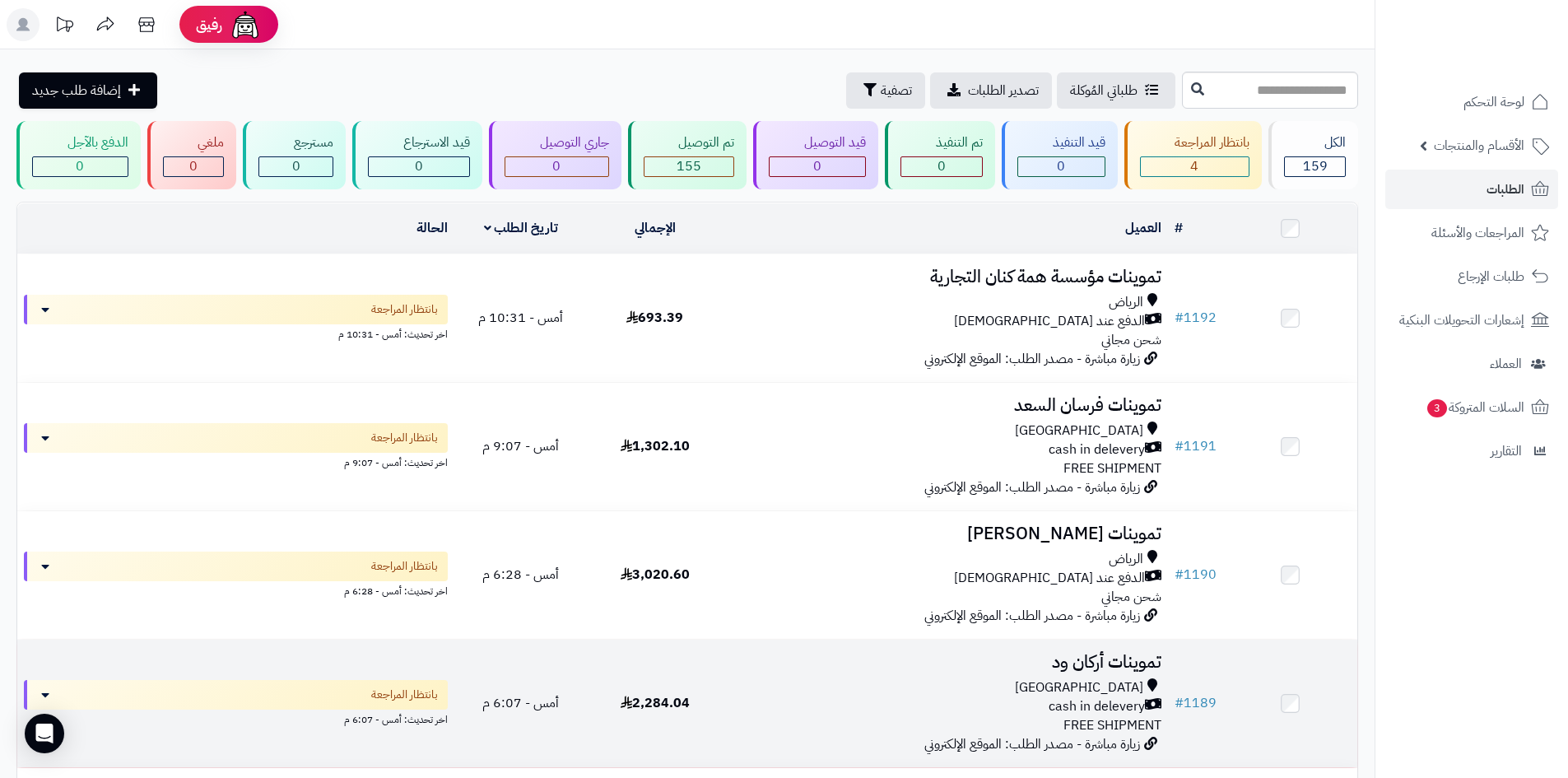
click at [810, 697] on div "cash in delevery" at bounding box center [945, 706] width 433 height 18
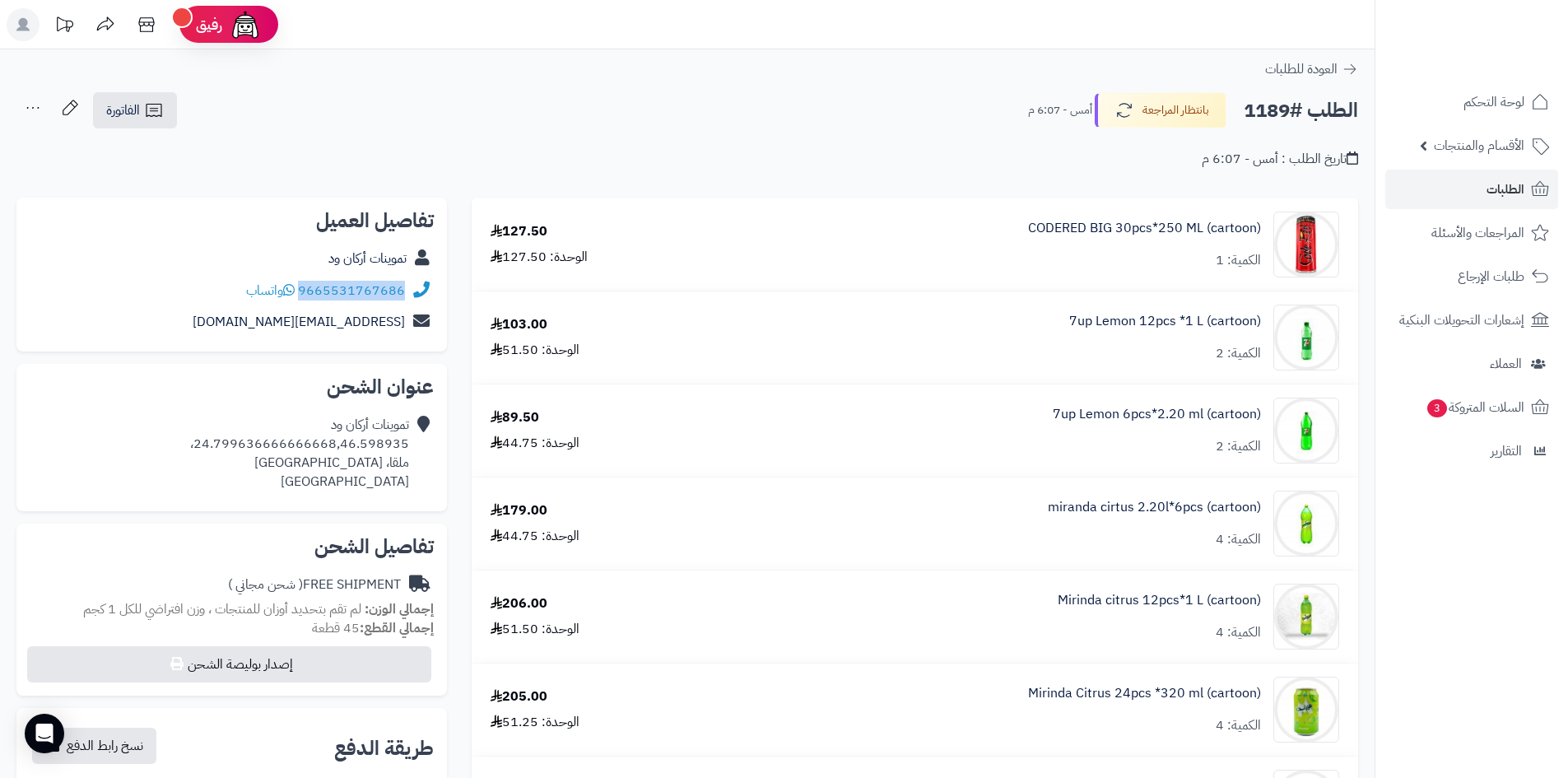
drag, startPoint x: 301, startPoint y: 284, endPoint x: 421, endPoint y: 281, distance: 120.0
click at [421, 281] on div "9665531767686 واتساب" at bounding box center [231, 290] width 404 height 32
copy div "9665531767686"
drag, startPoint x: 409, startPoint y: 440, endPoint x: 205, endPoint y: 446, distance: 204.1
click at [205, 446] on div "تموينات أركان ود 24.799636666666668,46.598935، ملقا، [GEOGRAPHIC_DATA] [GEOGRAP…" at bounding box center [299, 453] width 219 height 75
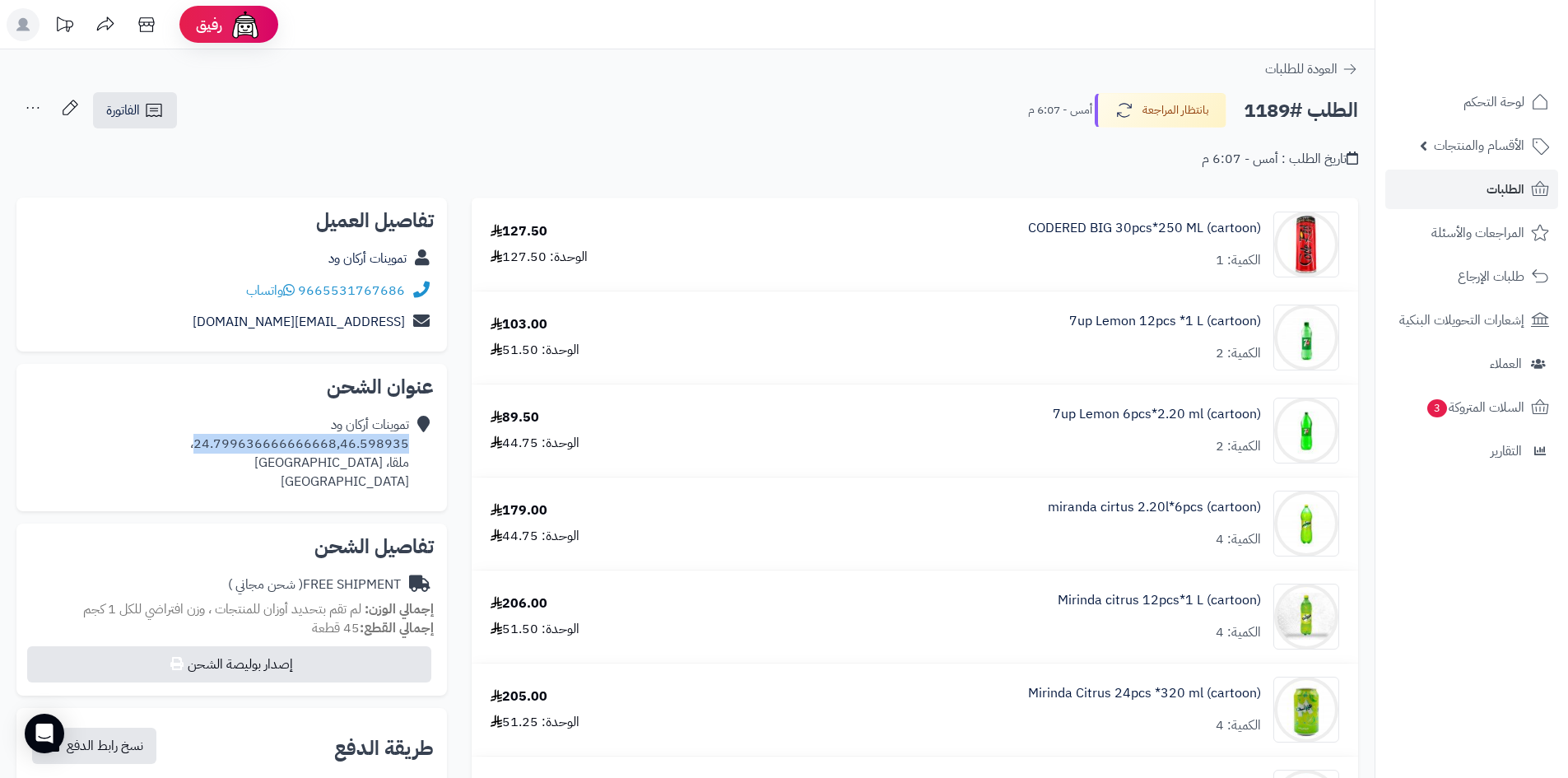
copy div "24.799636666666668,46.598935"
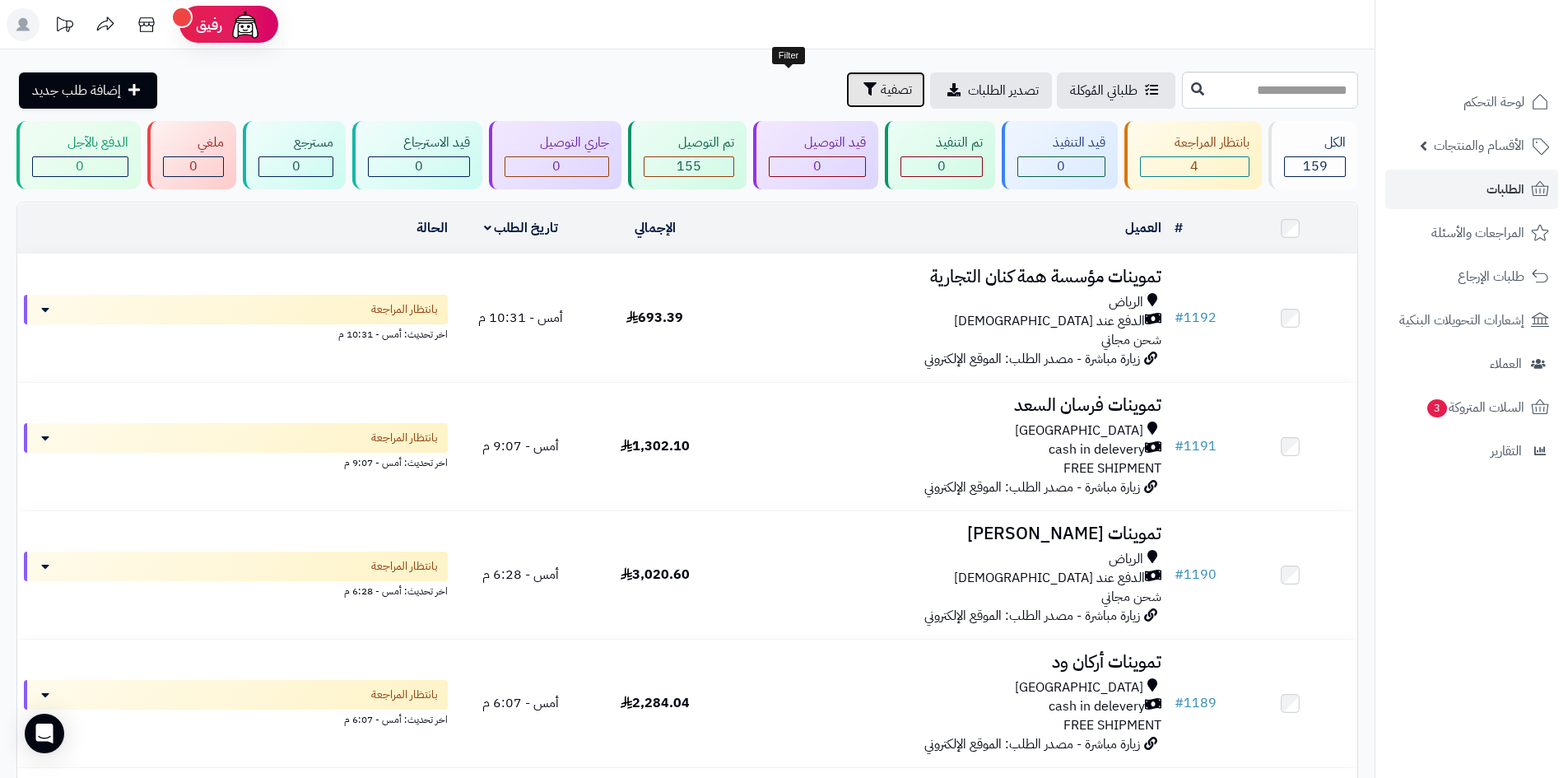
click at [846, 102] on button "تصفية" at bounding box center [885, 89] width 79 height 36
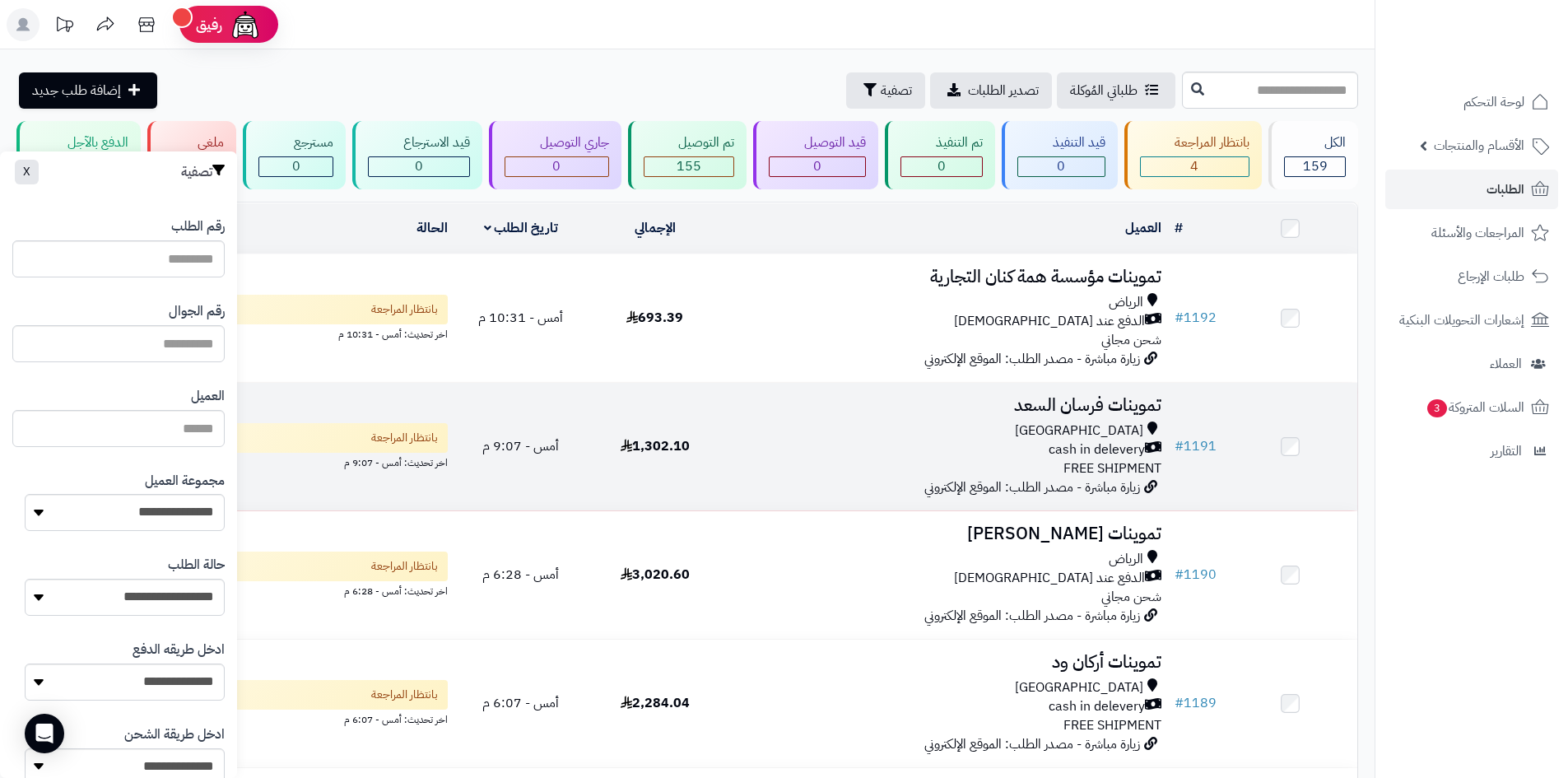
click at [954, 440] on div "cash in delevery" at bounding box center [945, 449] width 433 height 18
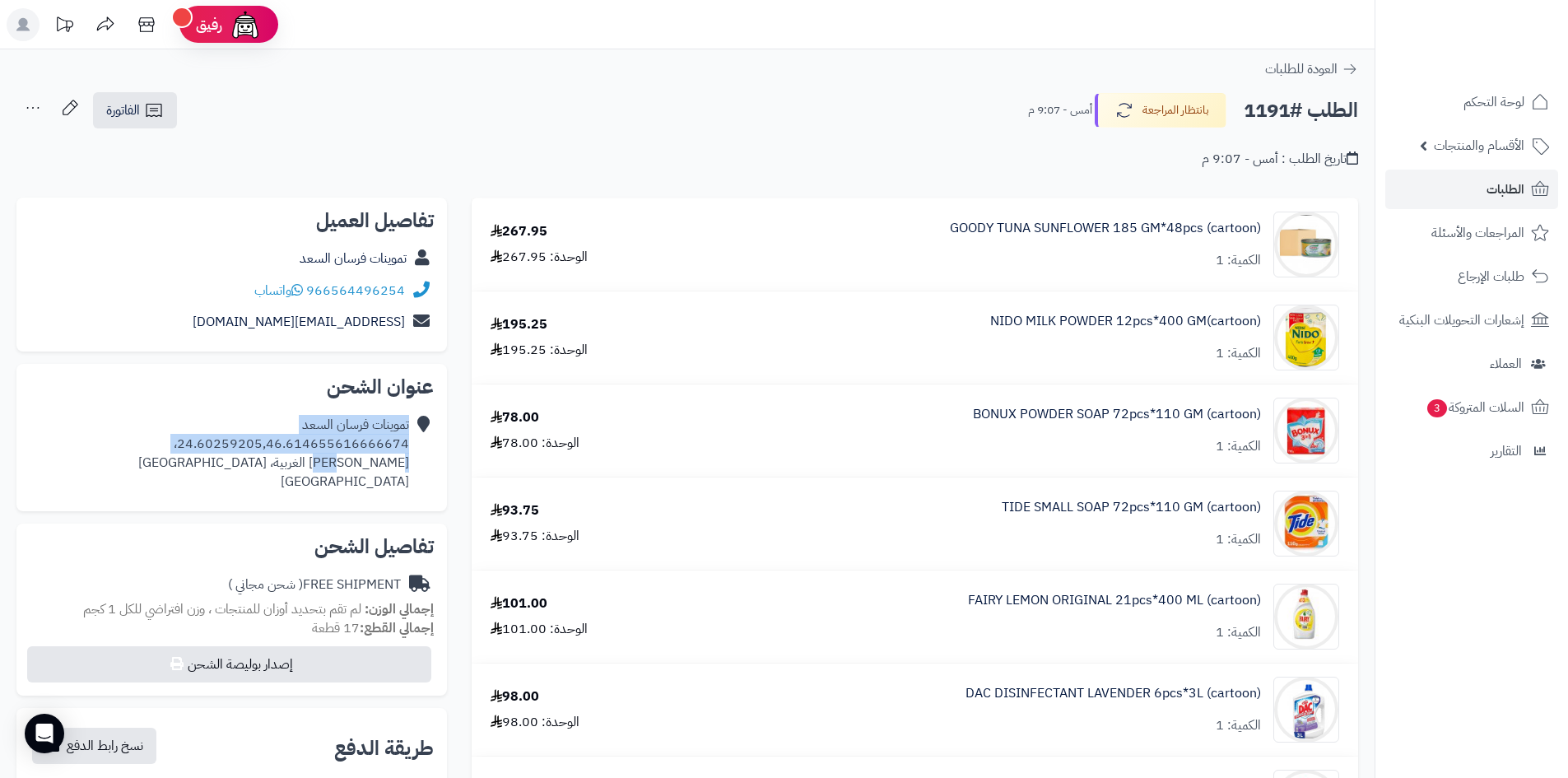
drag, startPoint x: 414, startPoint y: 462, endPoint x: 392, endPoint y: 462, distance: 22.0
click at [392, 462] on div "تموينات فرسان السعد 24.60259205,46.614655616666674، [PERSON_NAME] الغربية، [GEO…" at bounding box center [231, 453] width 404 height 88
click at [468, 177] on div "**********" at bounding box center [687, 138] width 1375 height 94
click at [1446, 190] on link "الطلبات" at bounding box center [1472, 189] width 173 height 40
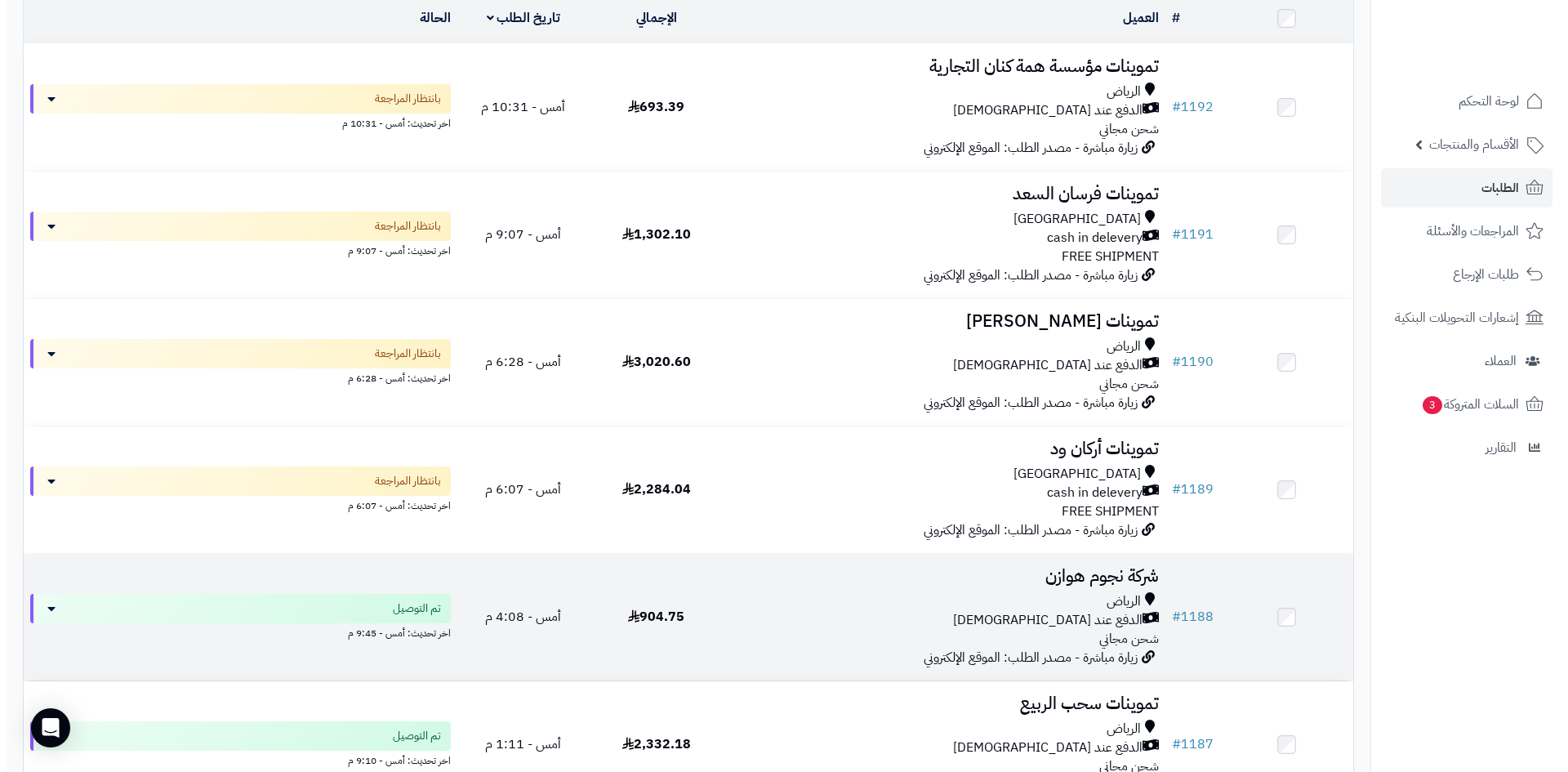
scroll to position [245, 0]
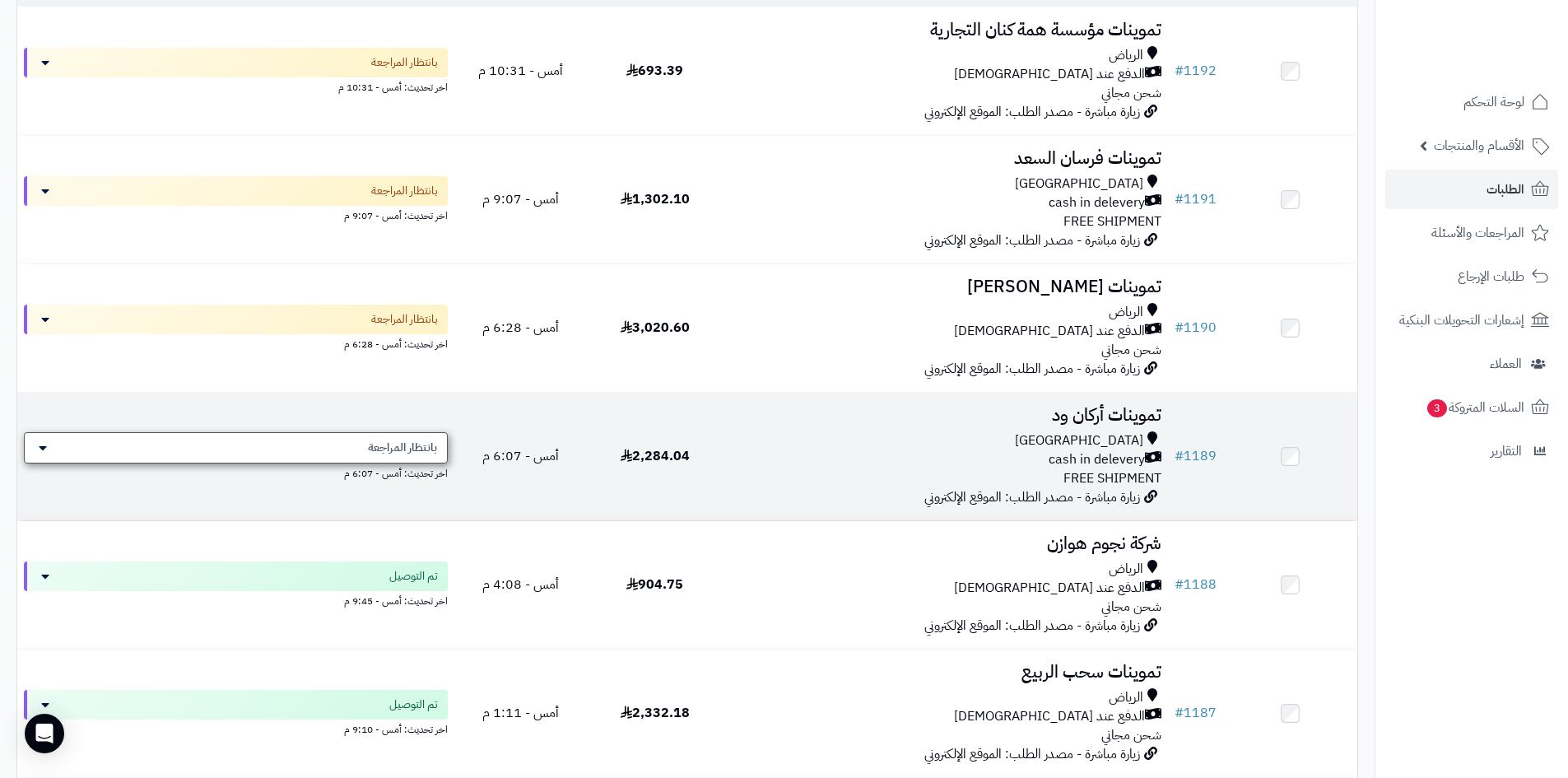
click at [427, 453] on span "بانتظار المراجعة" at bounding box center [402, 447] width 69 height 17
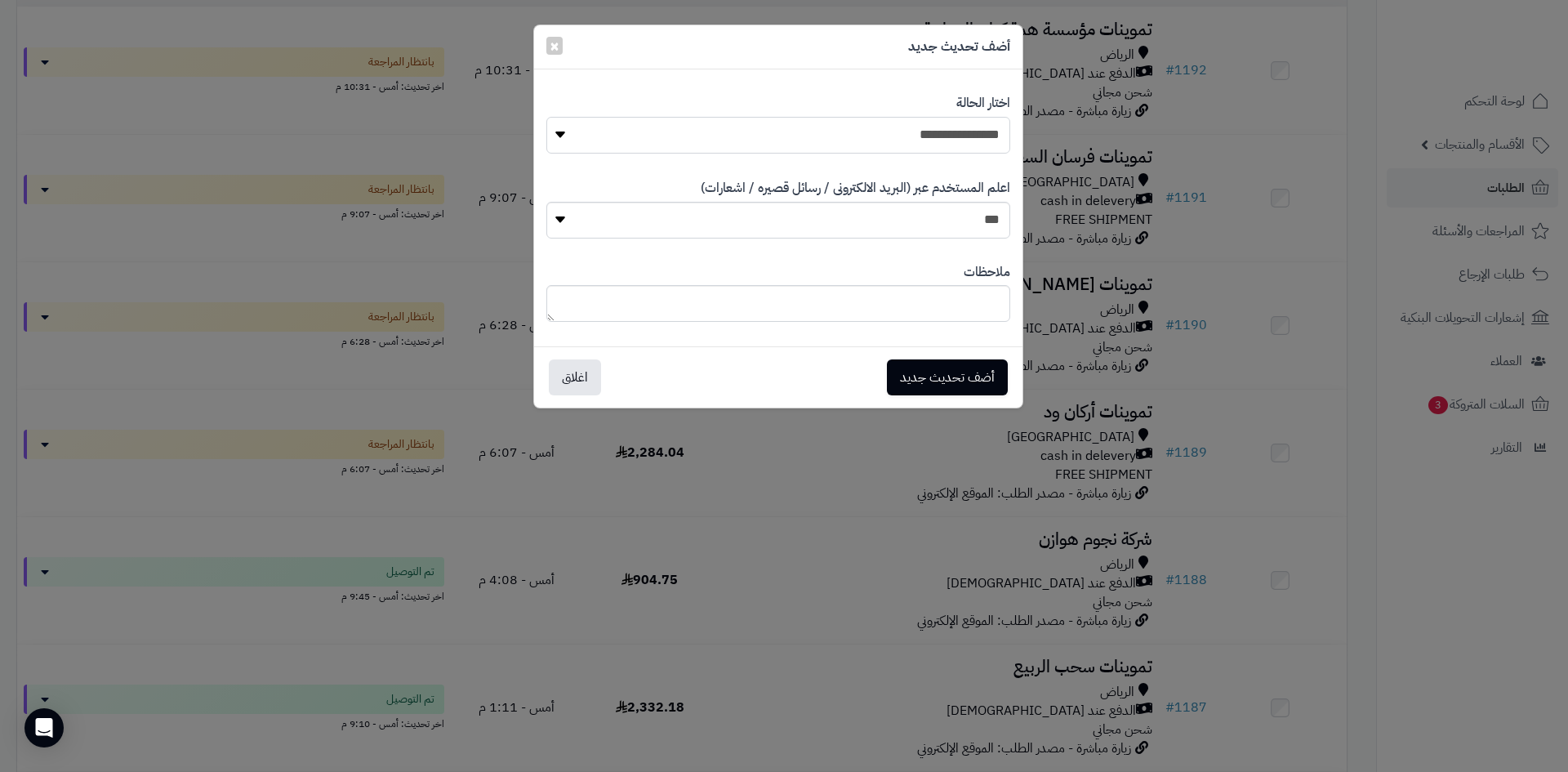
click at [901, 146] on select "**********" at bounding box center [778, 135] width 464 height 37
select select "**"
click at [546, 117] on select "**********" at bounding box center [778, 135] width 464 height 37
click at [969, 371] on button "أضف تحديث جديد" at bounding box center [946, 376] width 120 height 36
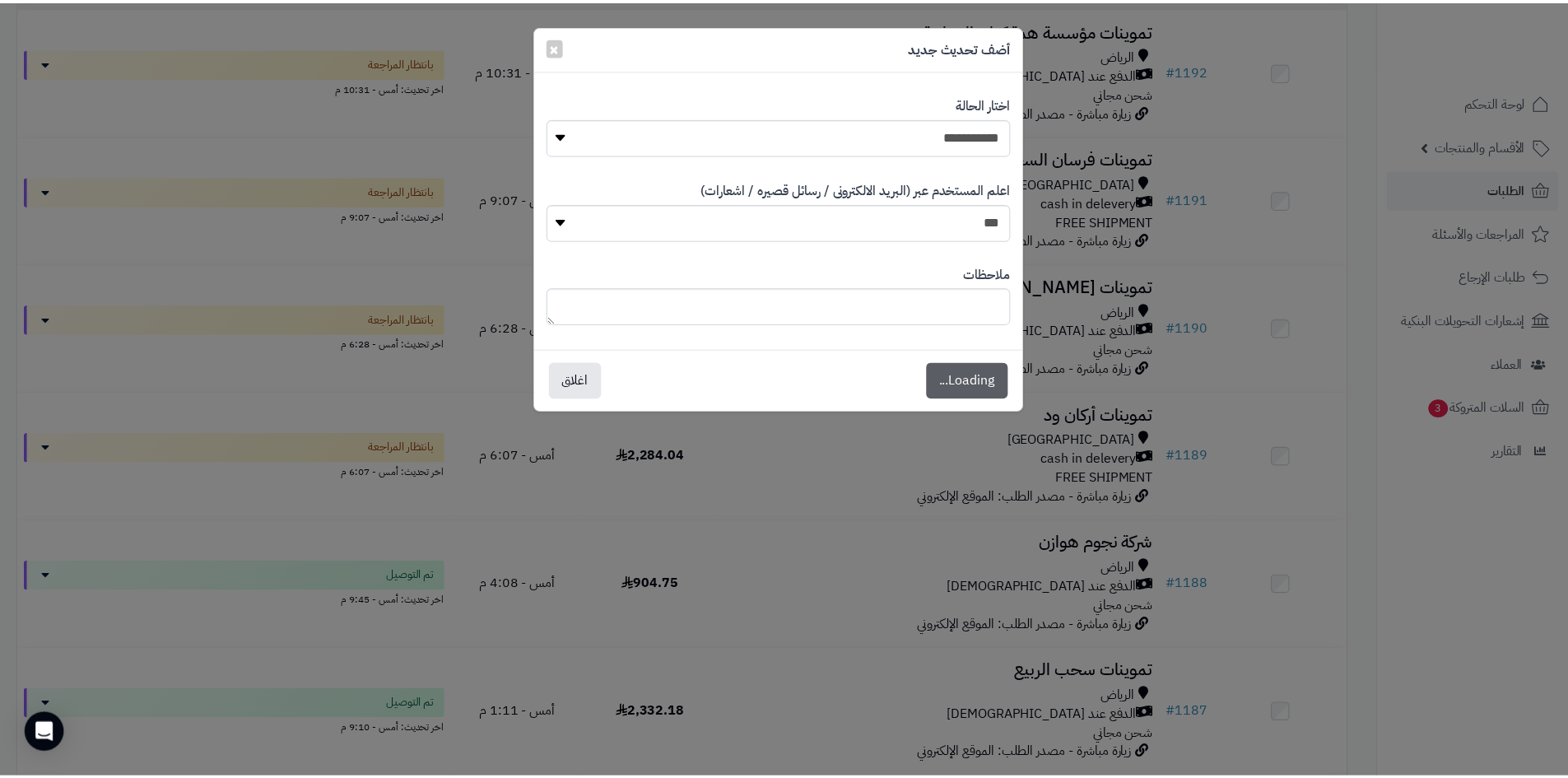
scroll to position [299, 0]
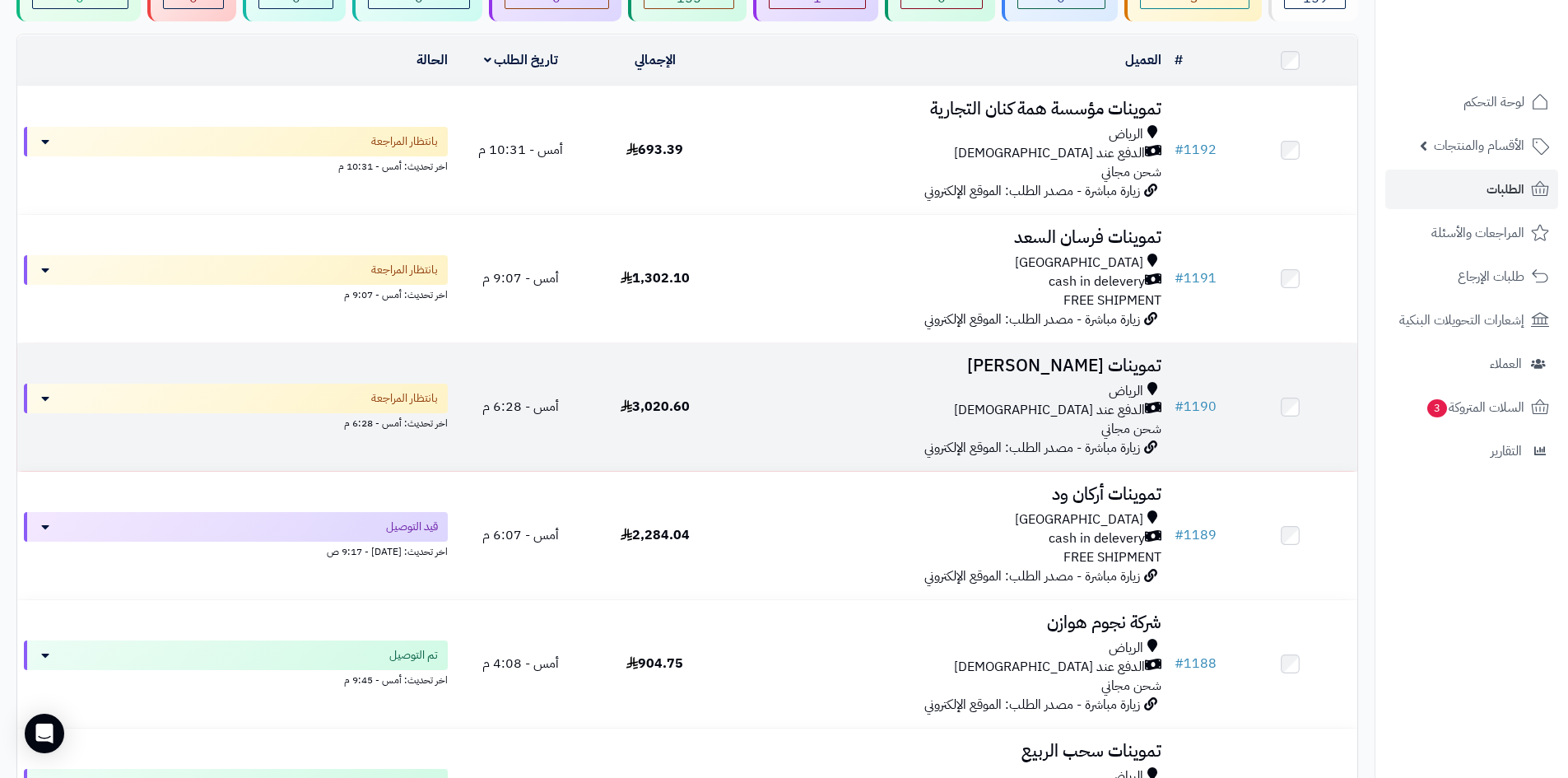
scroll to position [65, 0]
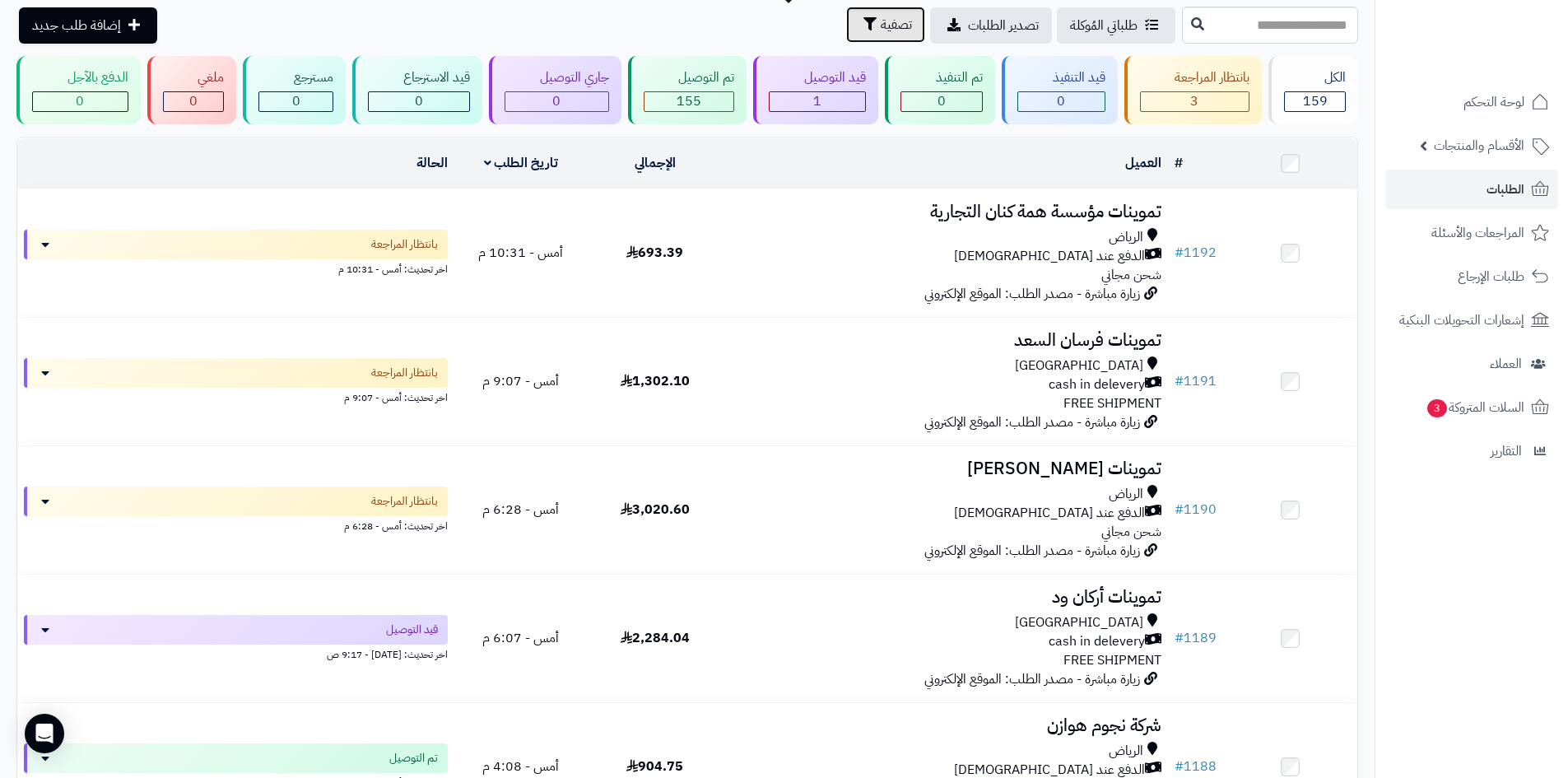
click at [880, 29] on span "تصفية" at bounding box center [896, 24] width 31 height 19
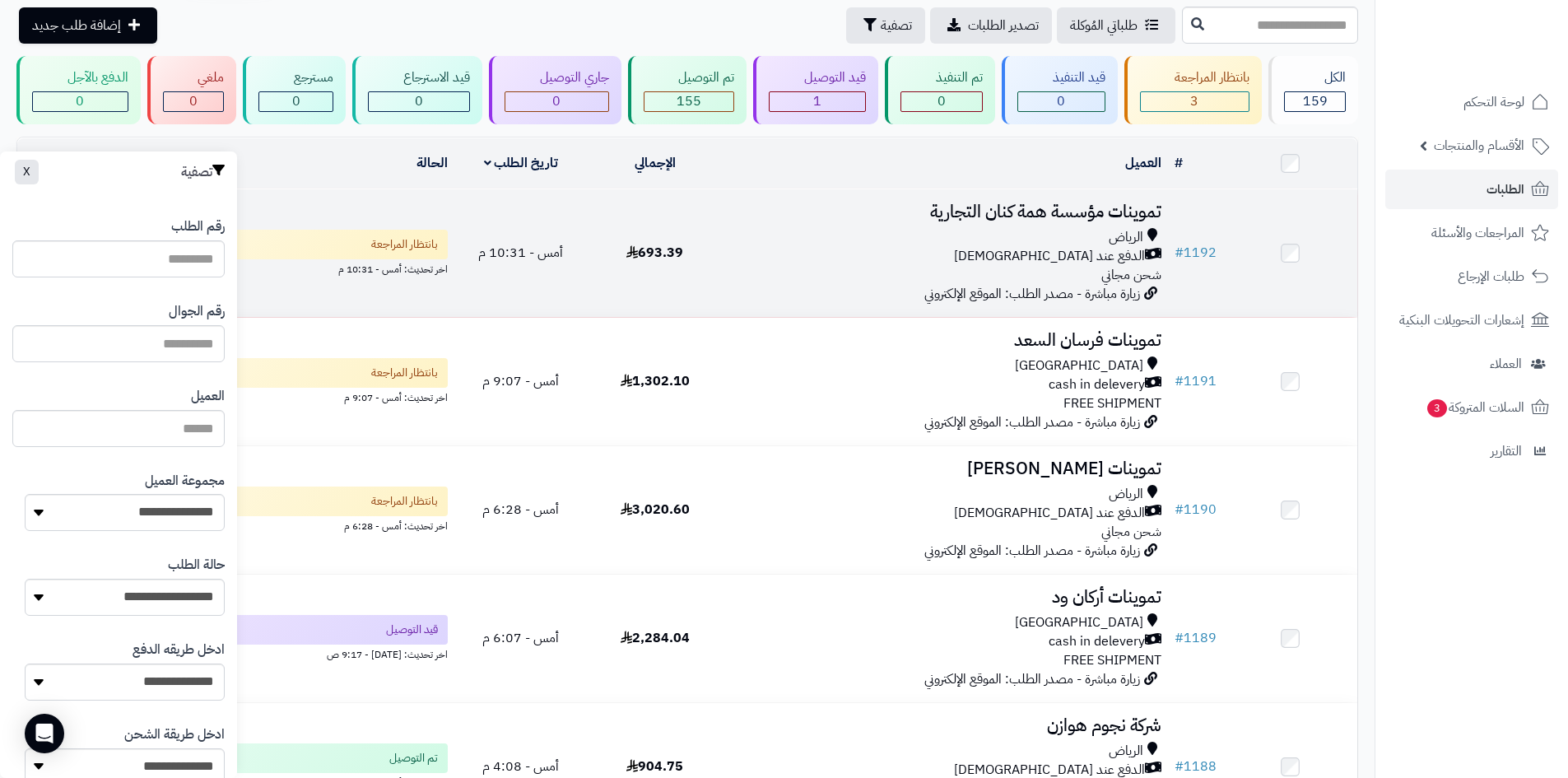
click at [821, 256] on div "الدفع عند [DEMOGRAPHIC_DATA]" at bounding box center [945, 255] width 433 height 18
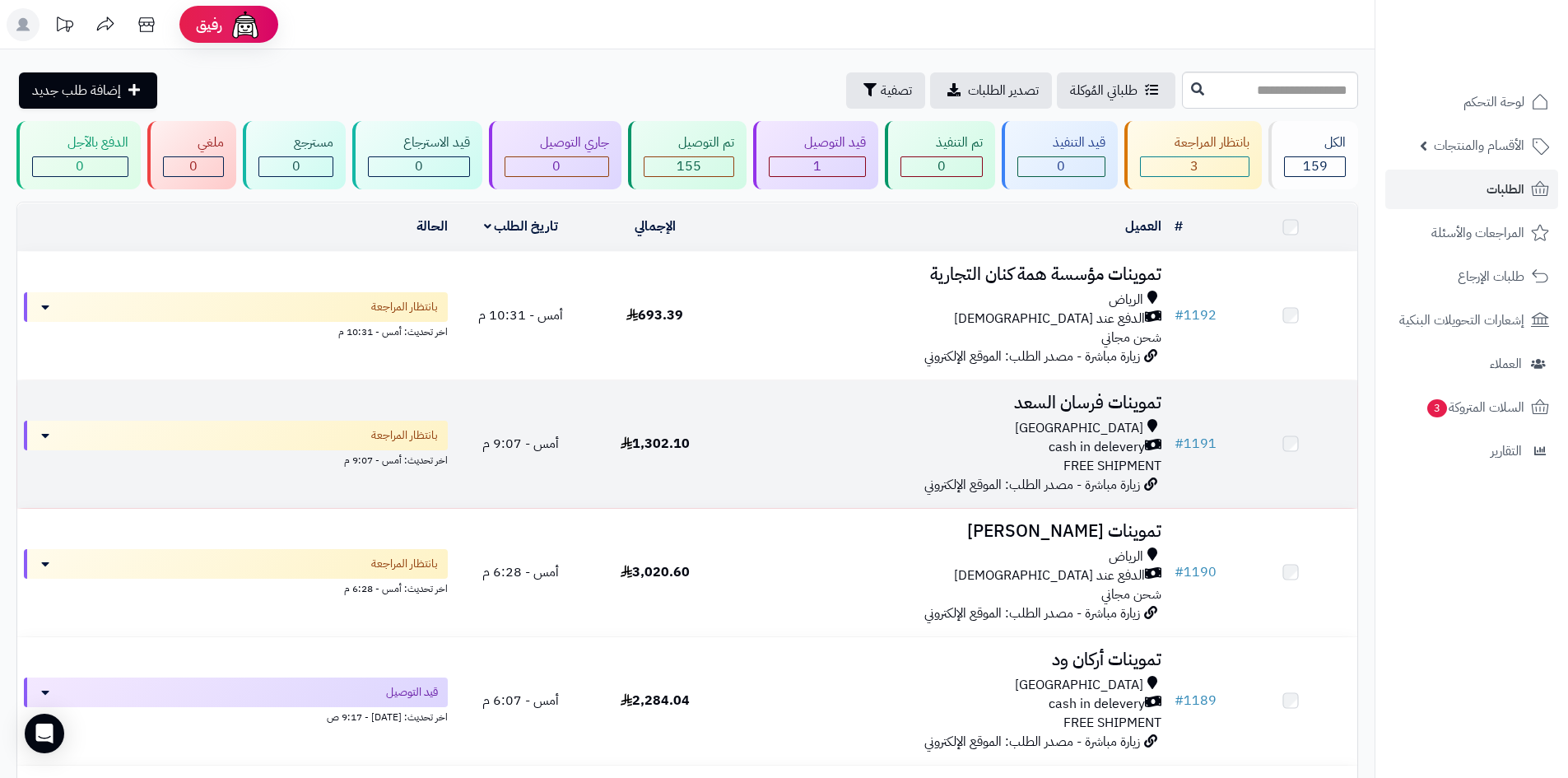
scroll to position [65, 0]
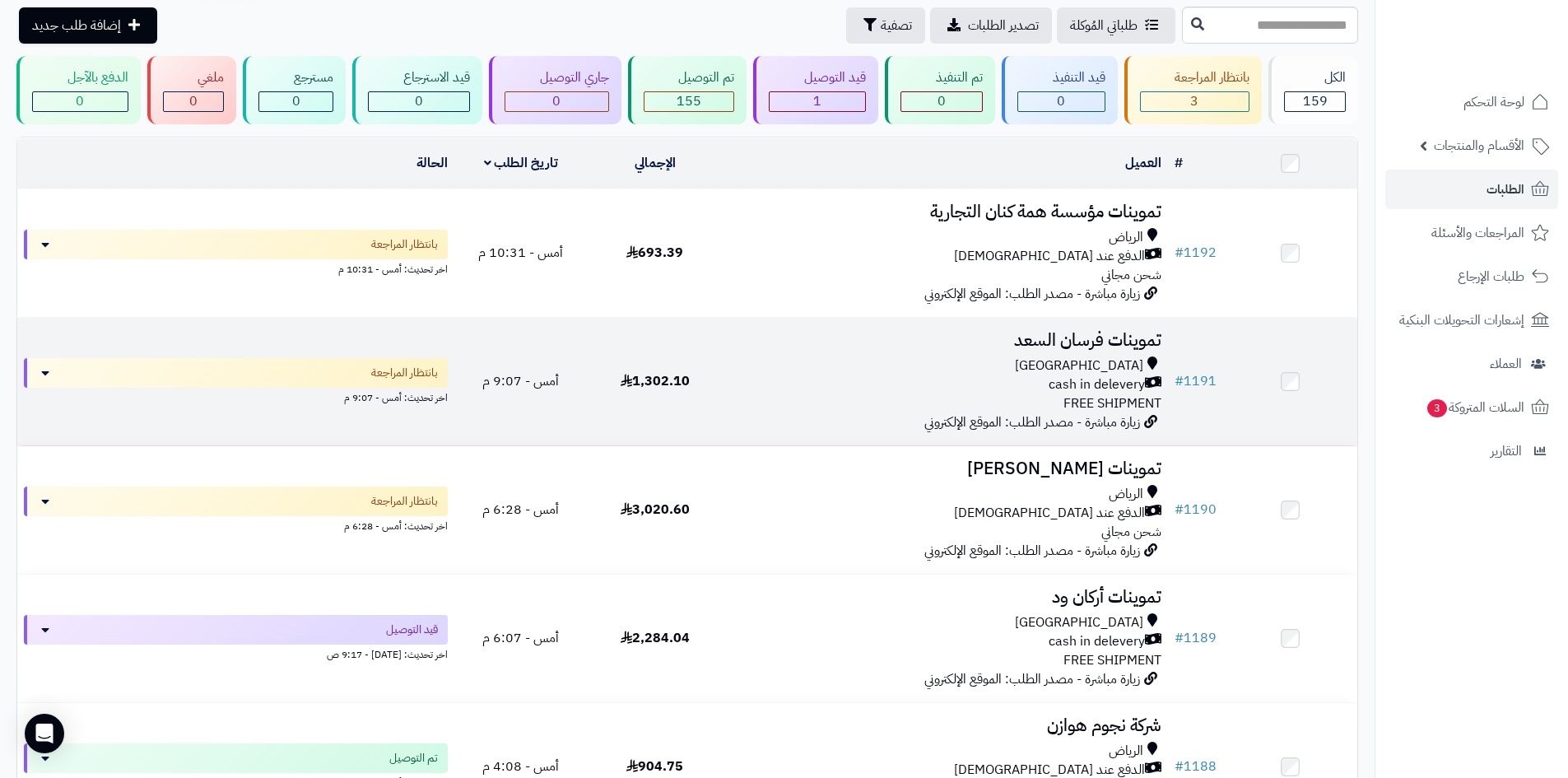
click at [860, 389] on div "cash in delevery" at bounding box center [945, 384] width 433 height 18
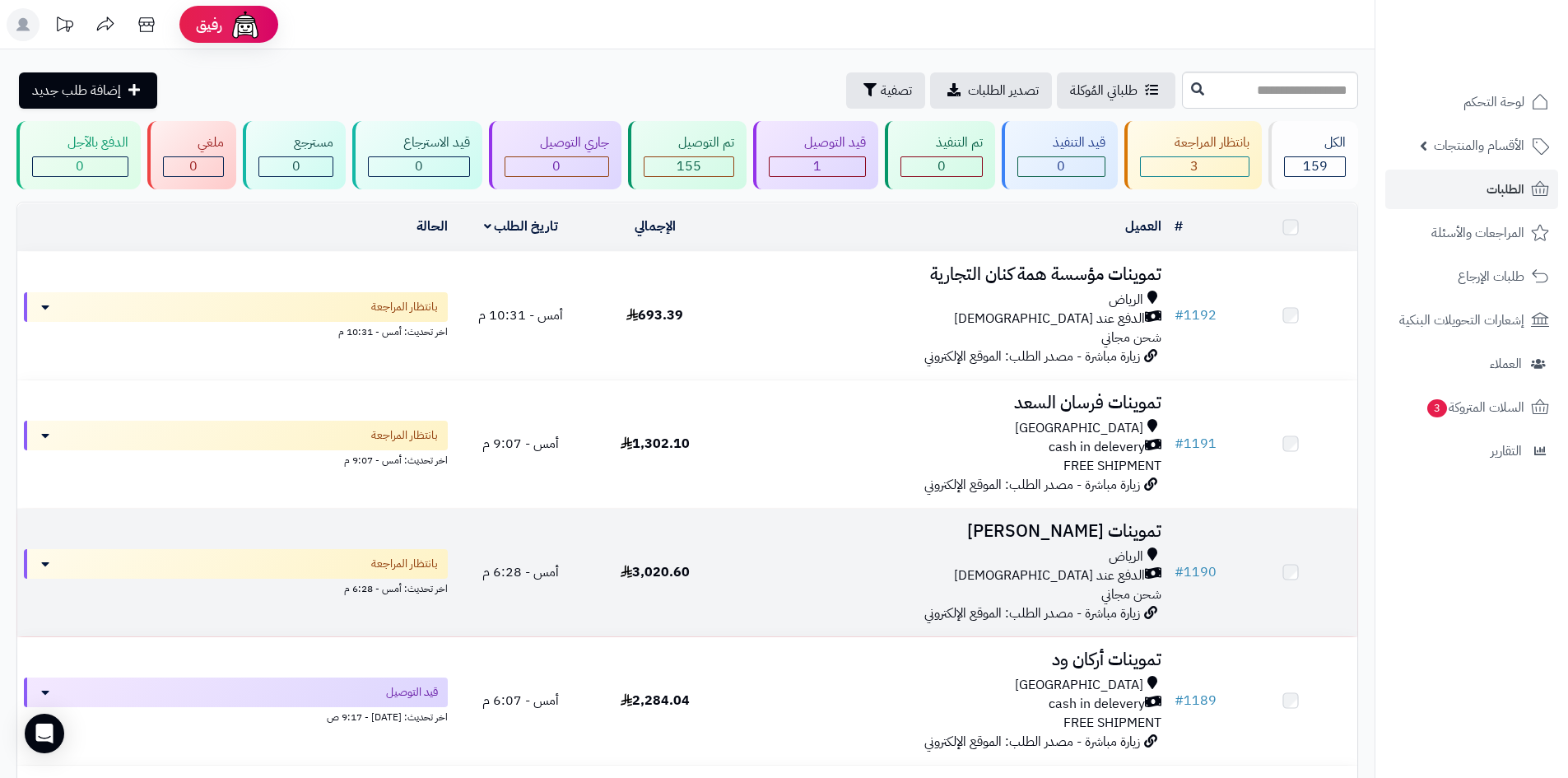
scroll to position [65, 0]
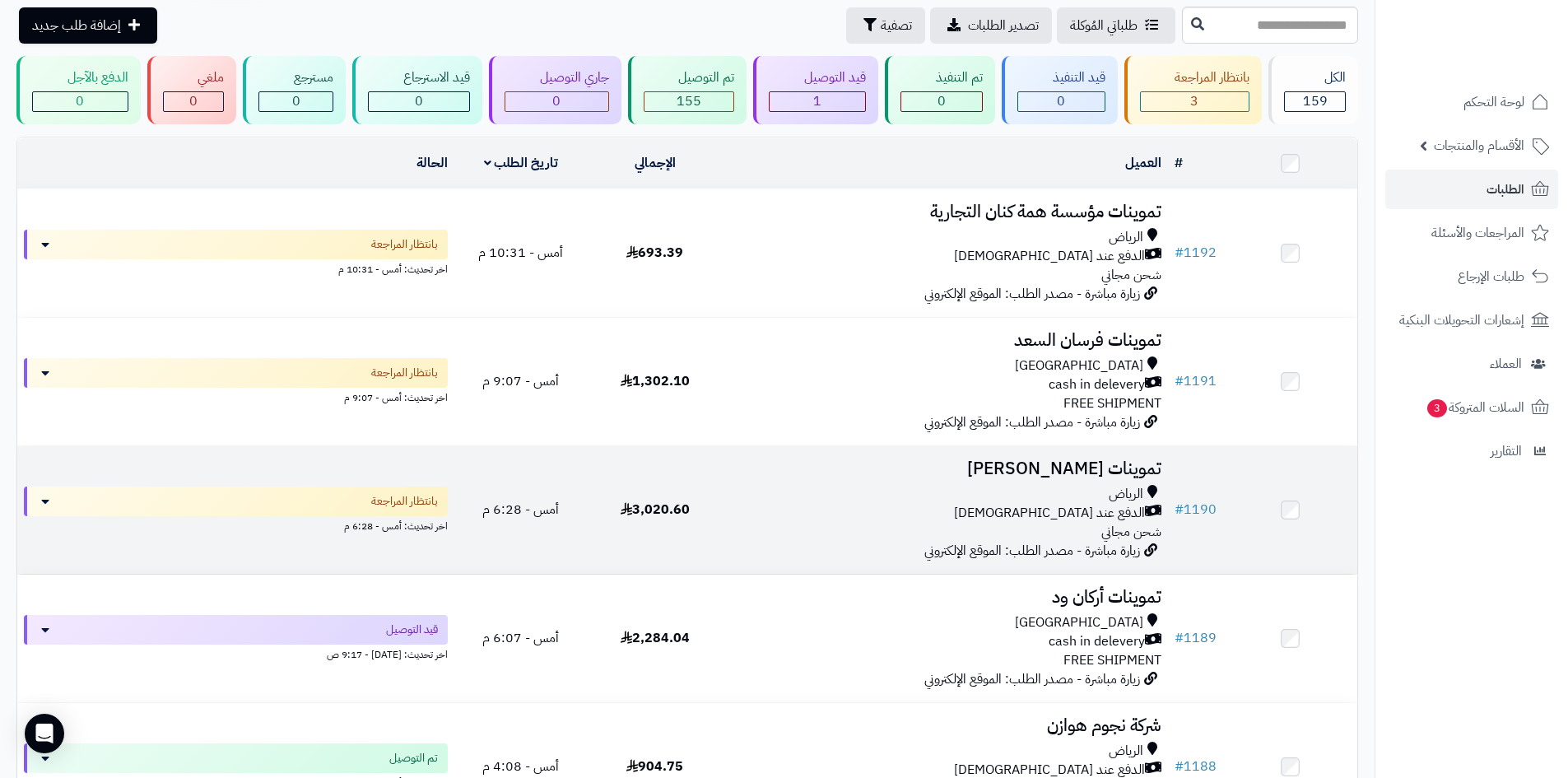
click at [882, 497] on div "الرياض" at bounding box center [945, 493] width 433 height 18
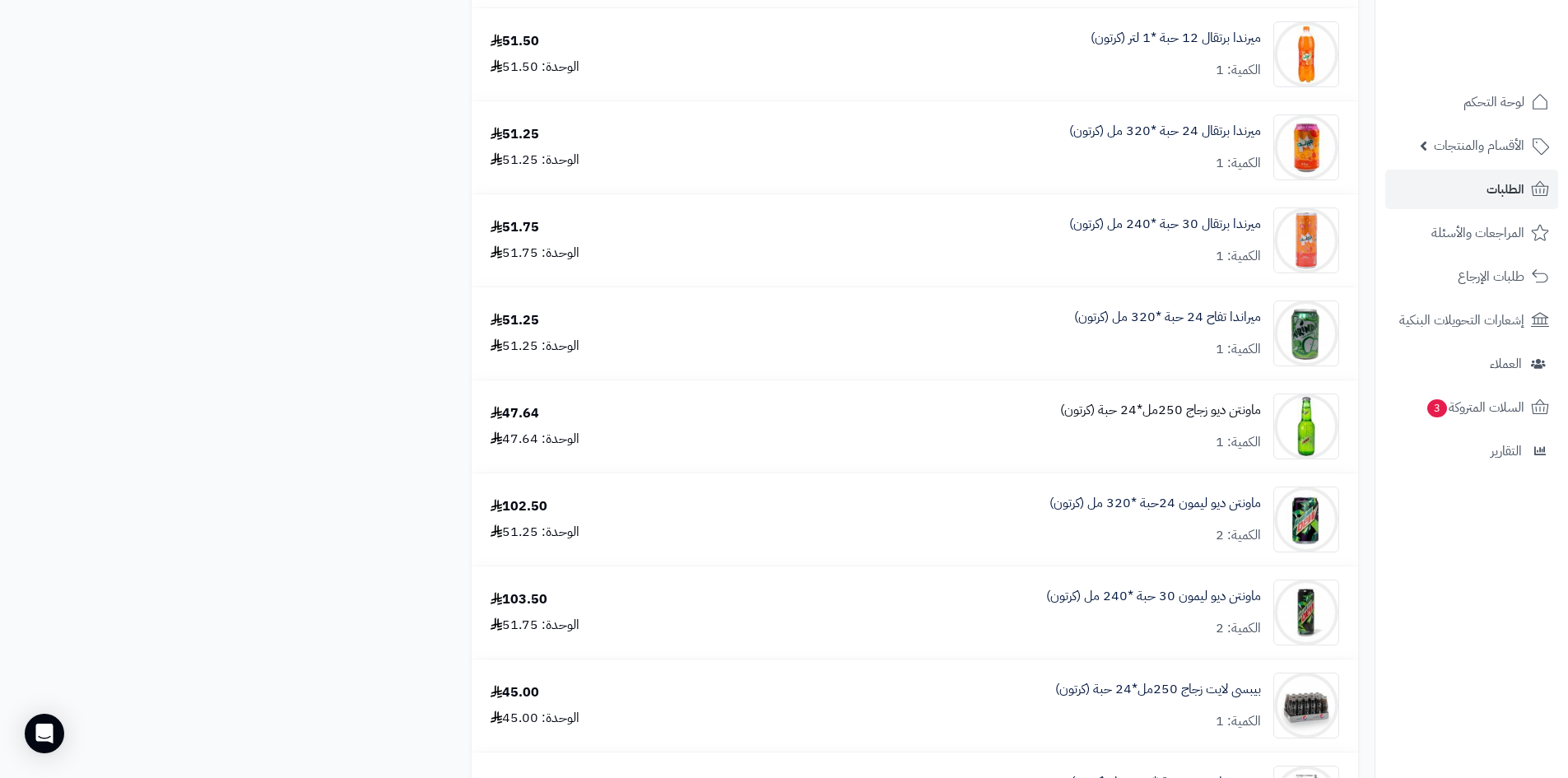
scroll to position [988, 0]
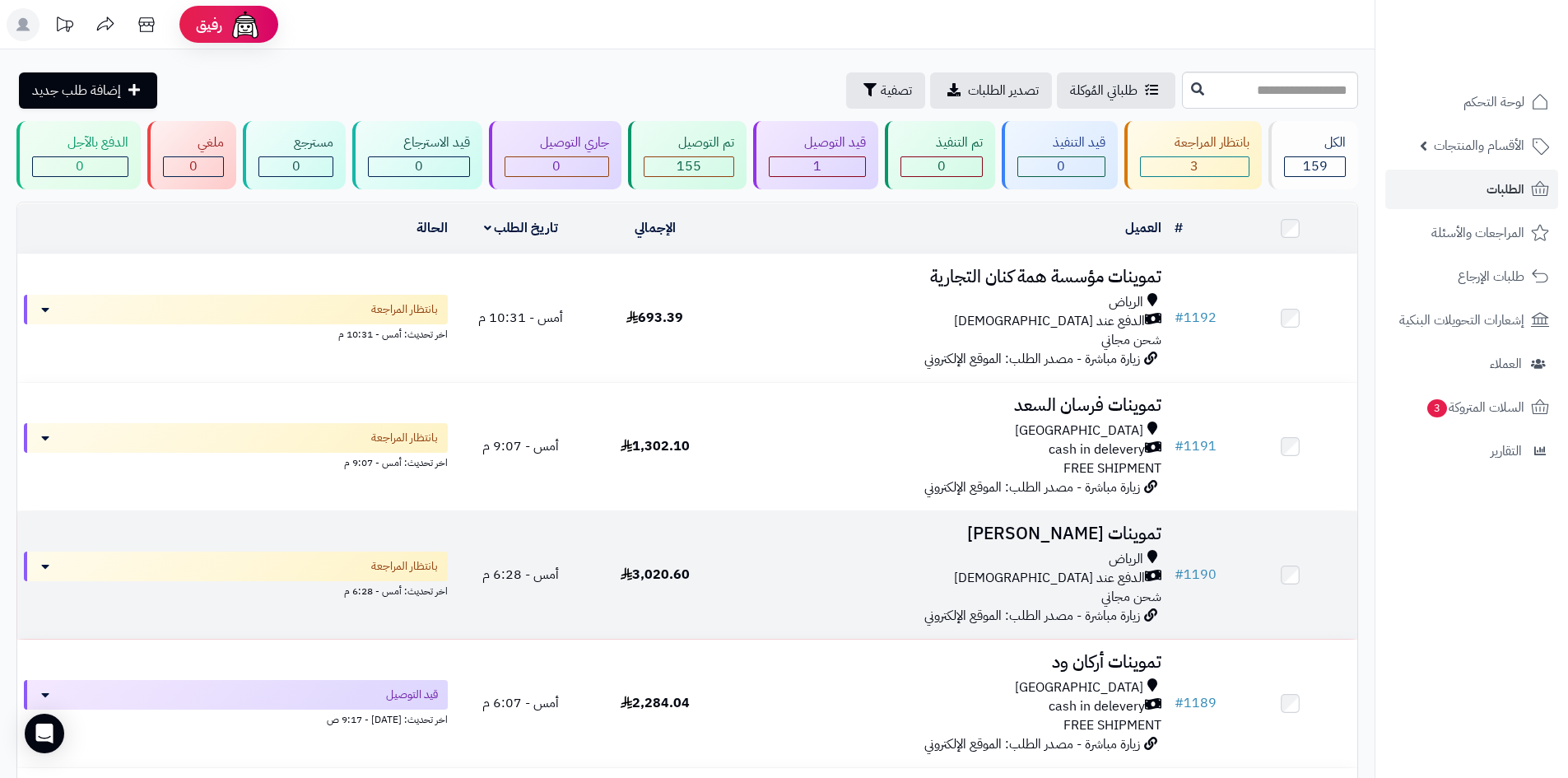
click at [702, 572] on td "3,020.60" at bounding box center [655, 574] width 134 height 127
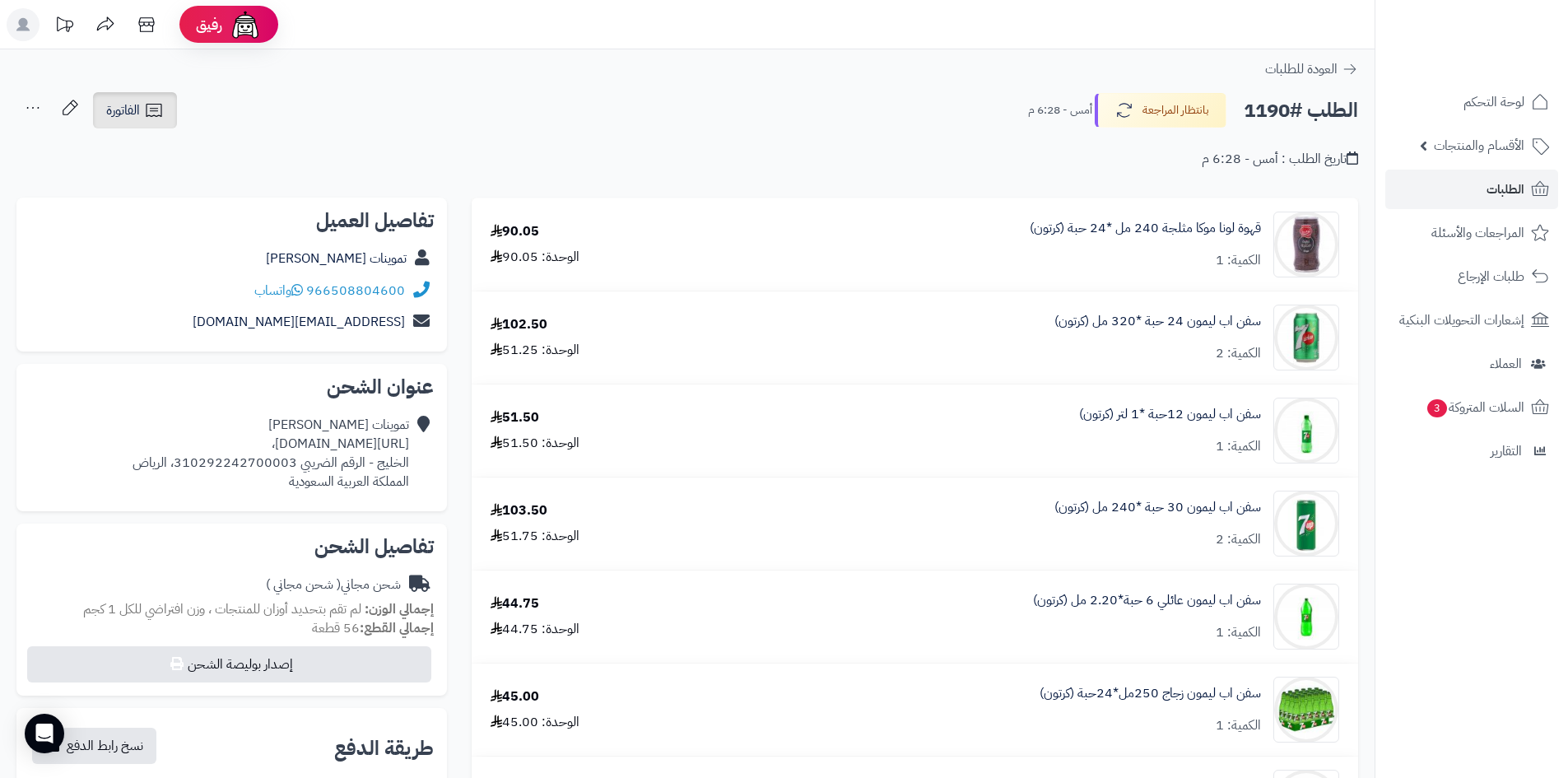
click at [148, 117] on icon at bounding box center [153, 111] width 16 height 14
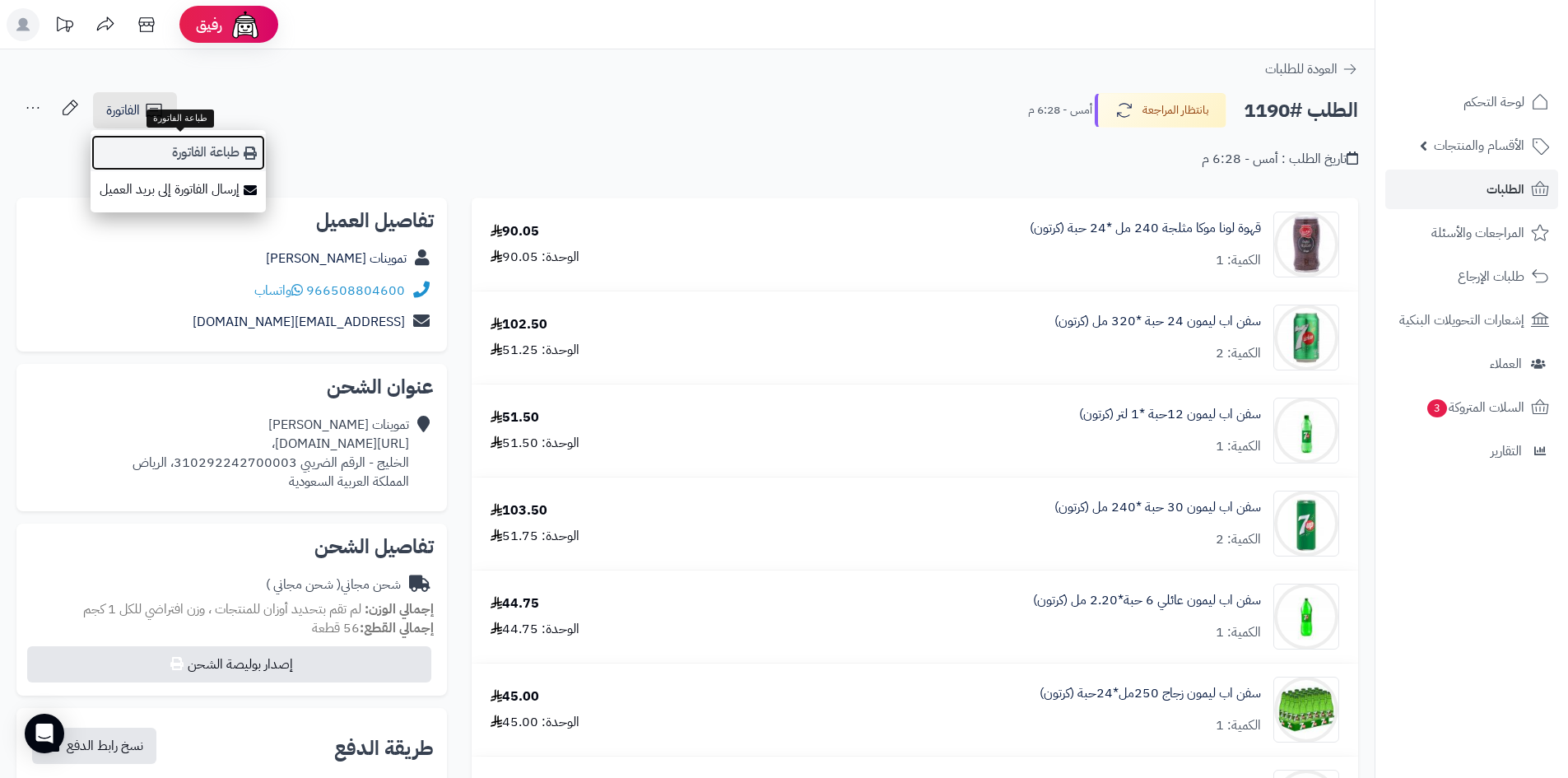
click at [239, 155] on link "طباعة الفاتورة" at bounding box center [178, 152] width 175 height 37
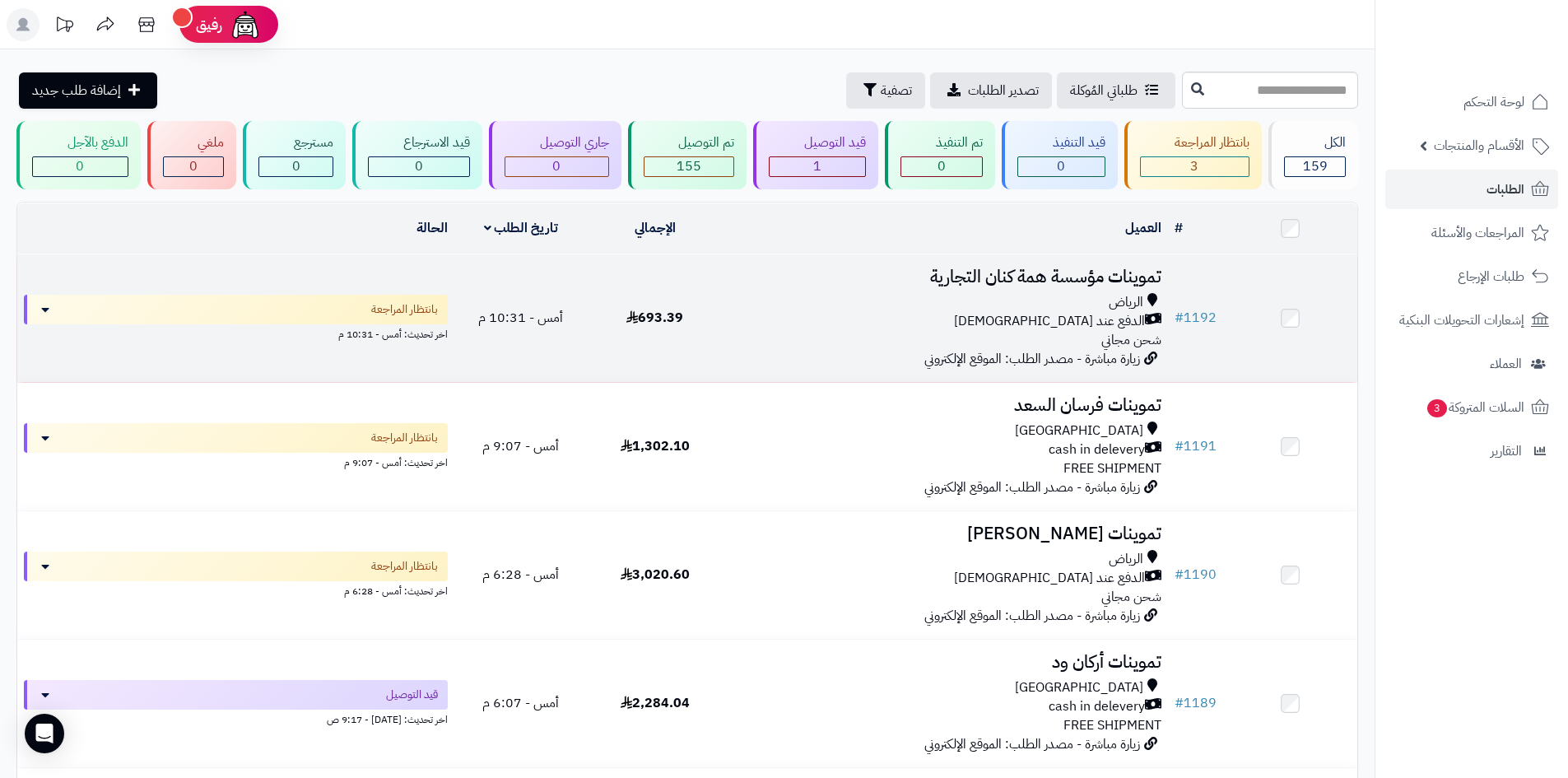
click at [785, 353] on td "تموينات مؤسسة همة كنان التجارية الرياض الدفع عند الاستلام شحن مجاني زيارة مباشر…" at bounding box center [944, 318] width 446 height 127
click at [737, 348] on td "تموينات مؤسسة همة كنان التجارية الرياض الدفع عند الاستلام شحن مجاني زيارة مباشر…" at bounding box center [944, 318] width 446 height 127
click at [903, 296] on div "الرياض" at bounding box center [945, 302] width 433 height 18
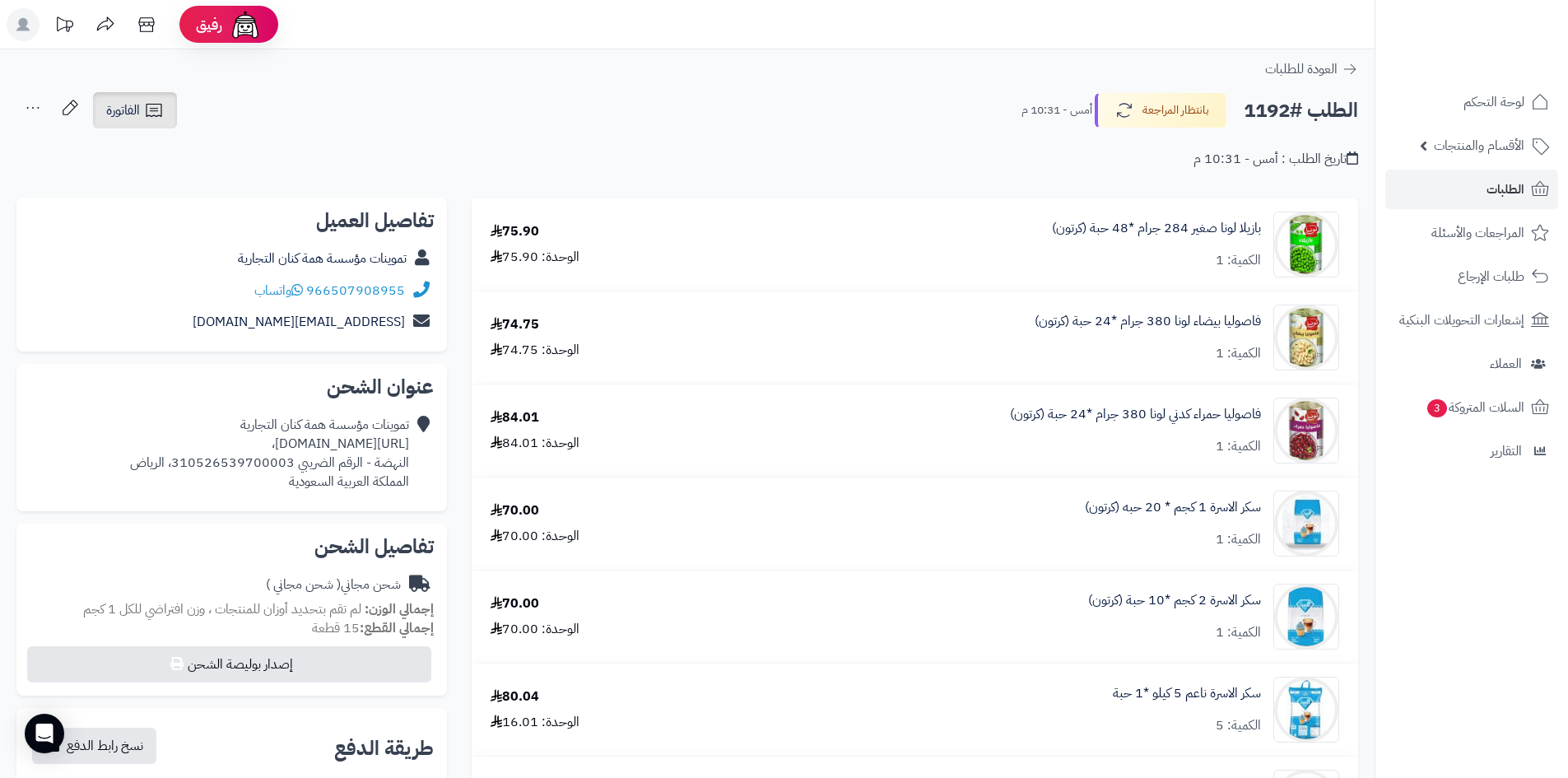
click at [133, 115] on span "الفاتورة" at bounding box center [122, 110] width 34 height 19
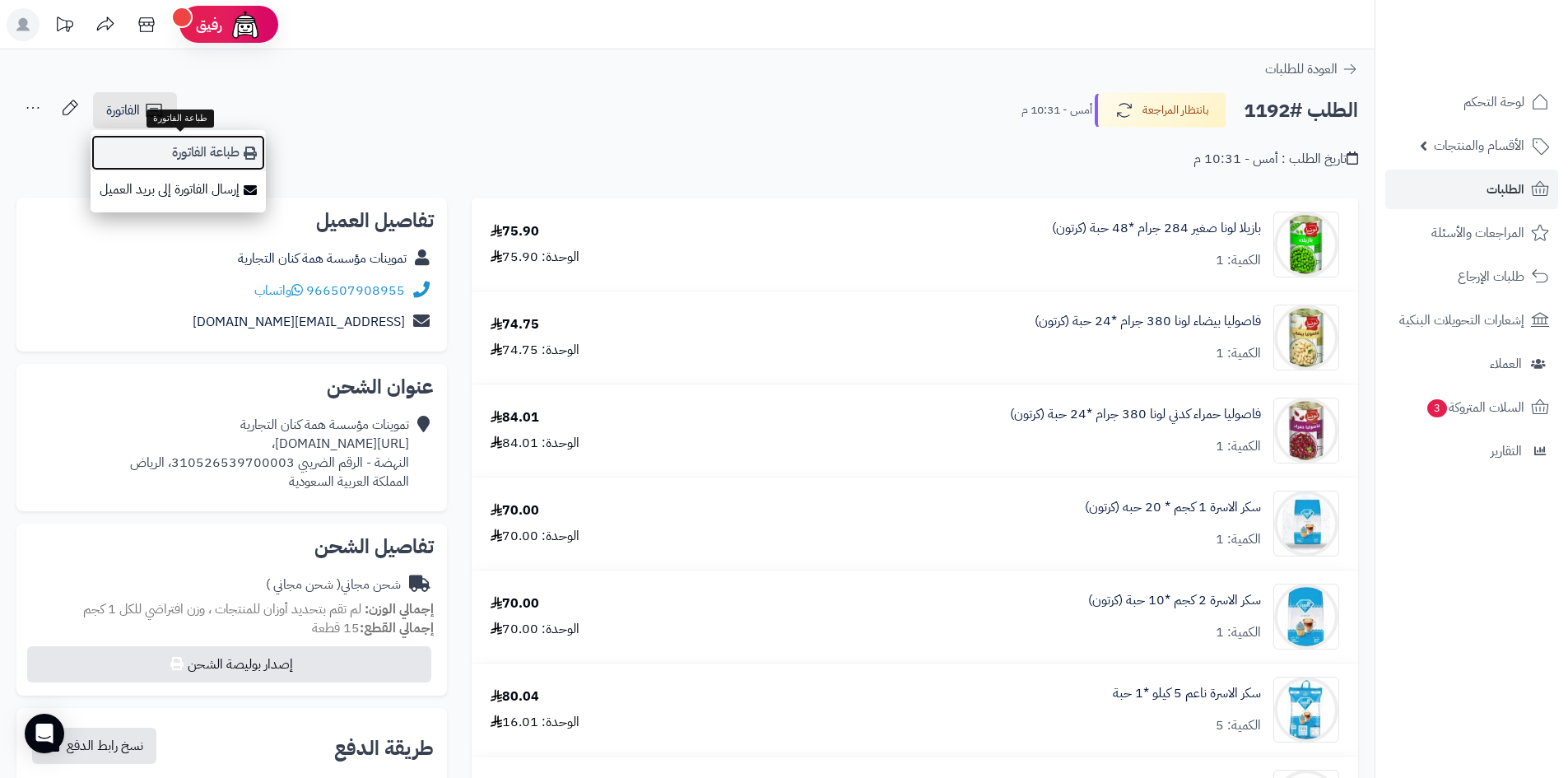
click at [187, 150] on link "طباعة الفاتورة" at bounding box center [178, 152] width 175 height 37
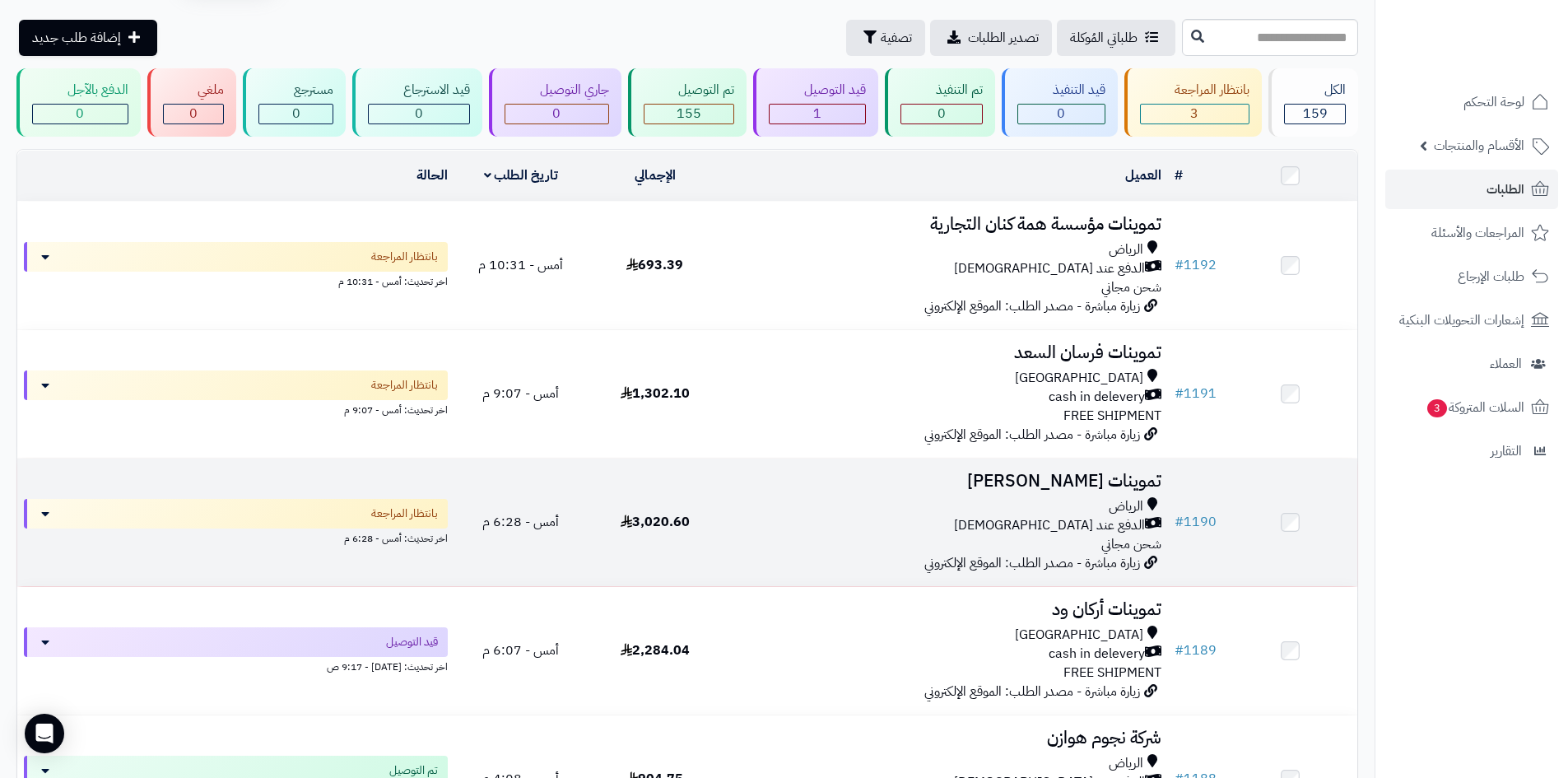
scroll to position [83, 0]
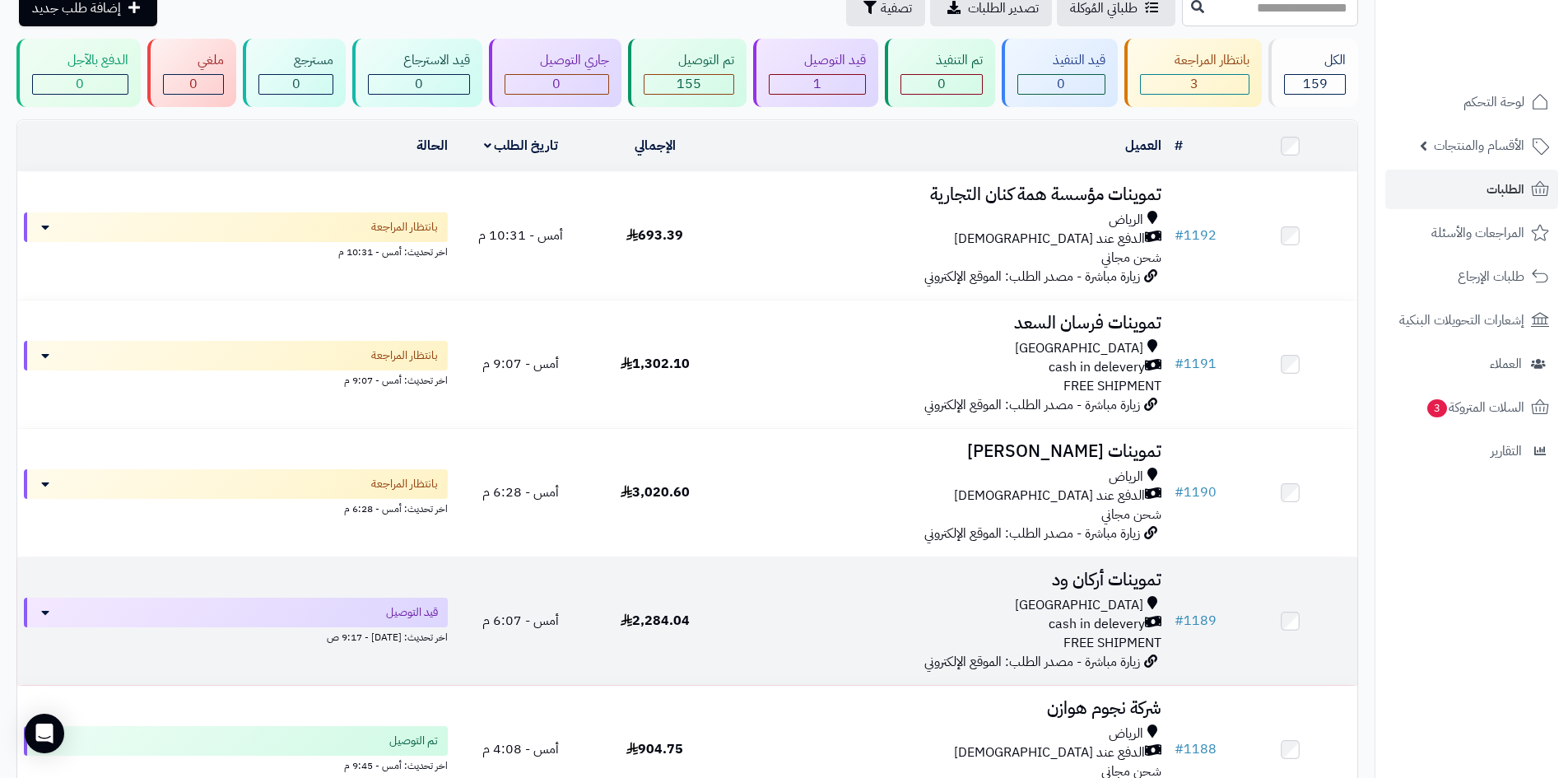
click at [876, 587] on td "تموينات أركان ود Riyadh cash in delevery FREE SHIPMENT زيارة مباشرة - مصدر الطل…" at bounding box center [944, 621] width 446 height 127
click at [821, 615] on div "cash in delevery" at bounding box center [945, 624] width 433 height 18
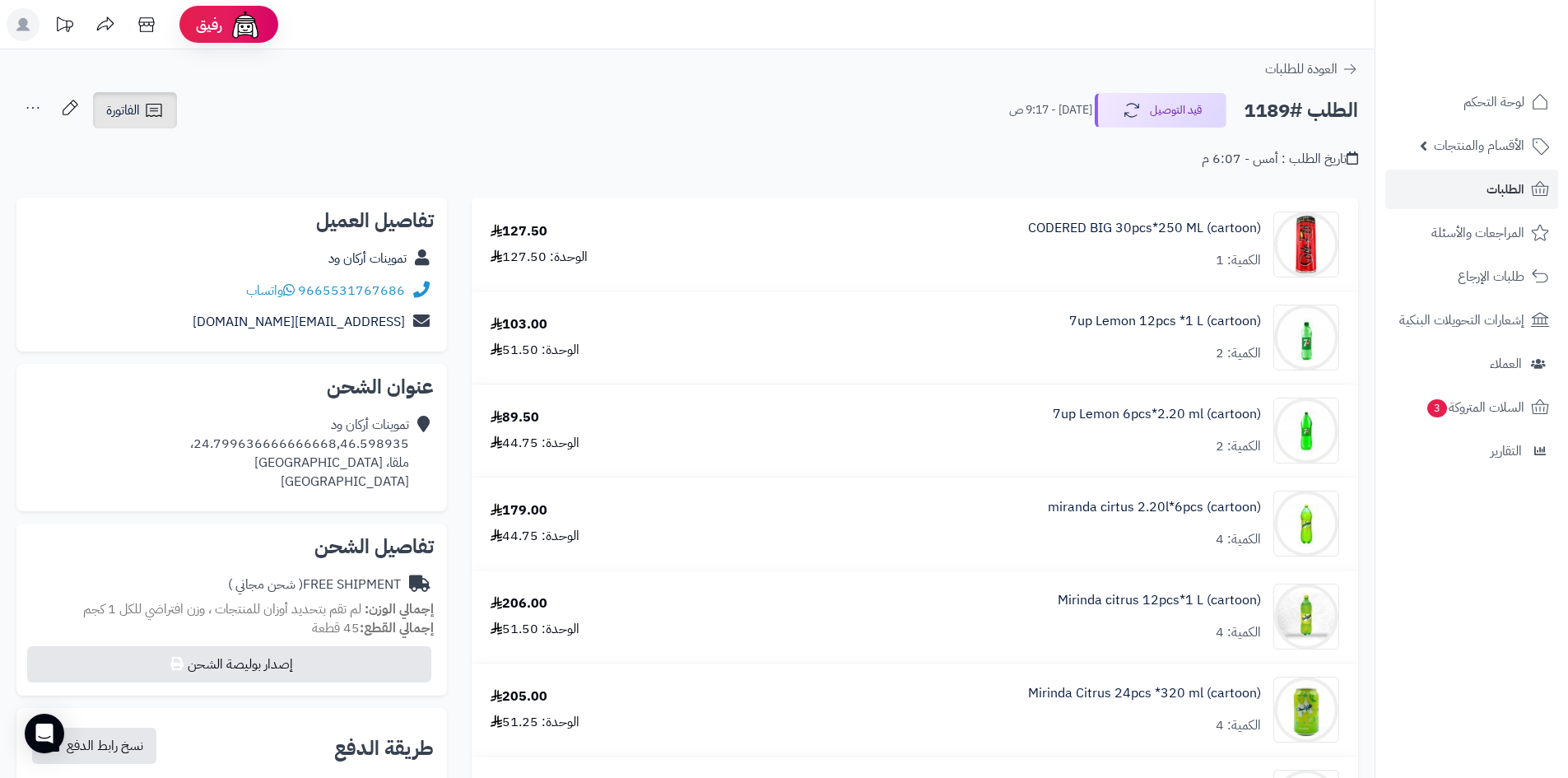
click at [126, 104] on span "الفاتورة" at bounding box center [122, 110] width 34 height 19
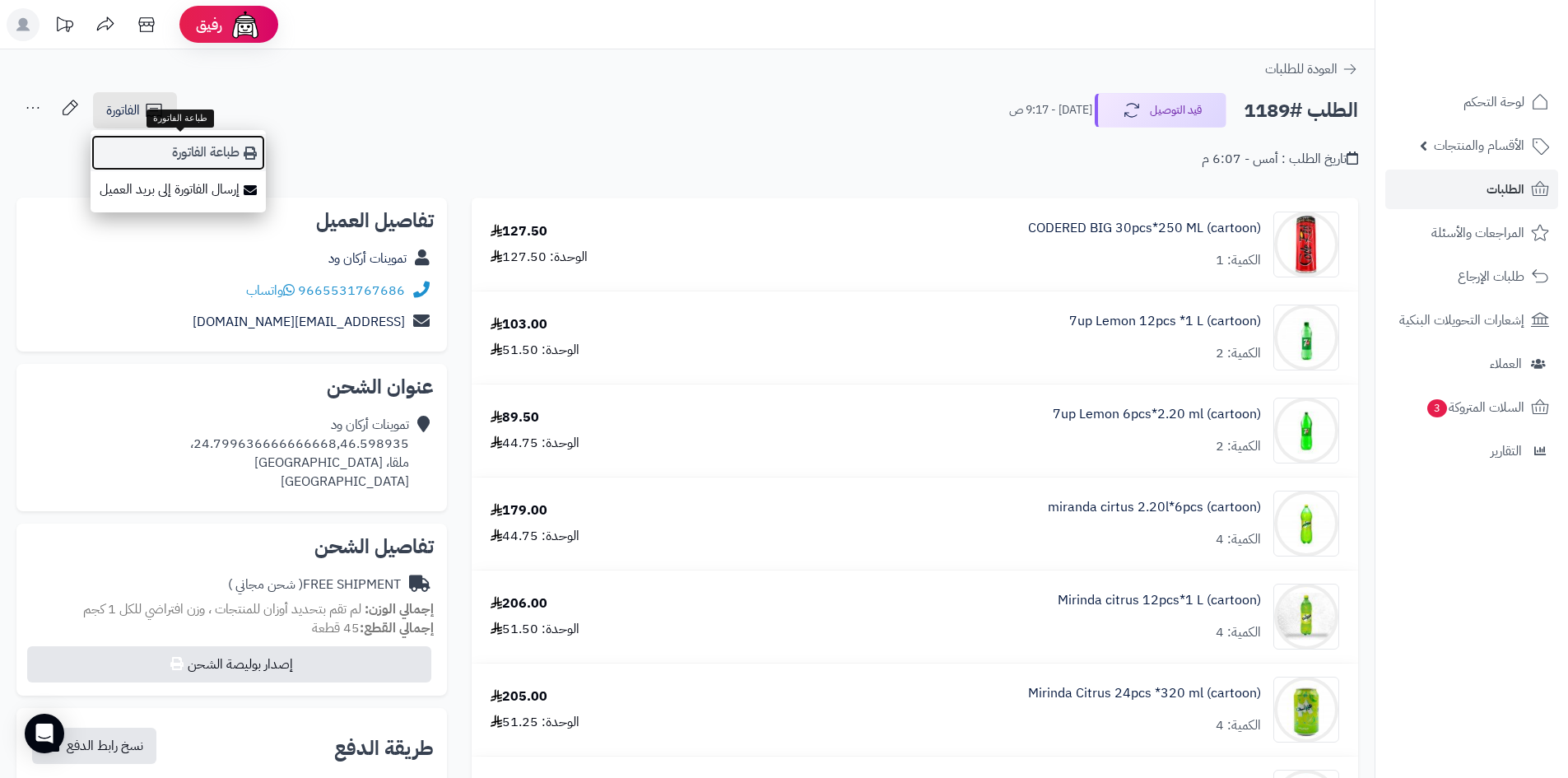
click at [154, 138] on link "طباعة الفاتورة" at bounding box center [178, 152] width 175 height 37
